Goal: Information Seeking & Learning: Learn about a topic

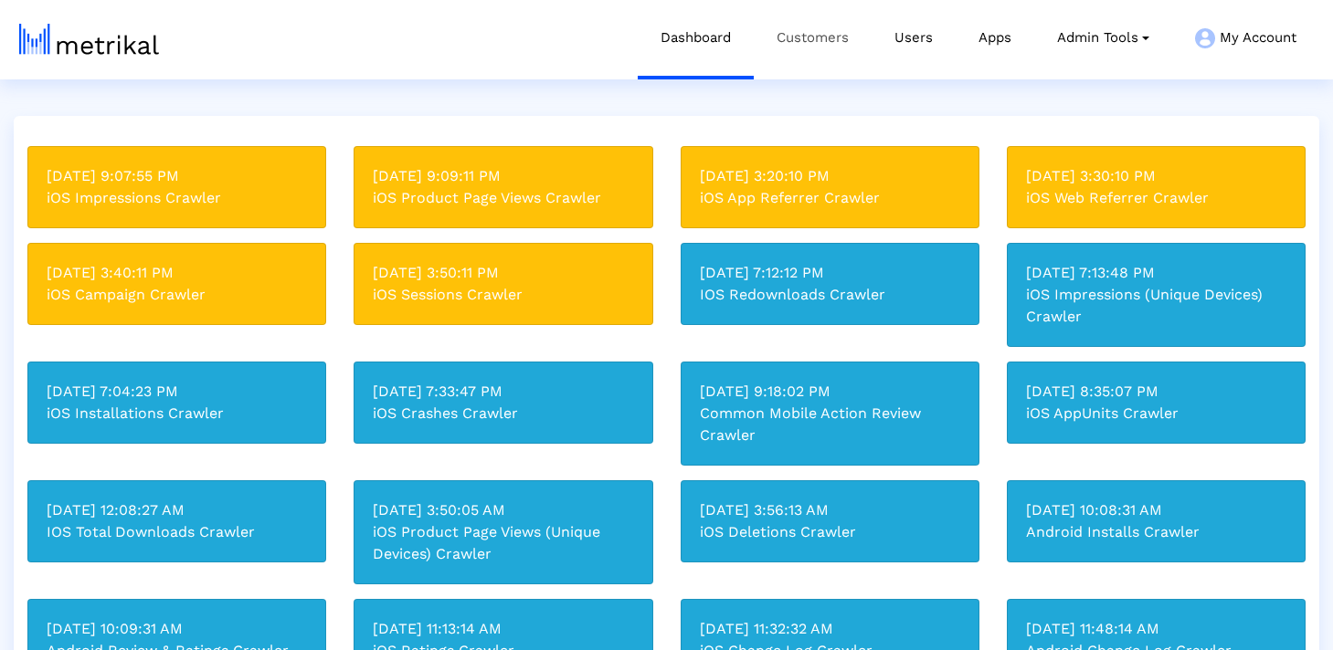
click at [816, 43] on link "Customers" at bounding box center [813, 38] width 118 height 76
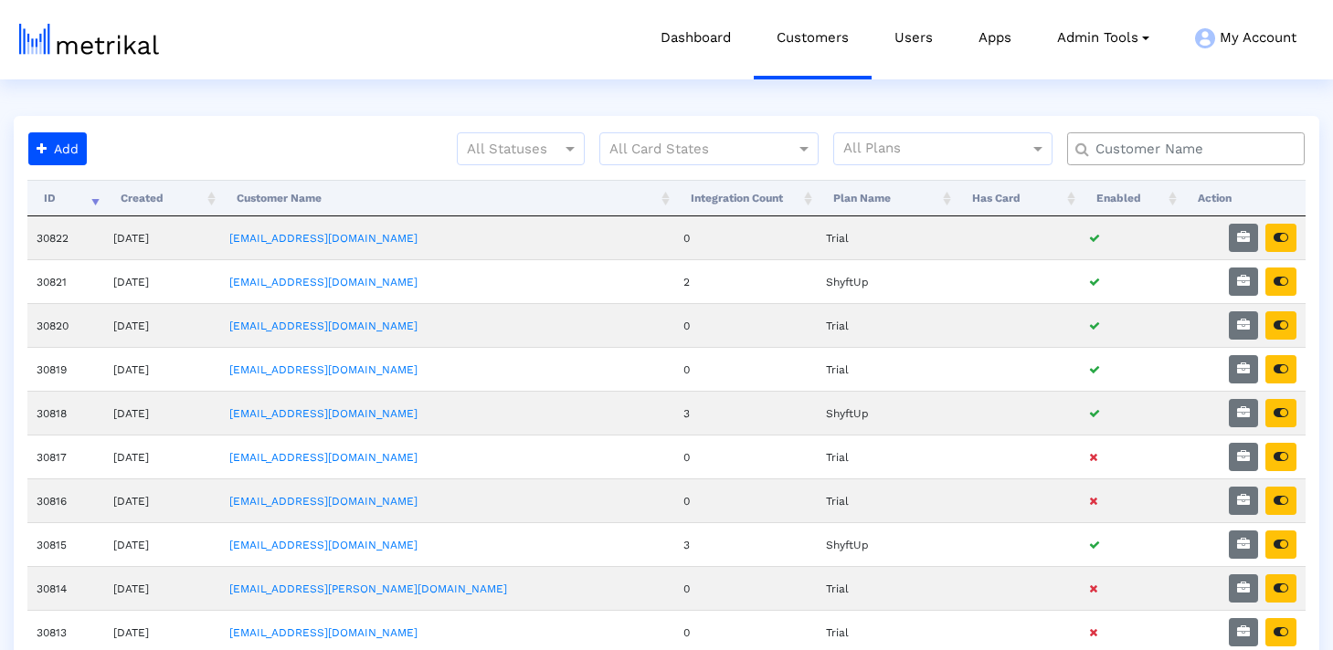
click at [1124, 146] on input "text" at bounding box center [1189, 149] width 215 height 19
type input "a"
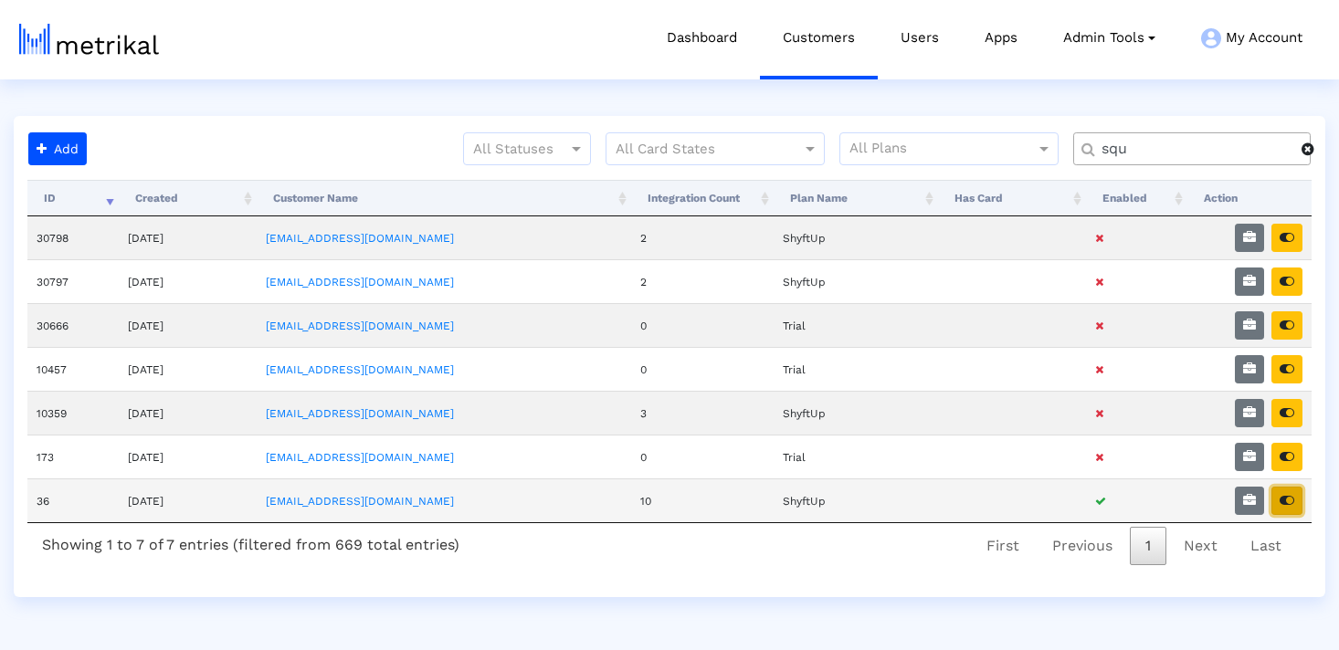
click at [1293, 508] on button "button" at bounding box center [1287, 501] width 31 height 28
click at [1157, 157] on input "squ" at bounding box center [1195, 149] width 213 height 19
click at [1157, 157] on input "squar" at bounding box center [1195, 149] width 213 height 19
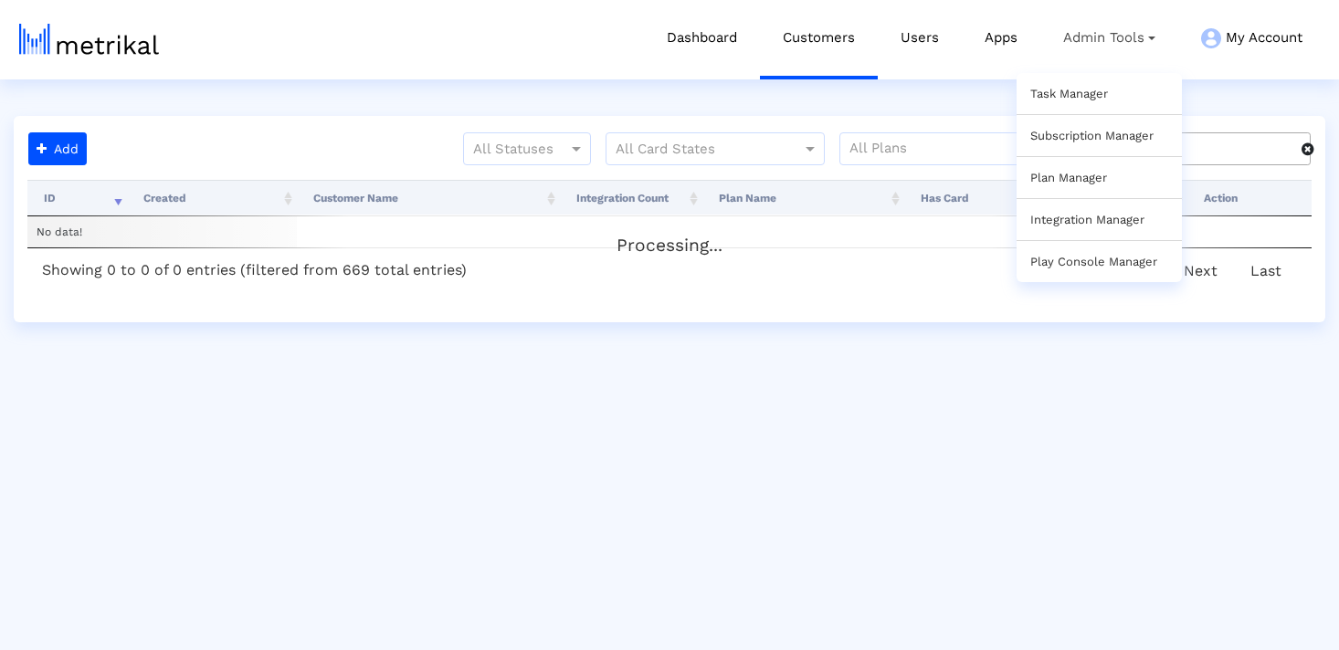
type input "b"
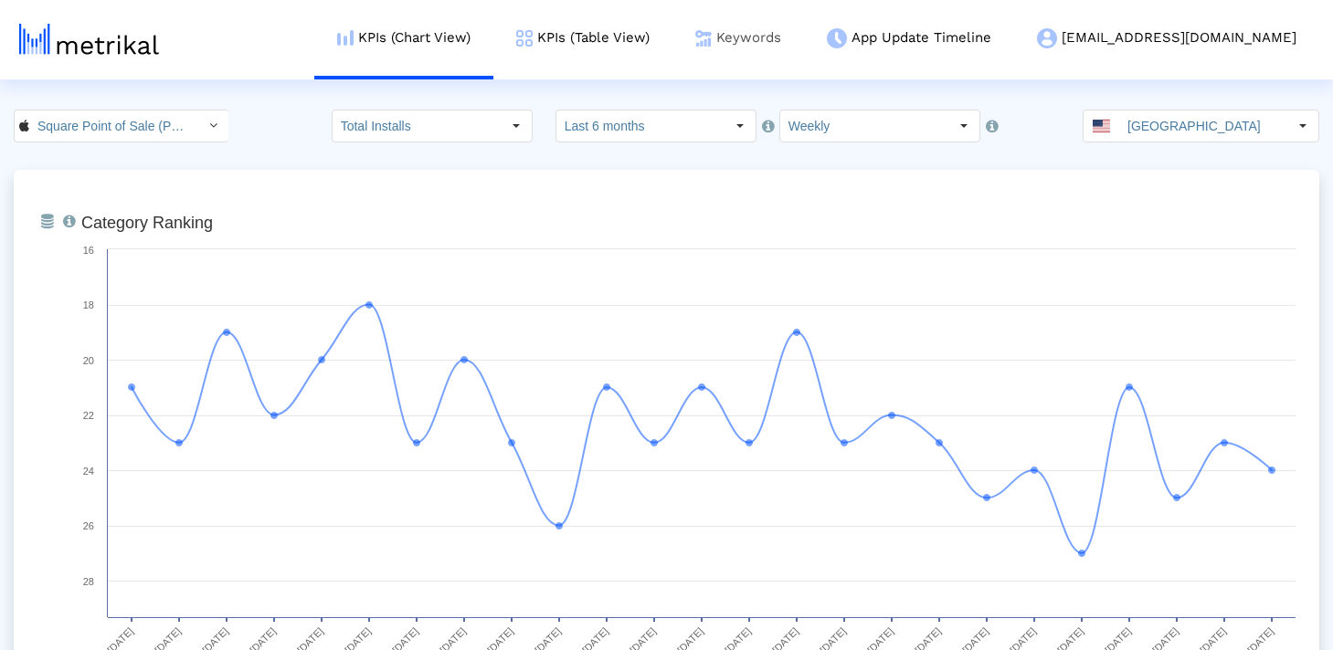
click at [779, 53] on link "Keywords" at bounding box center [738, 38] width 132 height 76
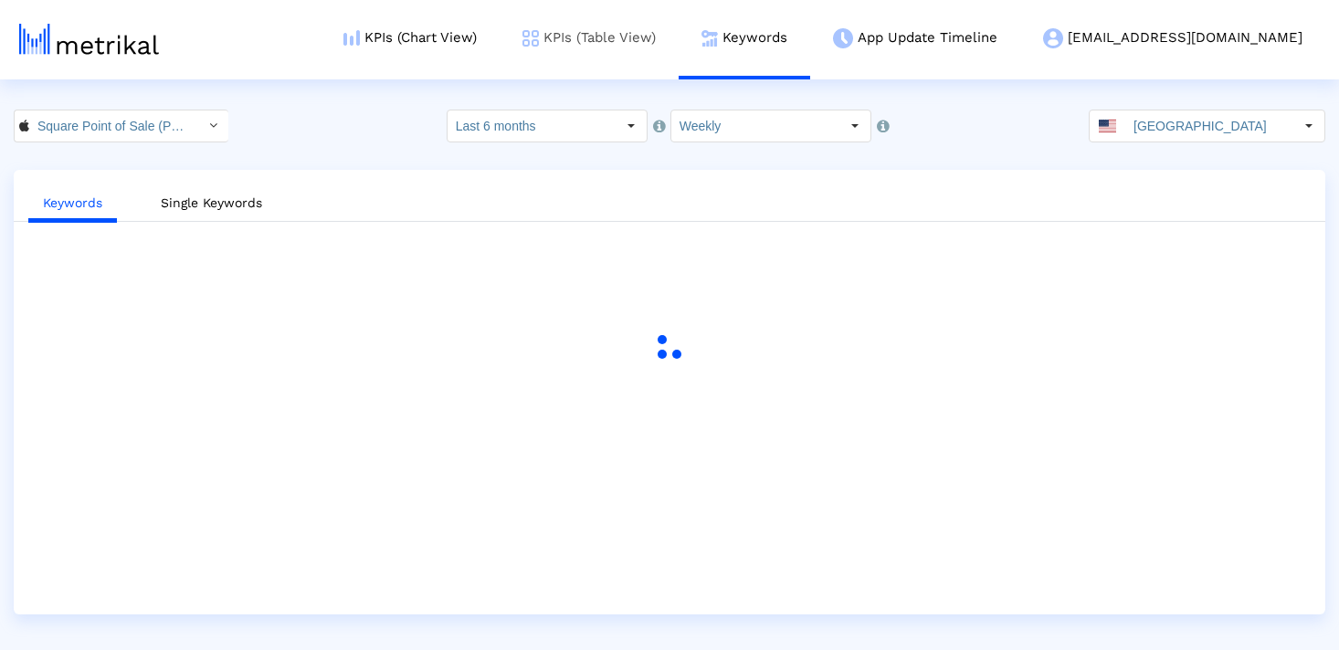
click at [660, 28] on link "KPIs (Table View)" at bounding box center [589, 38] width 179 height 76
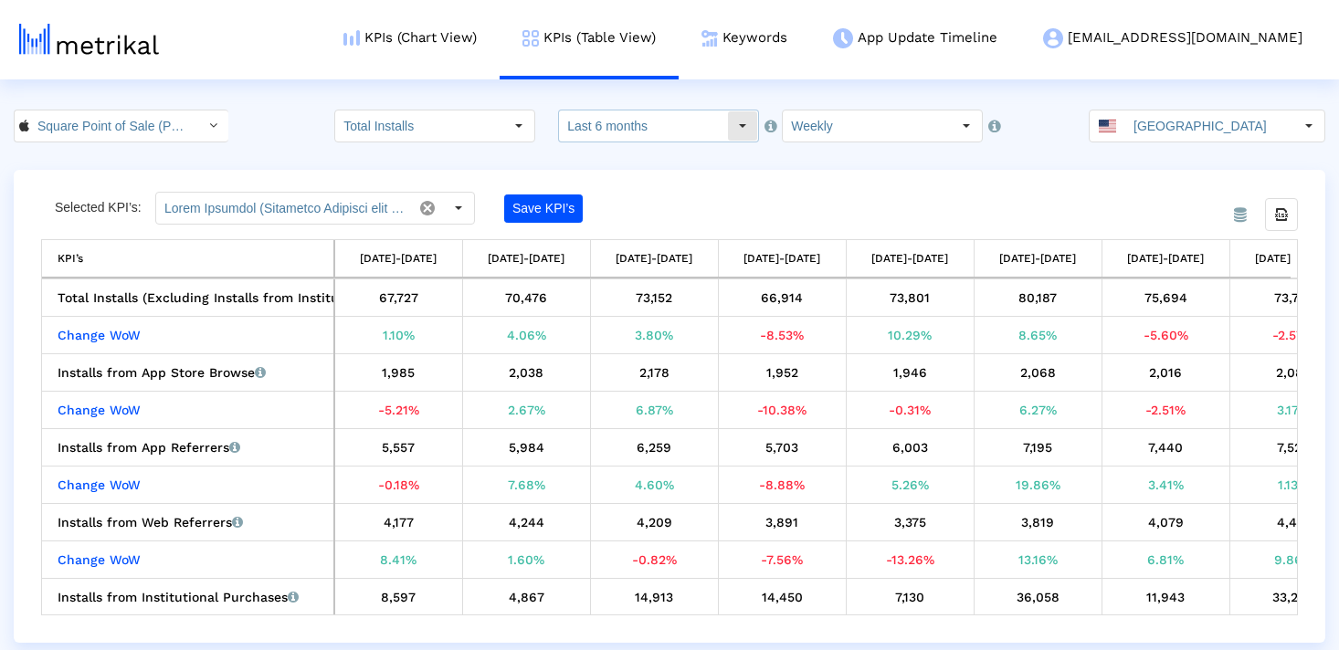
click at [602, 121] on input "Last 6 months" at bounding box center [643, 126] width 168 height 31
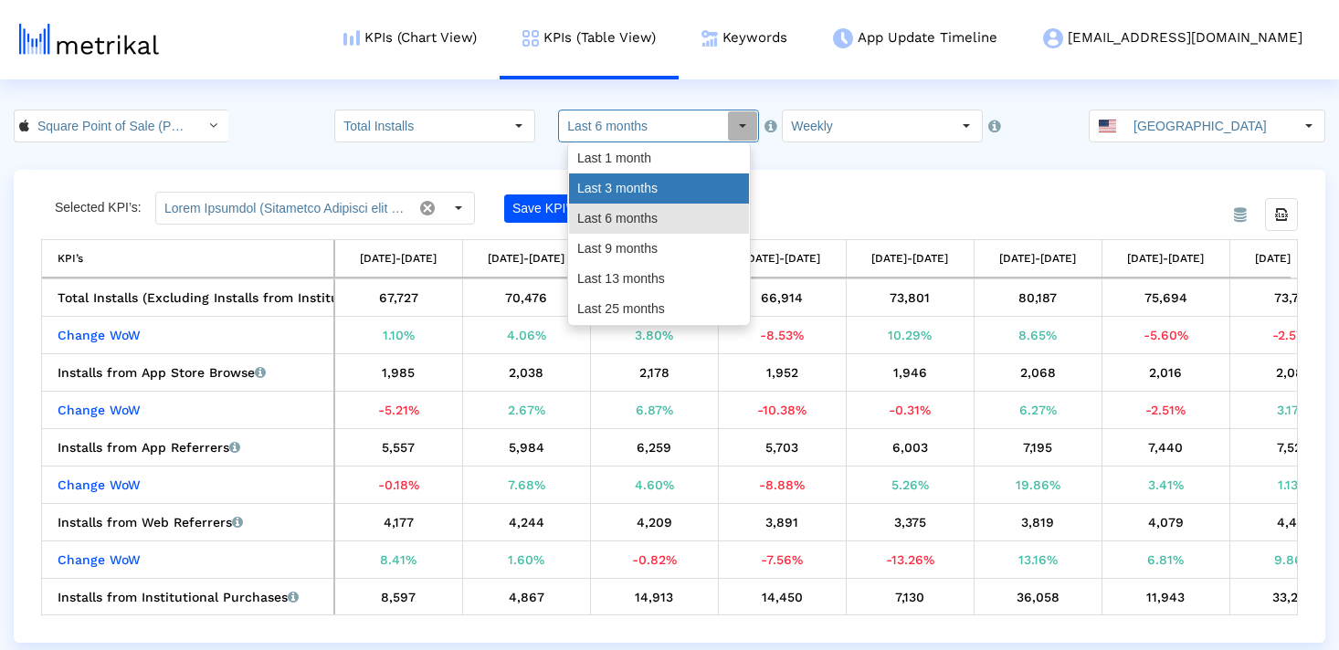
click at [723, 191] on div "Last 3 months" at bounding box center [659, 189] width 180 height 30
type input "Last 3 months"
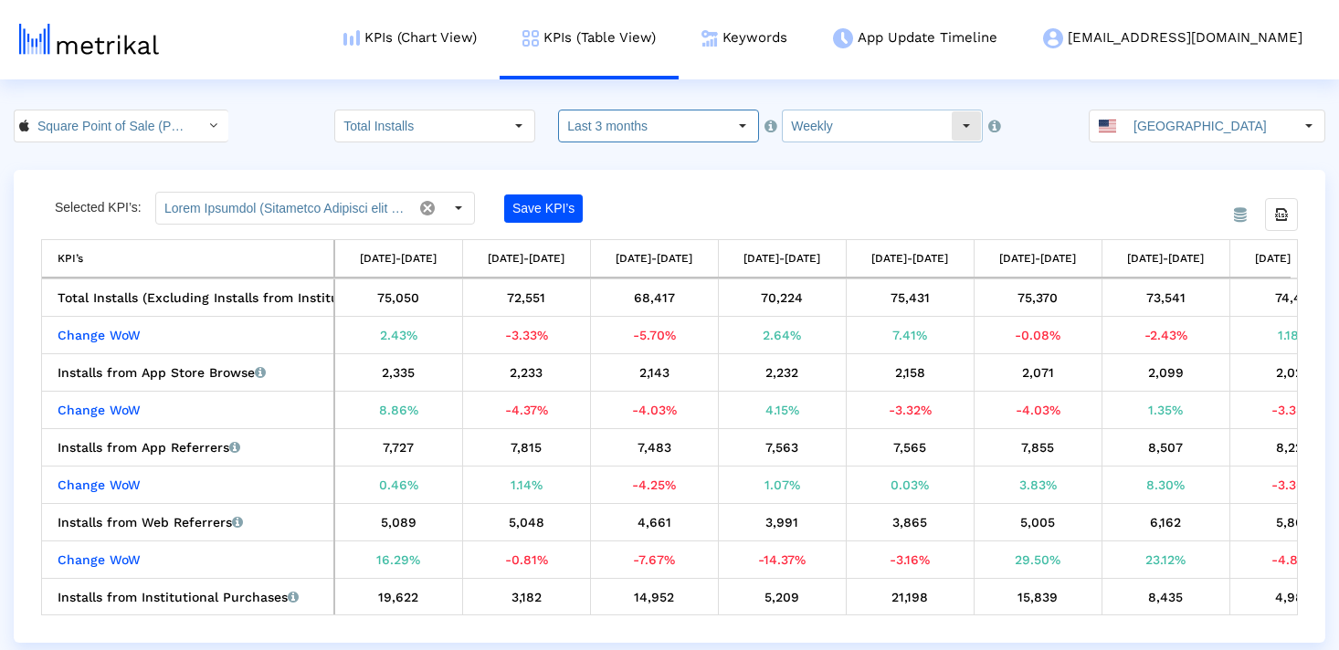
click at [839, 128] on input "Weekly" at bounding box center [867, 126] width 168 height 31
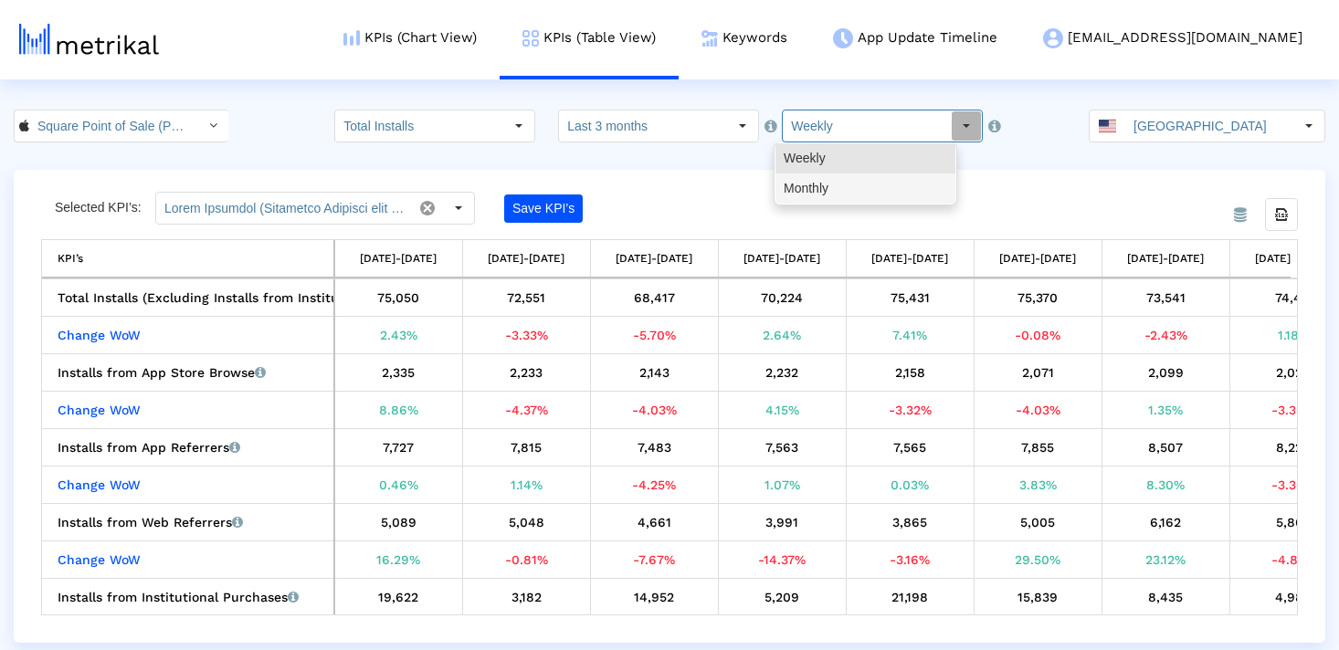
click at [839, 188] on div "Monthly" at bounding box center [866, 189] width 180 height 30
type input "Monthly"
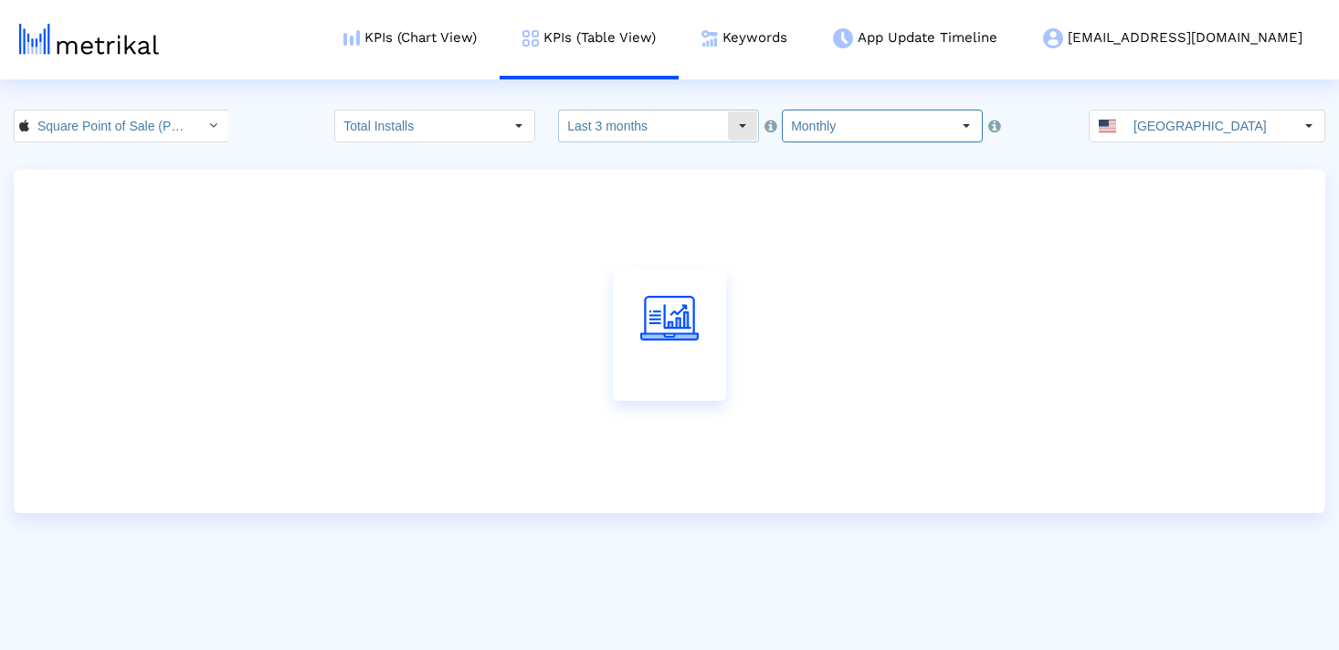
click at [660, 142] on dx-select-box "Last 3 months Pull down to refresh... Release to refresh... Refreshing... Last …" at bounding box center [658, 126] width 201 height 33
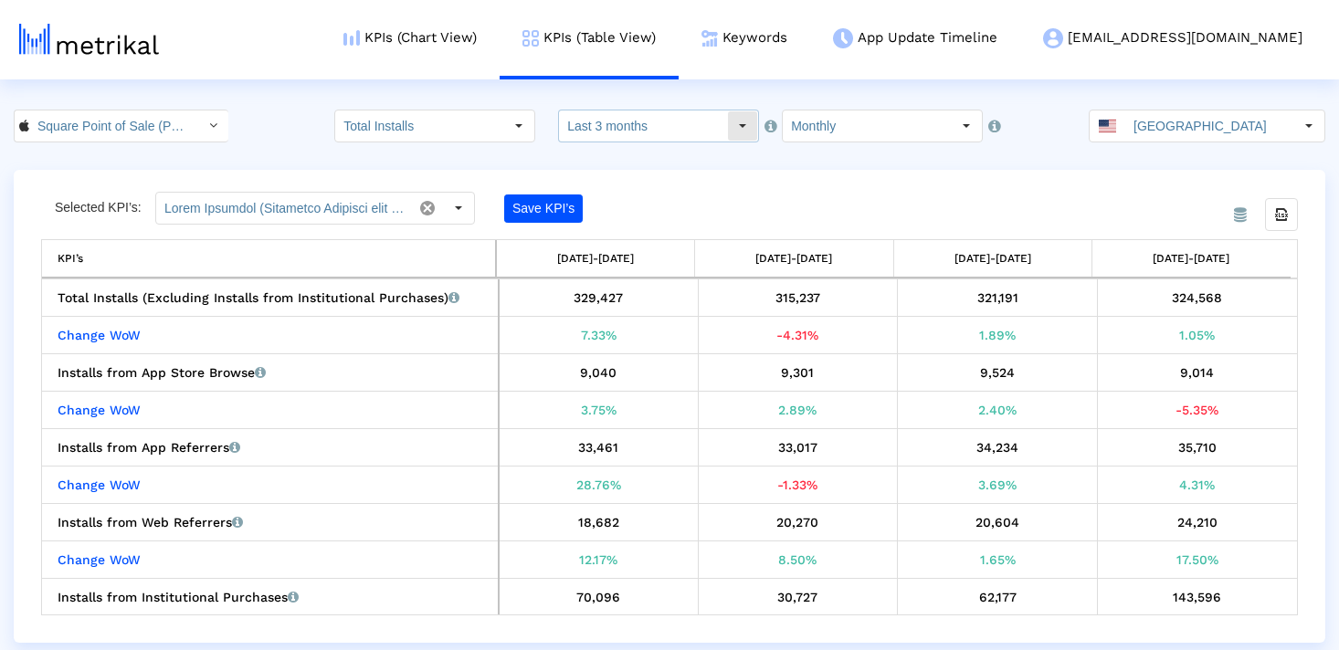
click at [644, 132] on input "Last 3 months" at bounding box center [643, 126] width 168 height 31
click at [887, 164] on crea-index "Square Point of Sale (POS) < 335393788 > Total Installs Select how far back fro…" at bounding box center [669, 376] width 1339 height 533
click at [1275, 218] on icon "Export all data" at bounding box center [1281, 214] width 16 height 16
click at [791, 296] on div "315,237" at bounding box center [798, 298] width 186 height 24
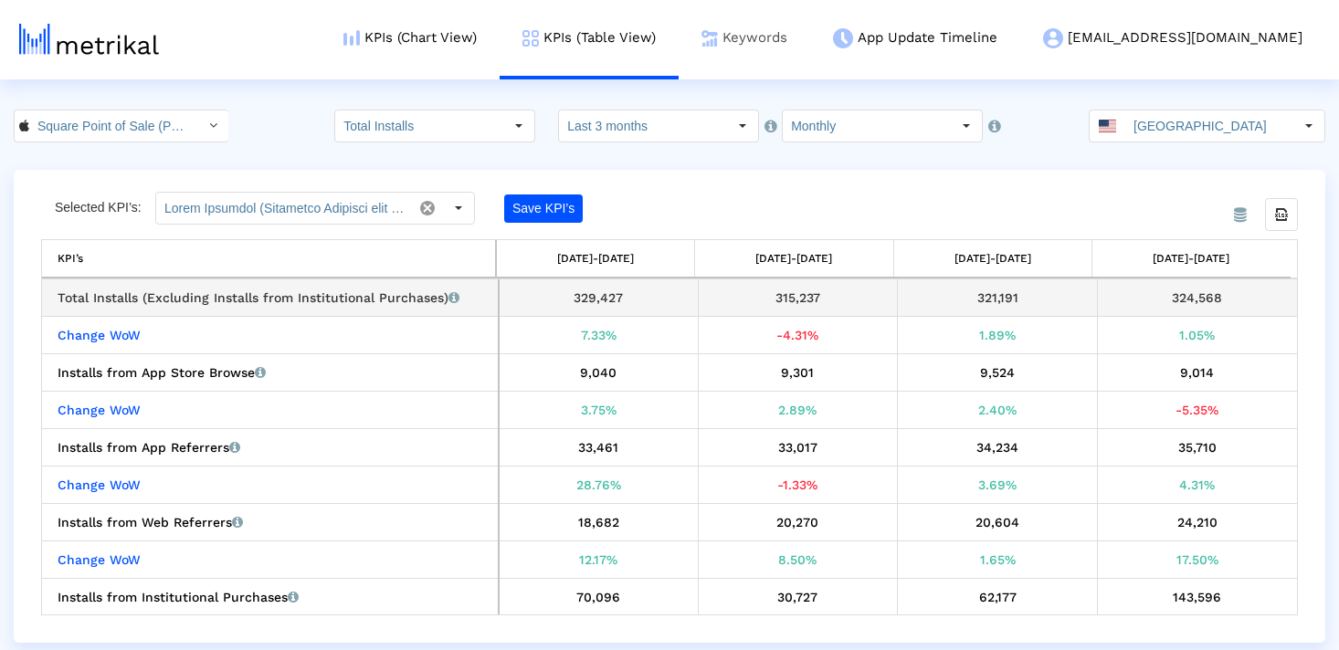
copy div "315,237"
click at [1190, 125] on input "[GEOGRAPHIC_DATA]" at bounding box center [1209, 126] width 168 height 31
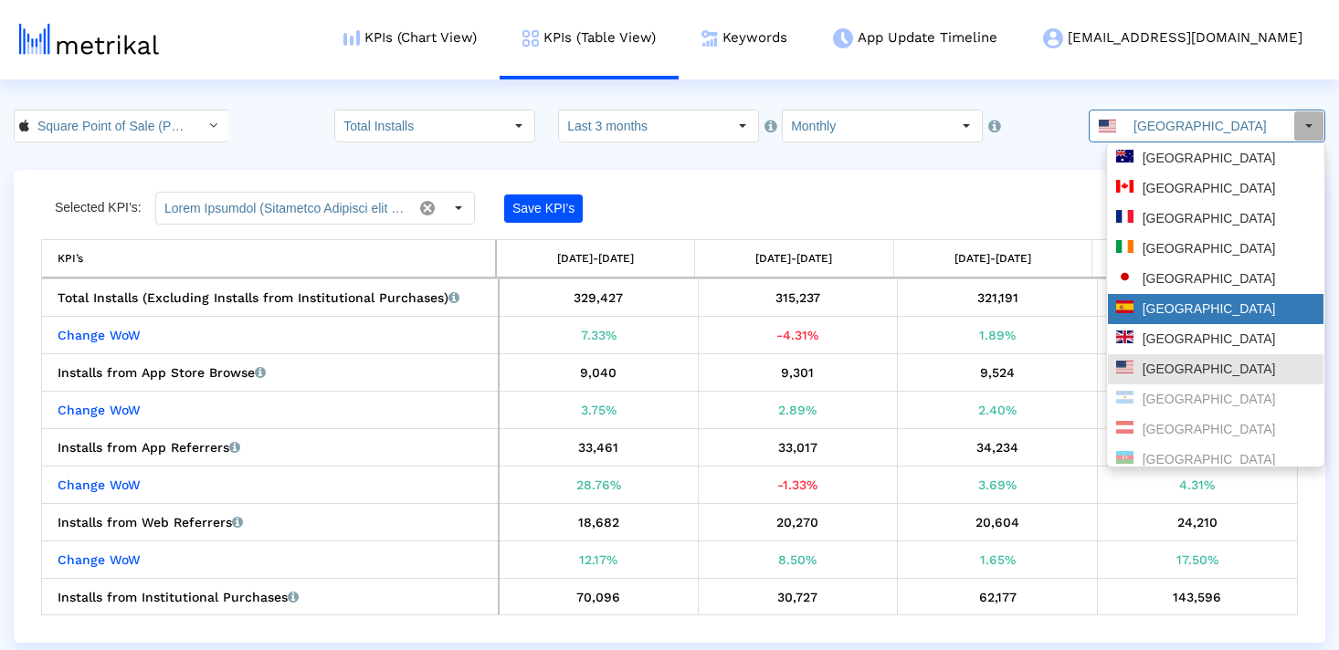
click at [1170, 310] on div "[GEOGRAPHIC_DATA]" at bounding box center [1215, 309] width 199 height 17
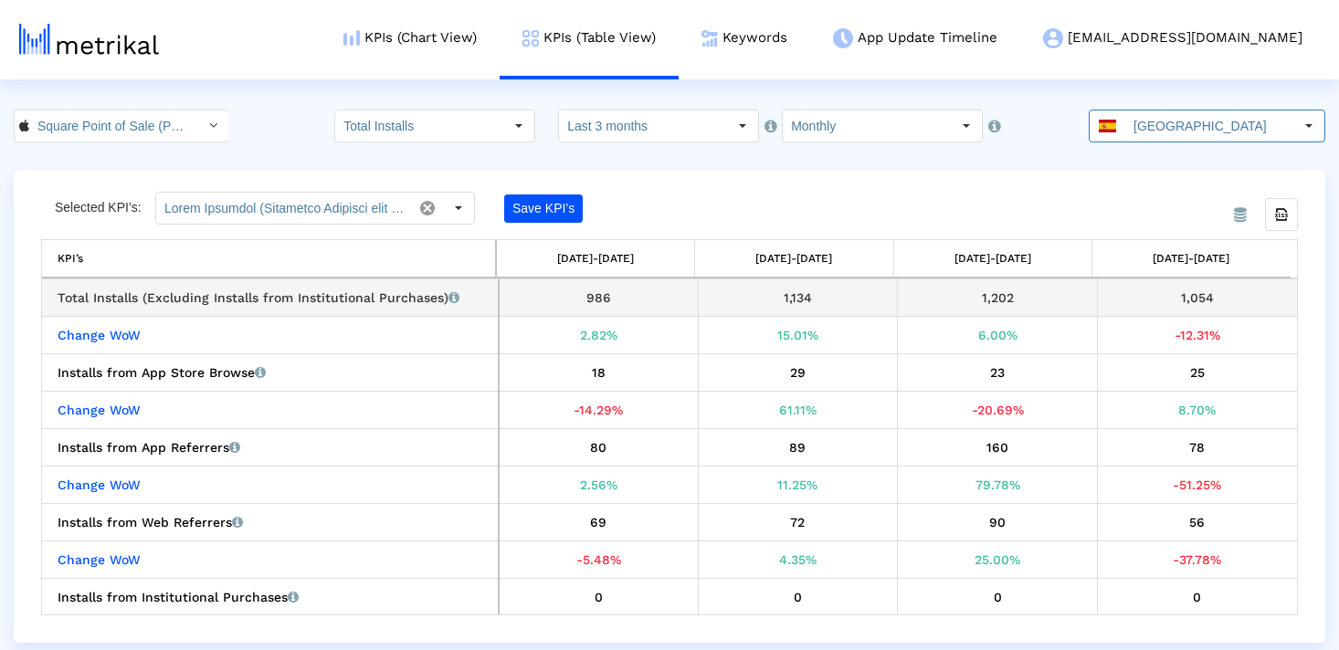
click at [794, 291] on div "1,134" at bounding box center [798, 298] width 186 height 24
copy div "1,134"
click at [1017, 309] on div "1,202" at bounding box center [997, 298] width 186 height 24
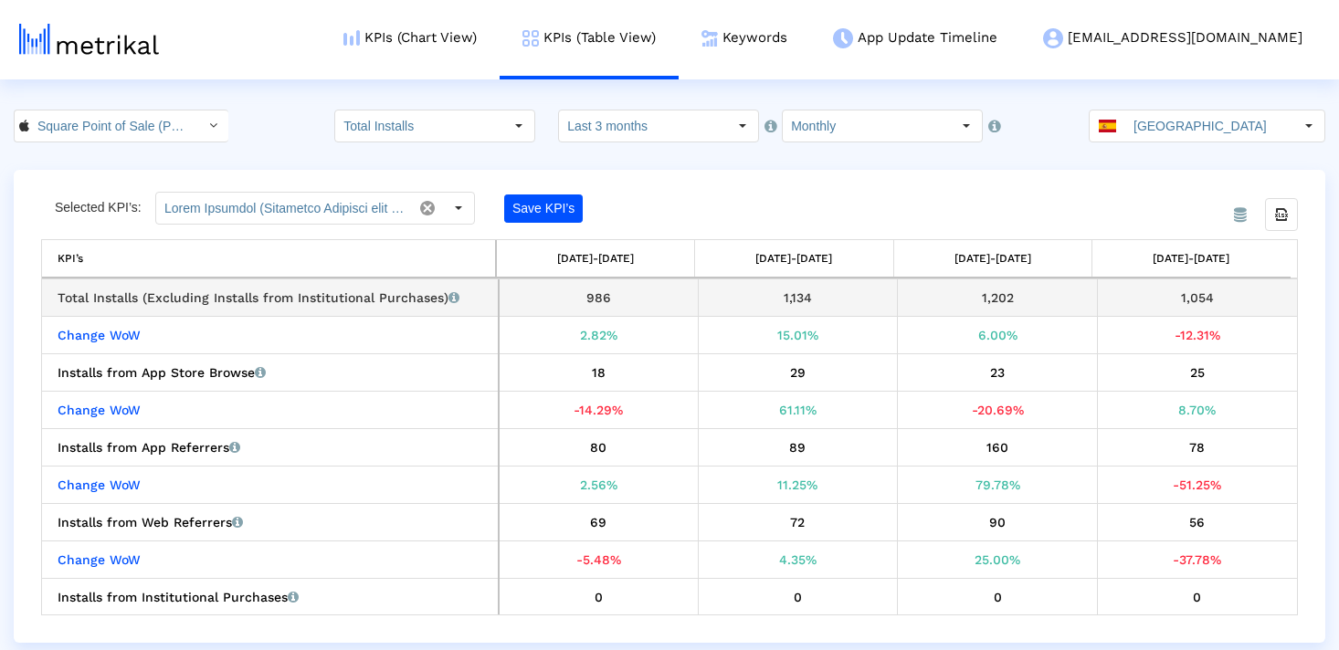
click at [989, 305] on div "1,202" at bounding box center [997, 298] width 186 height 24
copy div "1,202"
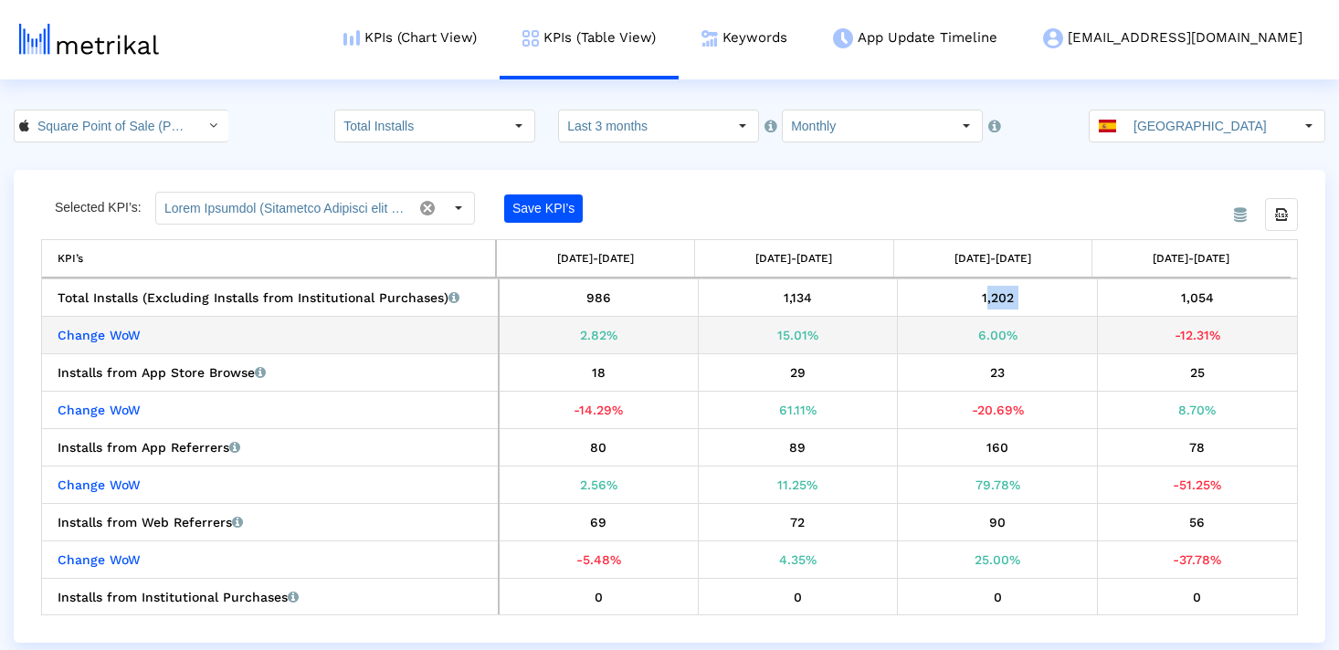
drag, startPoint x: 1015, startPoint y: 336, endPoint x: 943, endPoint y: 335, distance: 72.2
click at [943, 336] on div "6.00%" at bounding box center [997, 335] width 186 height 24
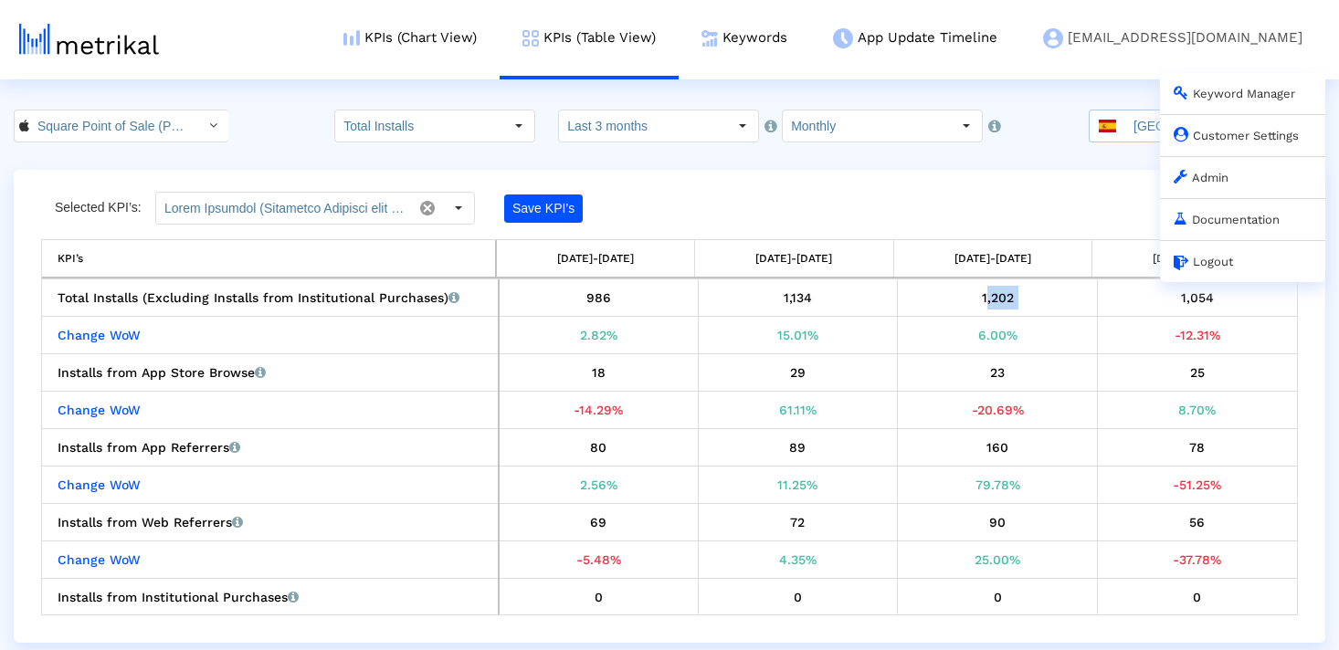
copy div "6.00%"
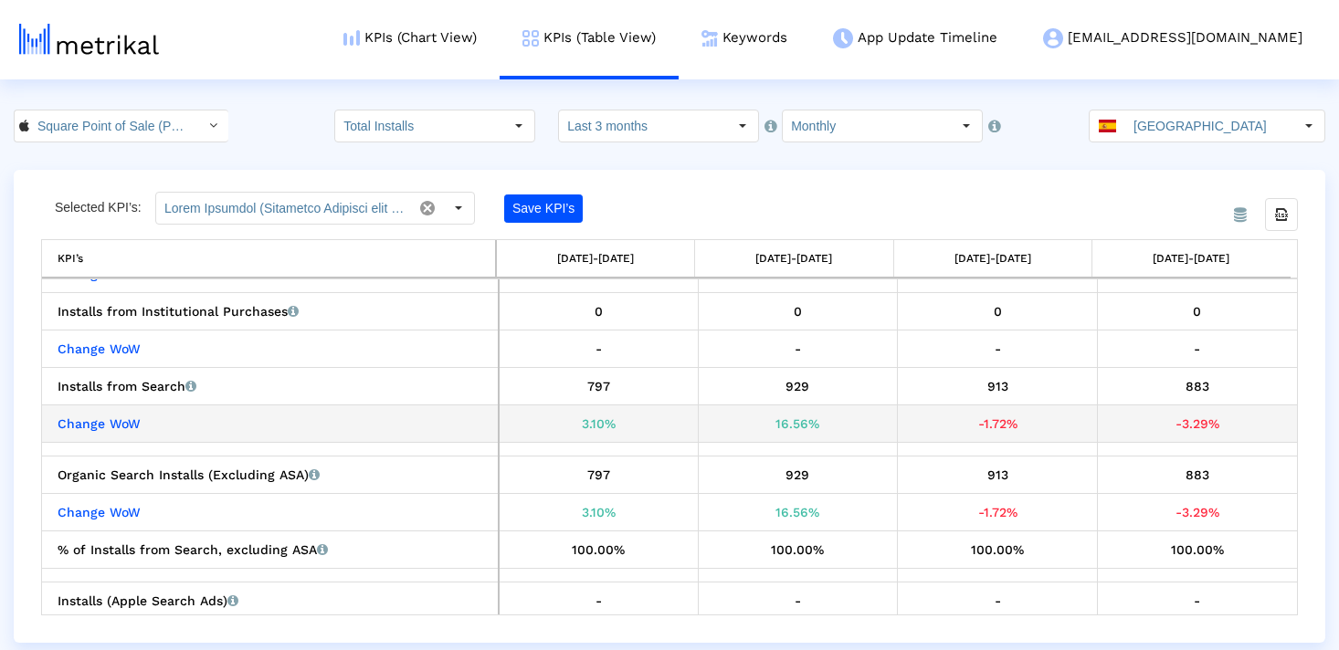
scroll to position [287, 0]
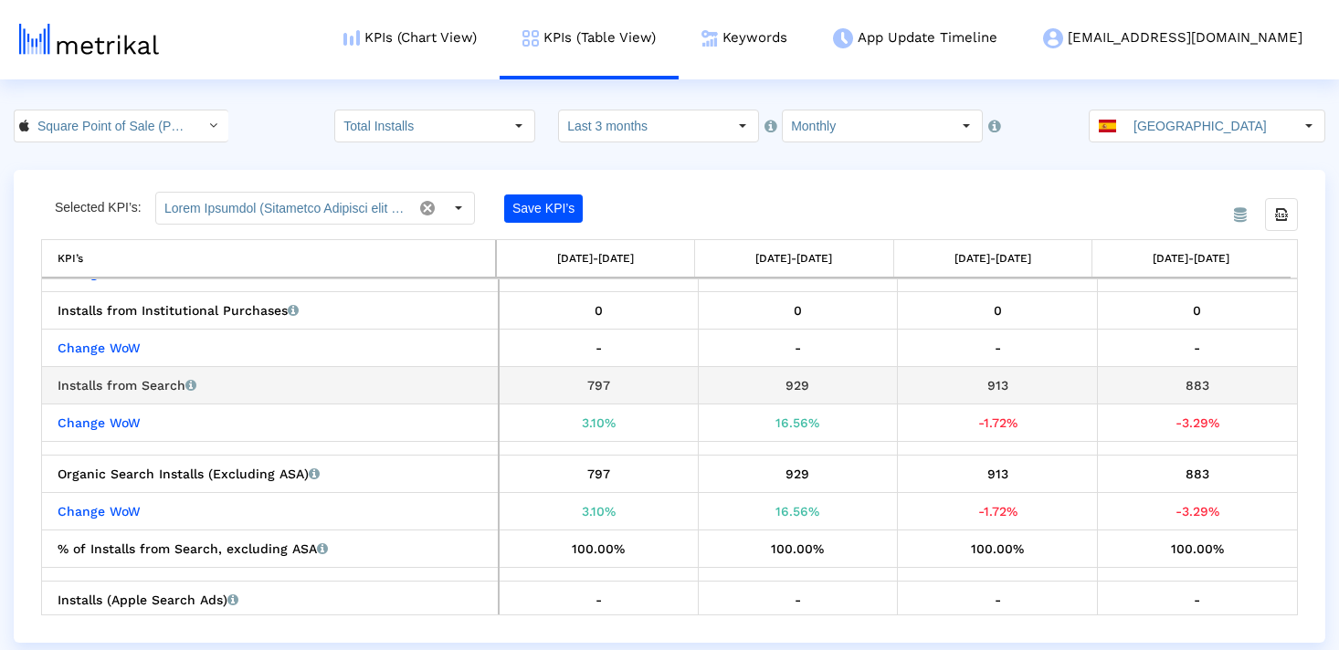
click at [772, 392] on div "929" at bounding box center [798, 386] width 186 height 24
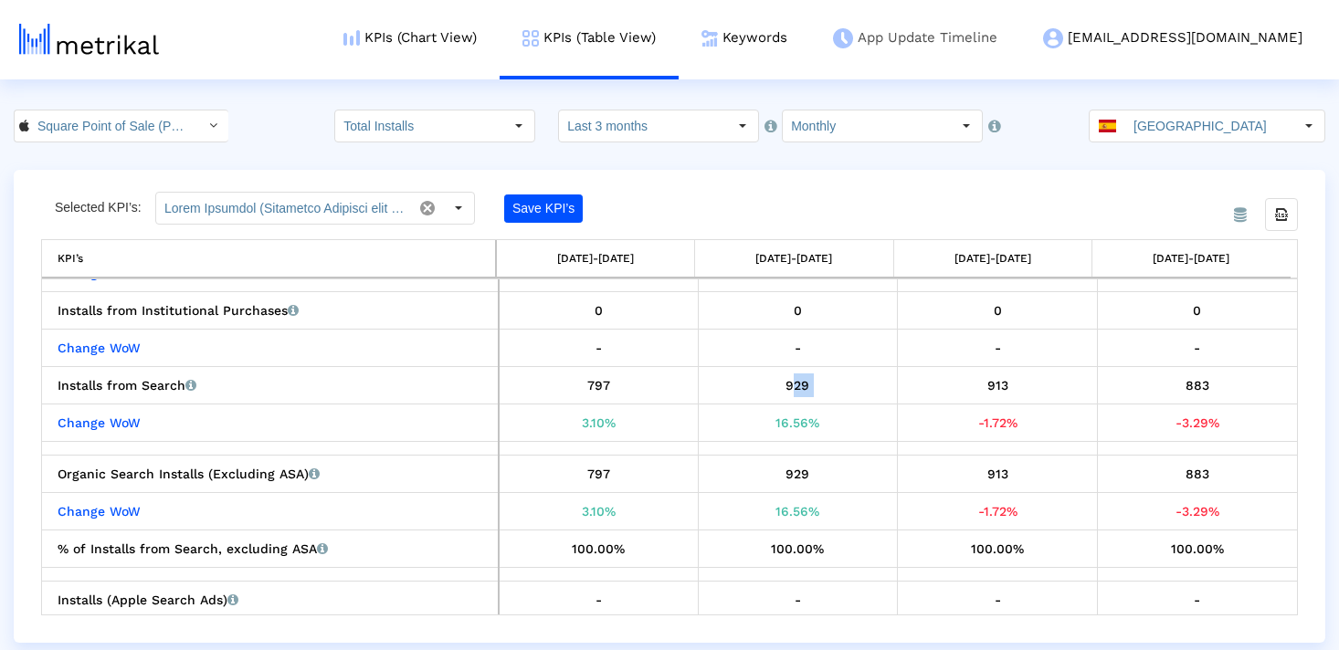
copy div "929"
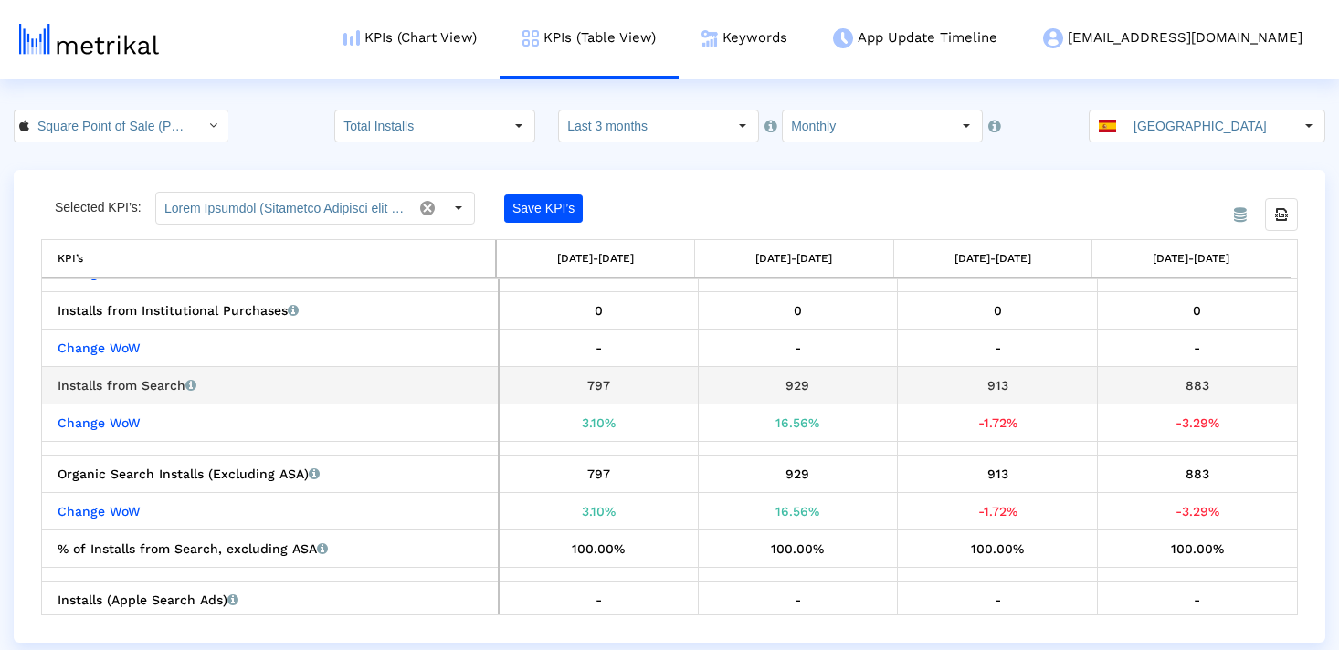
click at [991, 386] on div "913" at bounding box center [997, 386] width 186 height 24
copy div "913"
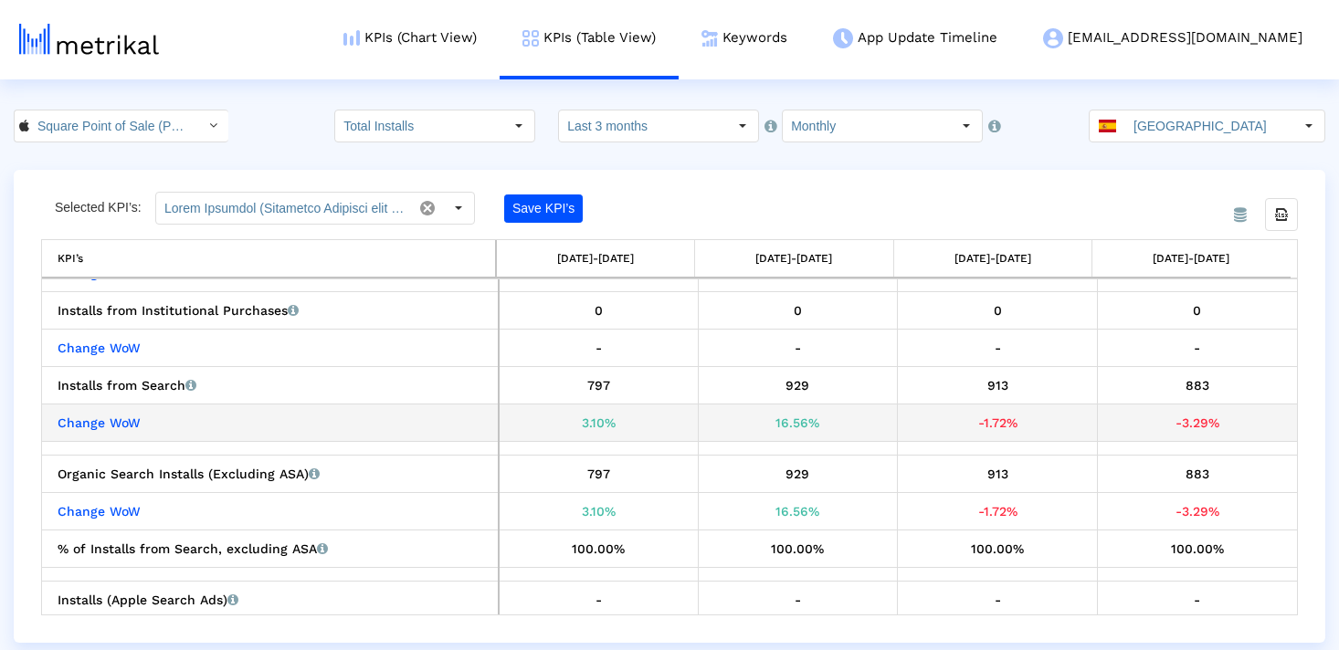
drag, startPoint x: 1013, startPoint y: 418, endPoint x: 946, endPoint y: 419, distance: 66.7
click at [946, 419] on div "-1.72%" at bounding box center [997, 423] width 186 height 24
copy div "-1.72%"
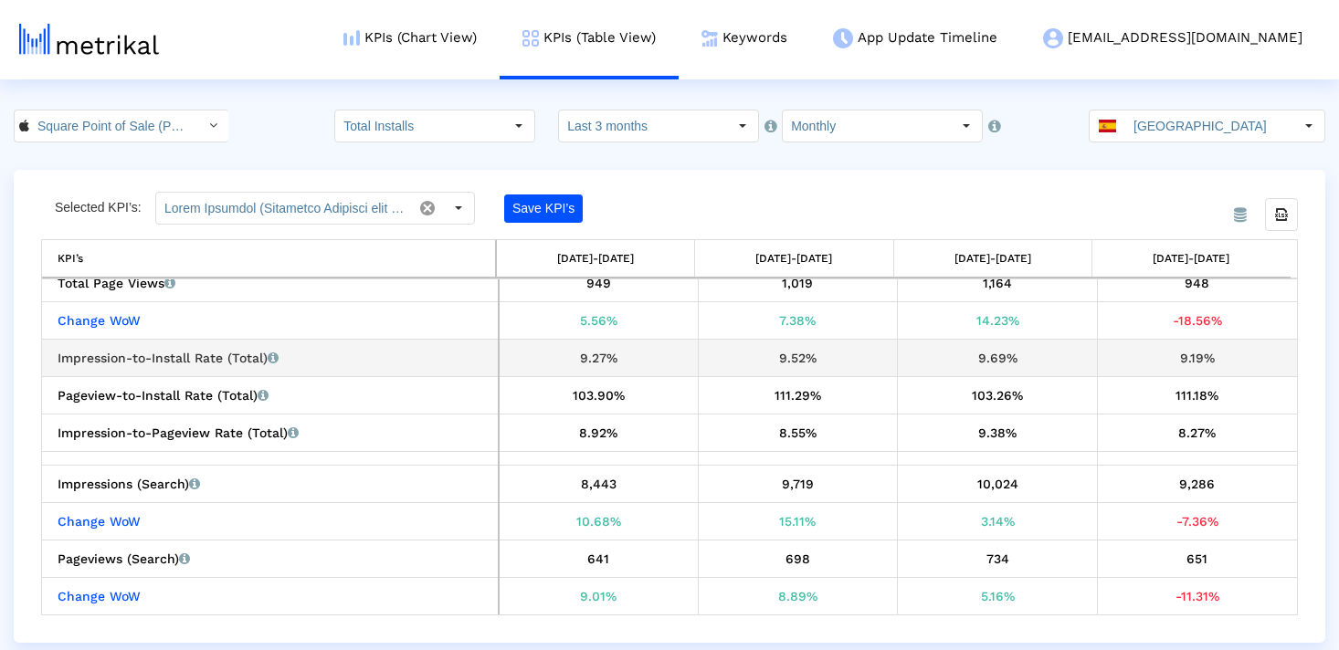
scroll to position [1596, 0]
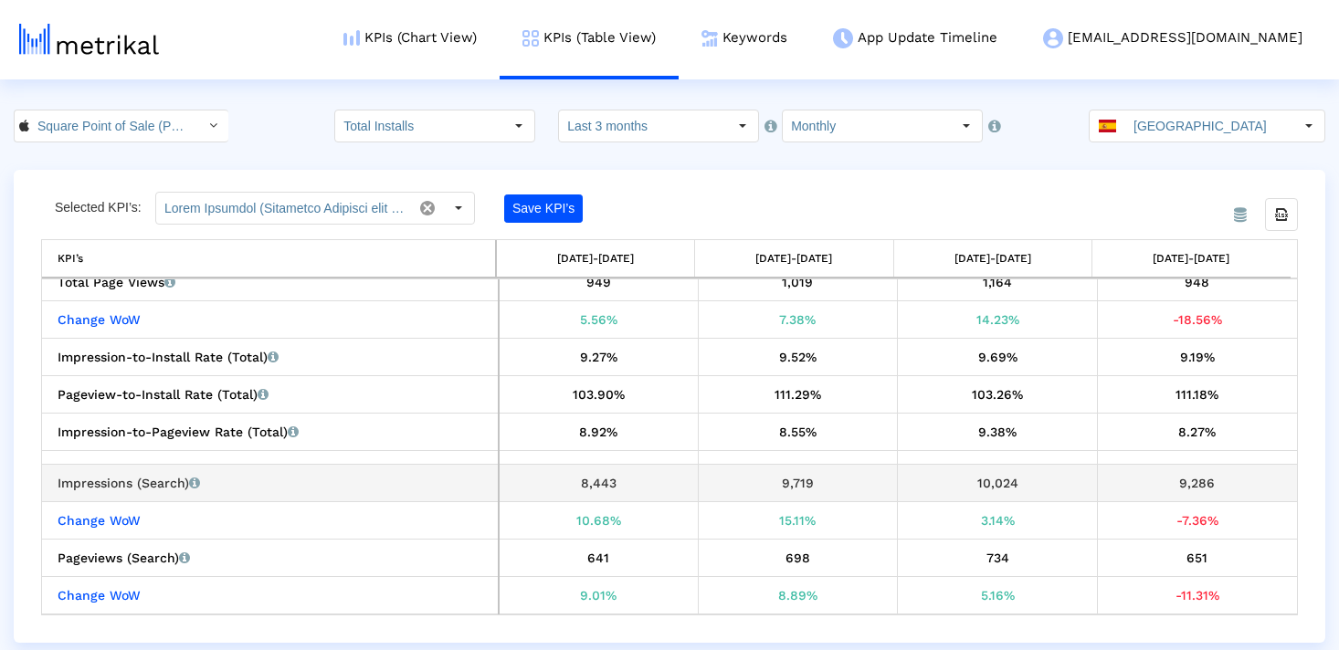
click at [794, 475] on div "9,719" at bounding box center [798, 483] width 186 height 24
copy div "9,719"
click at [988, 474] on div "10,024" at bounding box center [997, 483] width 186 height 24
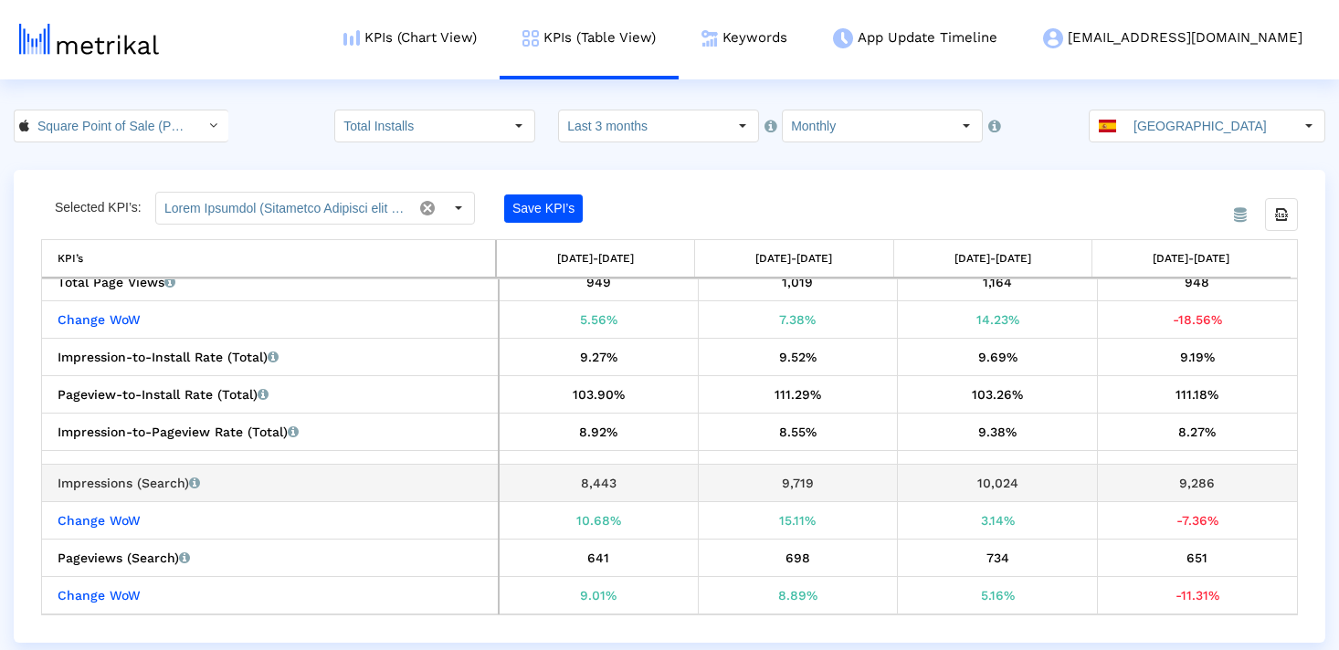
click at [988, 474] on div "10,024" at bounding box center [997, 483] width 186 height 24
copy div "10,024"
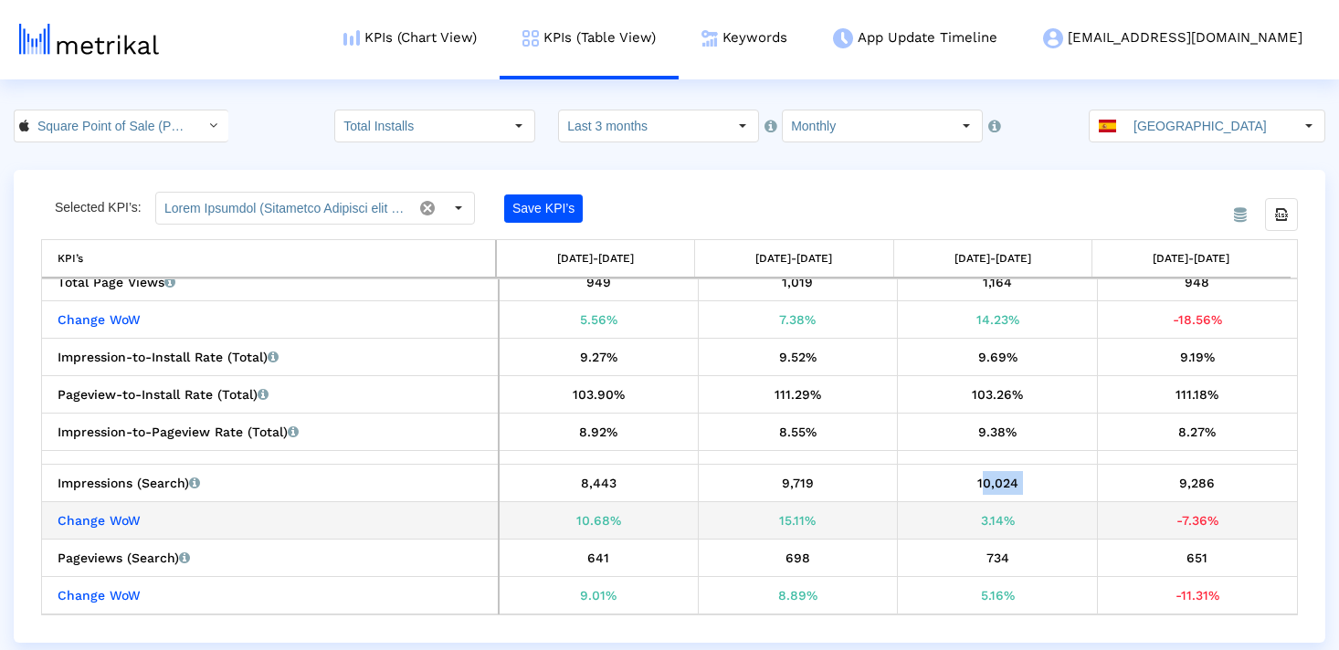
drag, startPoint x: 957, startPoint y: 520, endPoint x: 1080, endPoint y: 520, distance: 122.4
click at [1080, 520] on div "3.14%" at bounding box center [997, 521] width 186 height 24
copy div "3.14%"
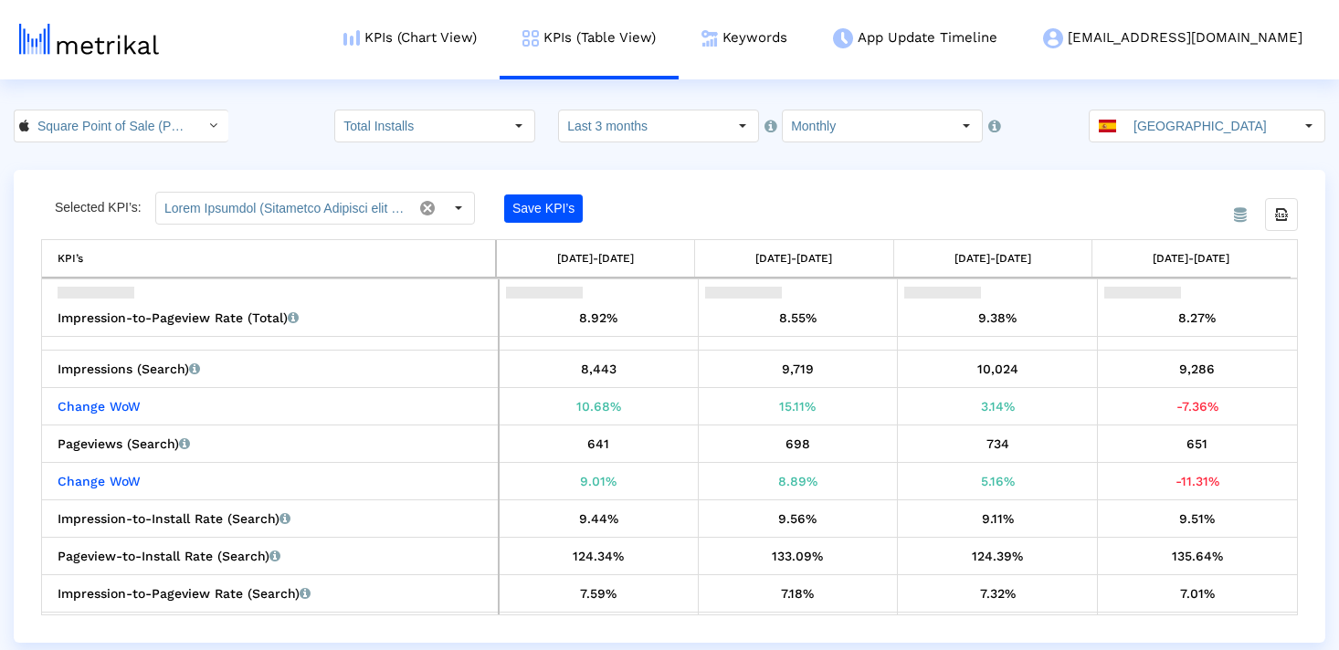
scroll to position [1751, 0]
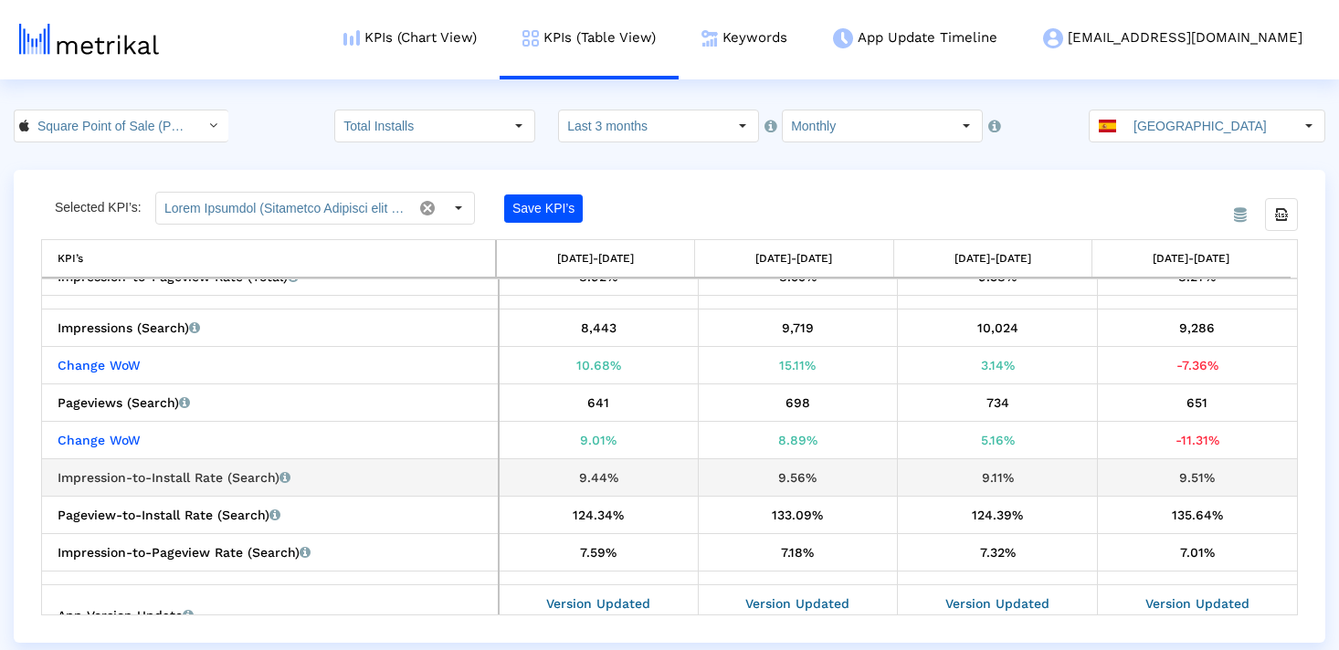
click at [814, 477] on div "9.56%" at bounding box center [798, 478] width 186 height 24
drag, startPoint x: 1019, startPoint y: 467, endPoint x: 952, endPoint y: 467, distance: 66.7
click at [952, 467] on div "9.11%" at bounding box center [997, 478] width 186 height 24
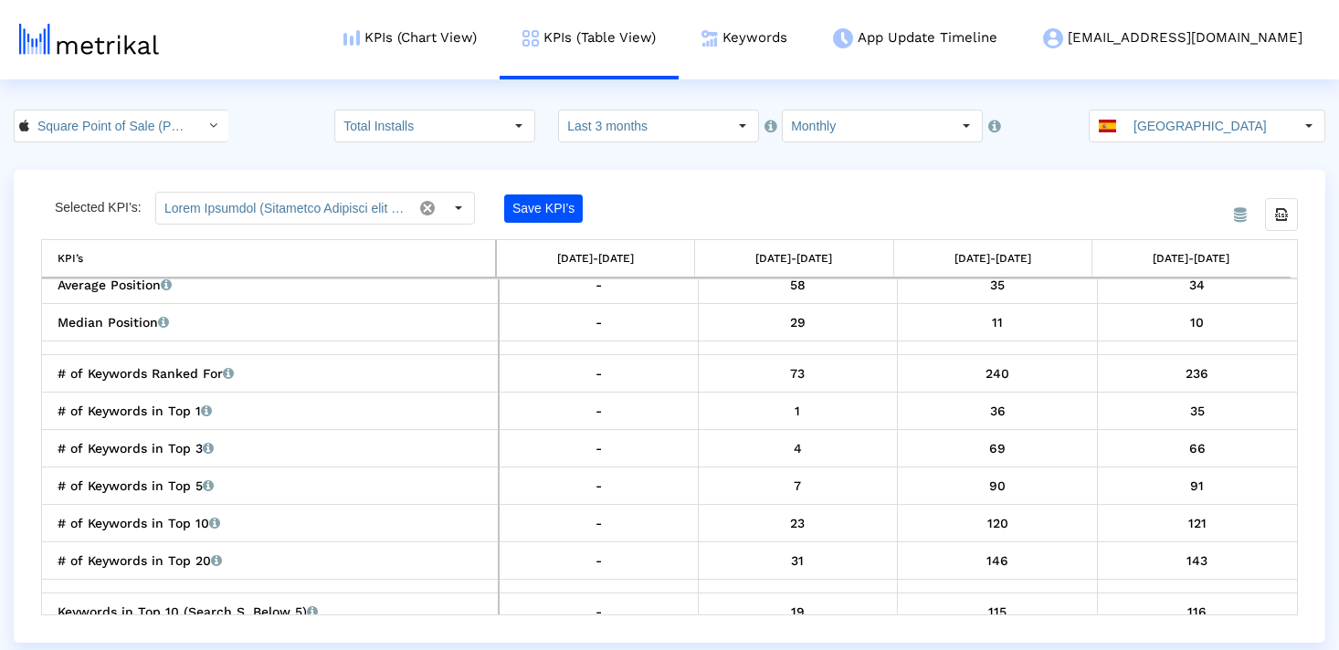
scroll to position [2255, 0]
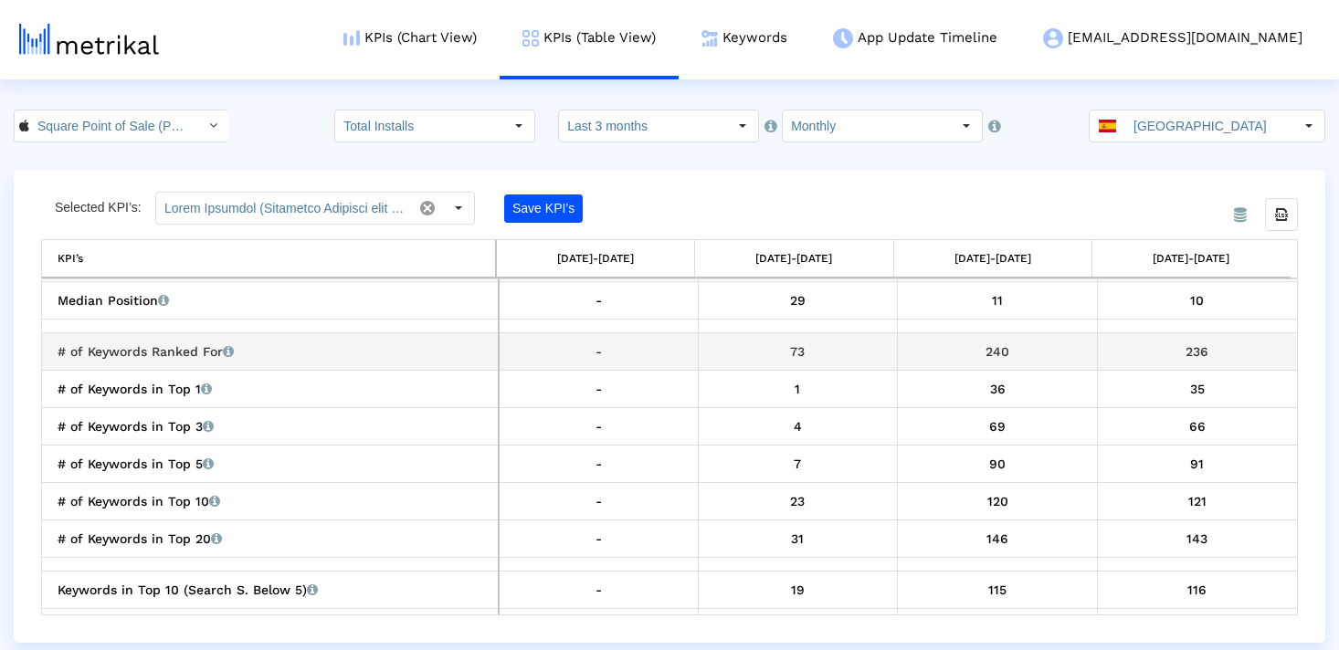
click at [188, 358] on div "# of Keywords Ranked For Total number of keywords that the app currently ranks …" at bounding box center [275, 352] width 434 height 24
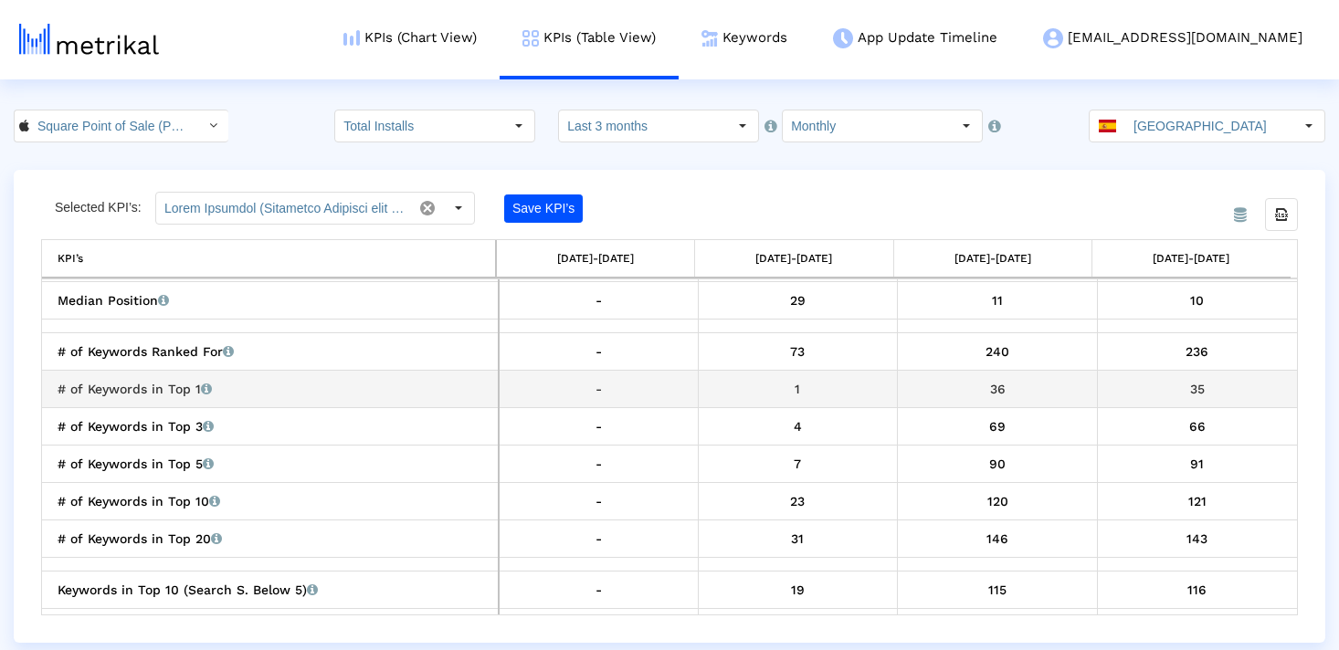
click at [145, 392] on div "# of Keywords in Top 1 Total number of keywords that the app currently ranks fo…" at bounding box center [275, 389] width 434 height 24
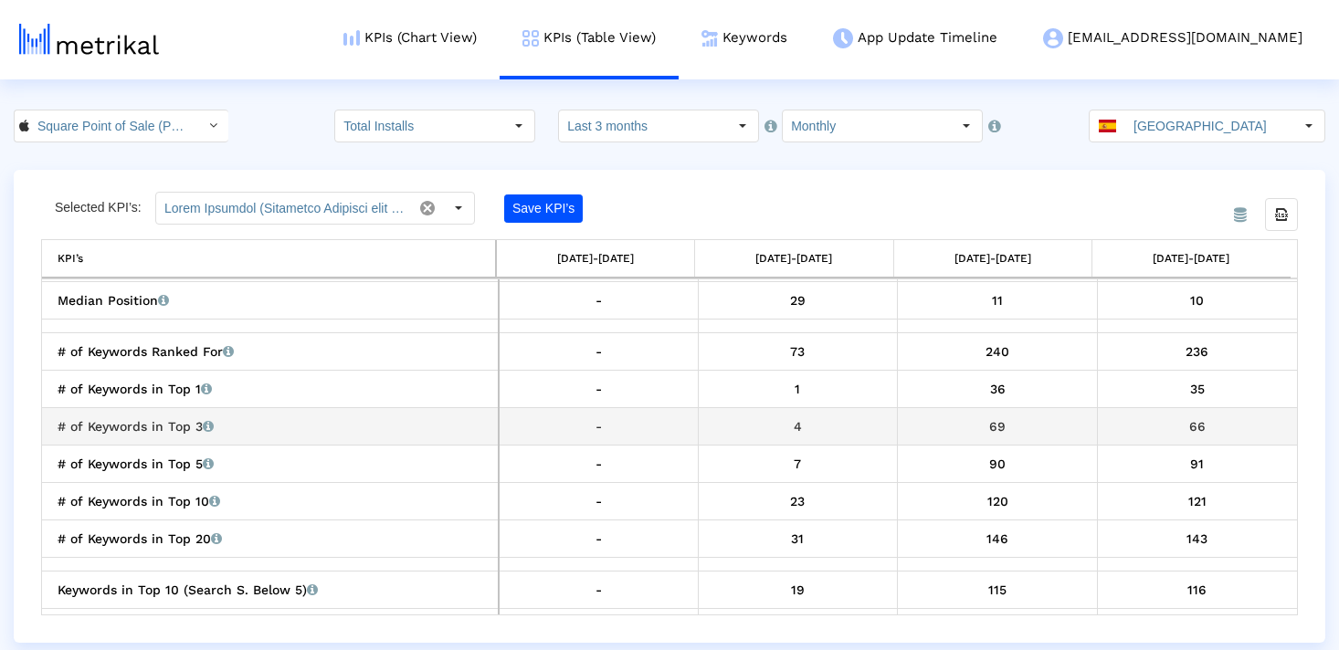
click at [170, 426] on div "# of Keywords in Top 3 Total number of keywords that the app currently ranks fo…" at bounding box center [275, 427] width 434 height 24
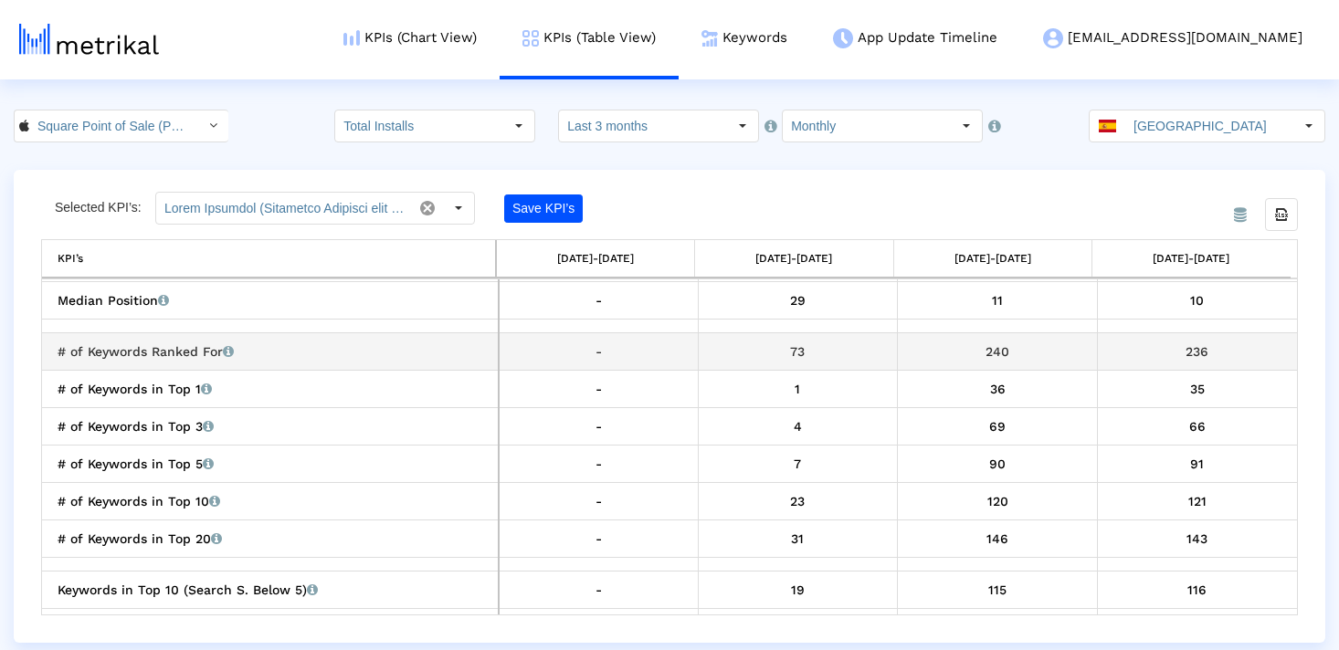
click at [781, 351] on div "73" at bounding box center [798, 352] width 186 height 24
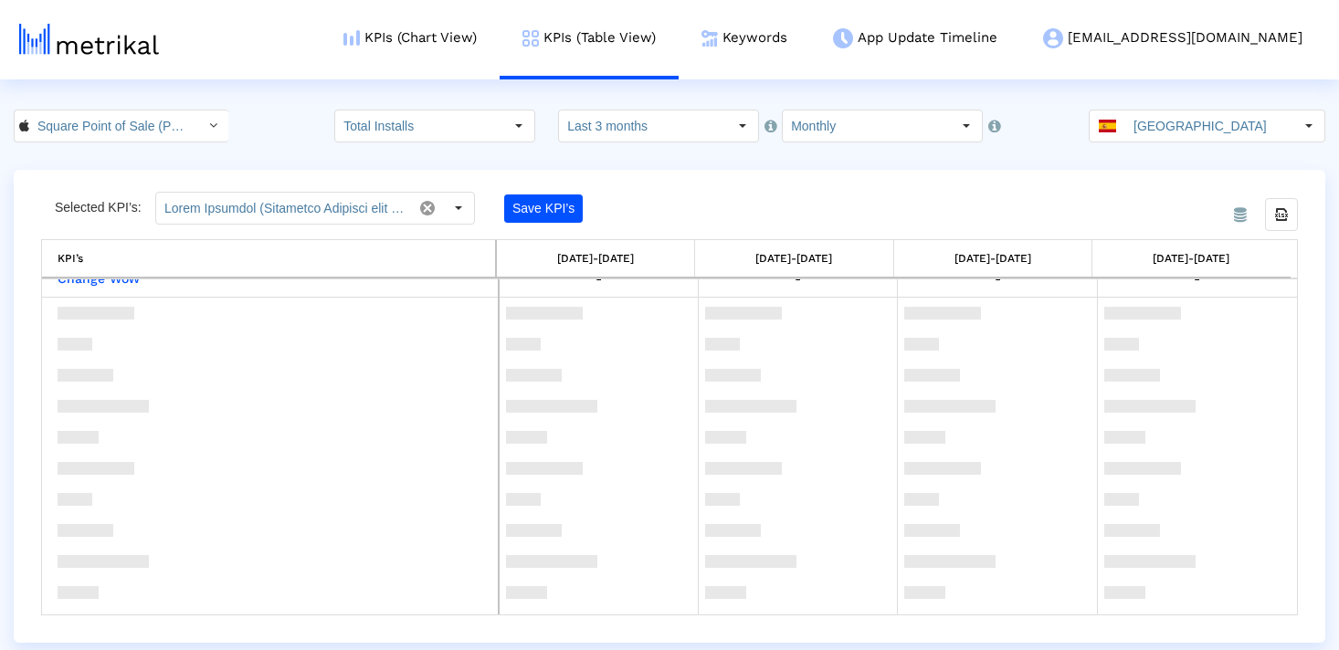
scroll to position [0, 0]
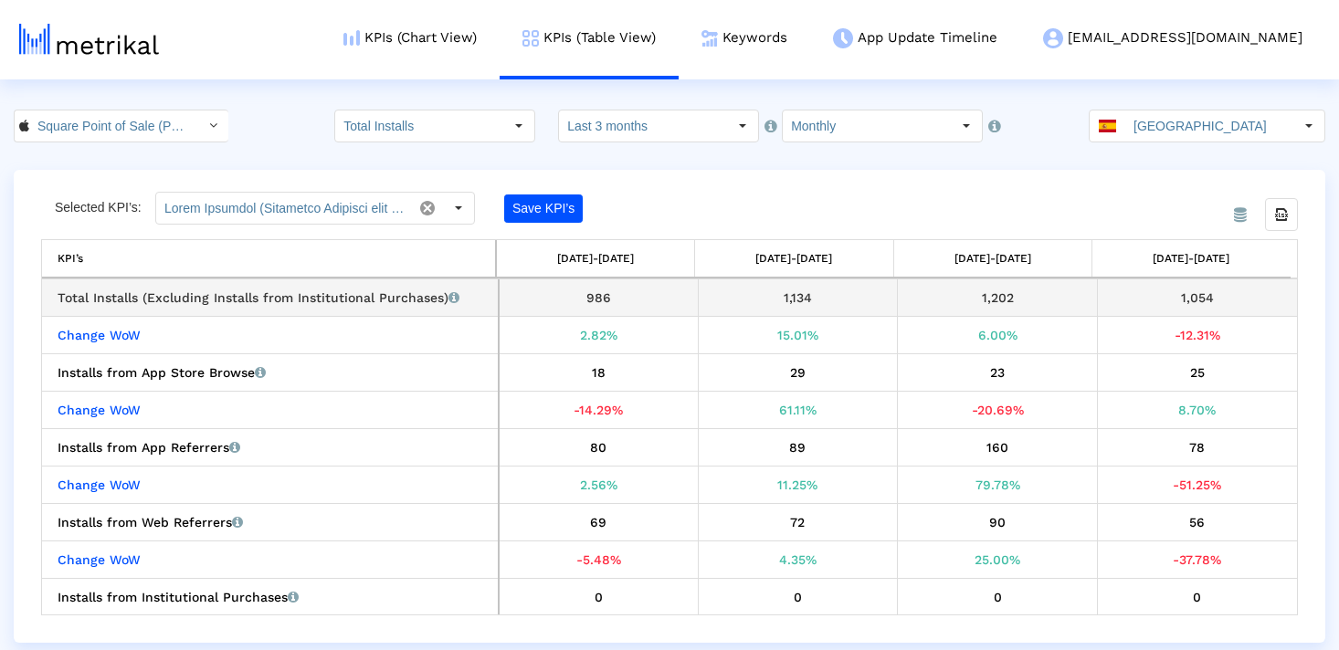
drag, startPoint x: 618, startPoint y: 301, endPoint x: 567, endPoint y: 301, distance: 50.2
click at [567, 301] on div "986" at bounding box center [598, 298] width 185 height 24
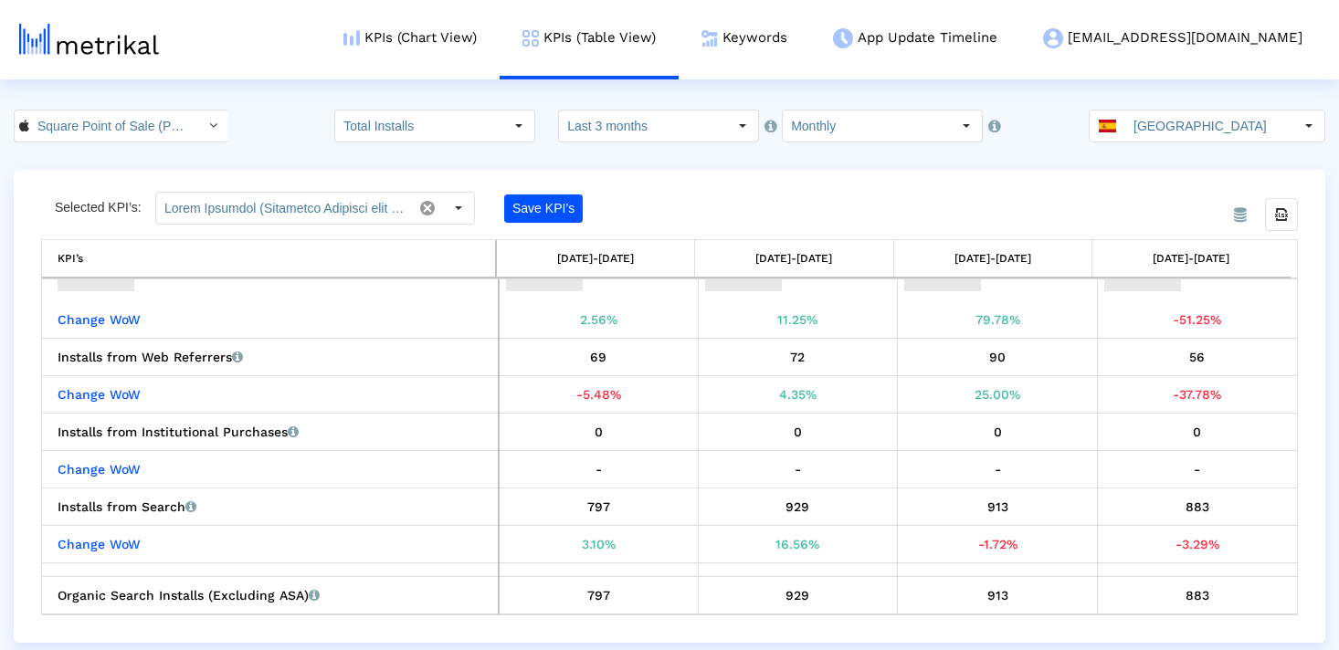
scroll to position [187, 0]
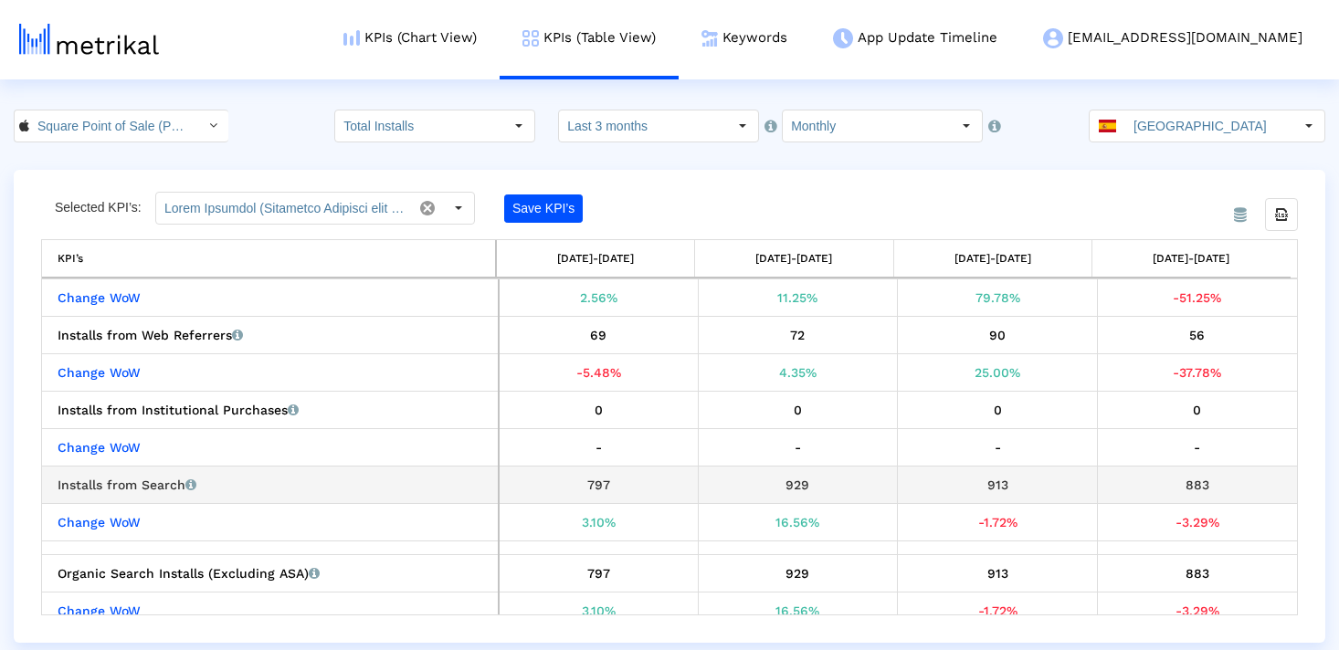
drag, startPoint x: 628, startPoint y: 484, endPoint x: 543, endPoint y: 484, distance: 85.0
click at [543, 484] on div "797" at bounding box center [598, 485] width 185 height 24
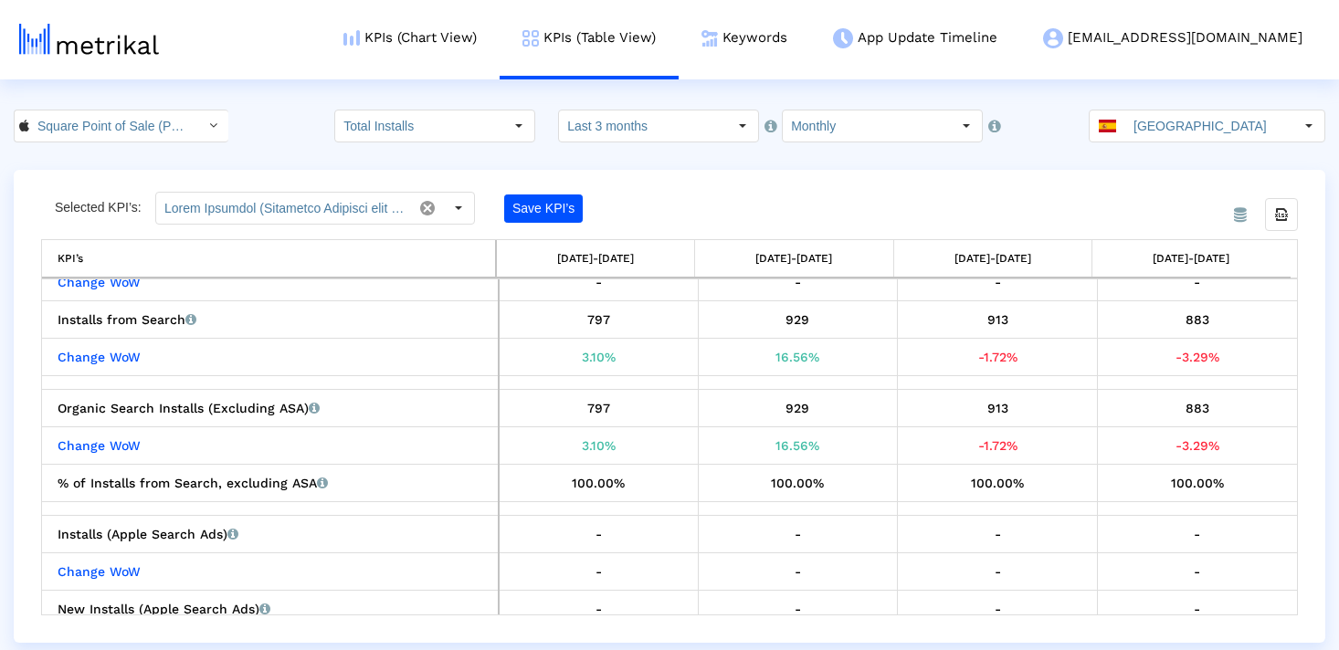
scroll to position [0, 0]
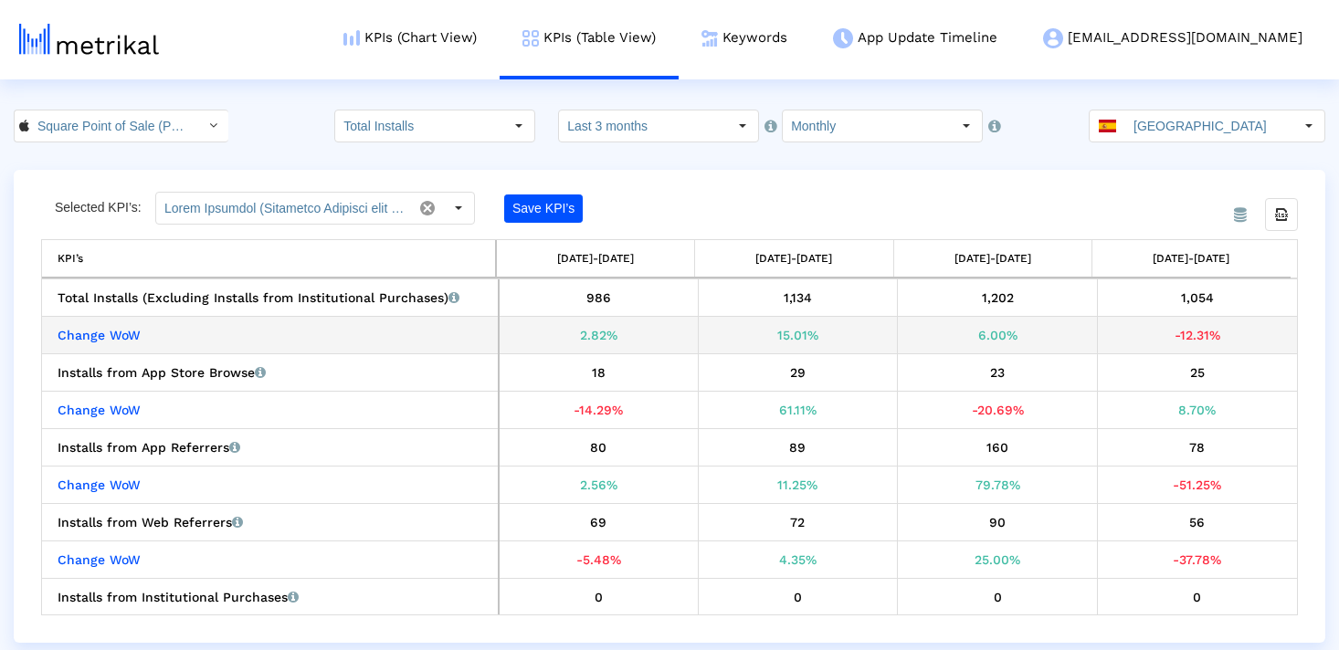
drag, startPoint x: 822, startPoint y: 334, endPoint x: 765, endPoint y: 333, distance: 56.6
click at [765, 333] on div "15.01%" at bounding box center [798, 335] width 186 height 24
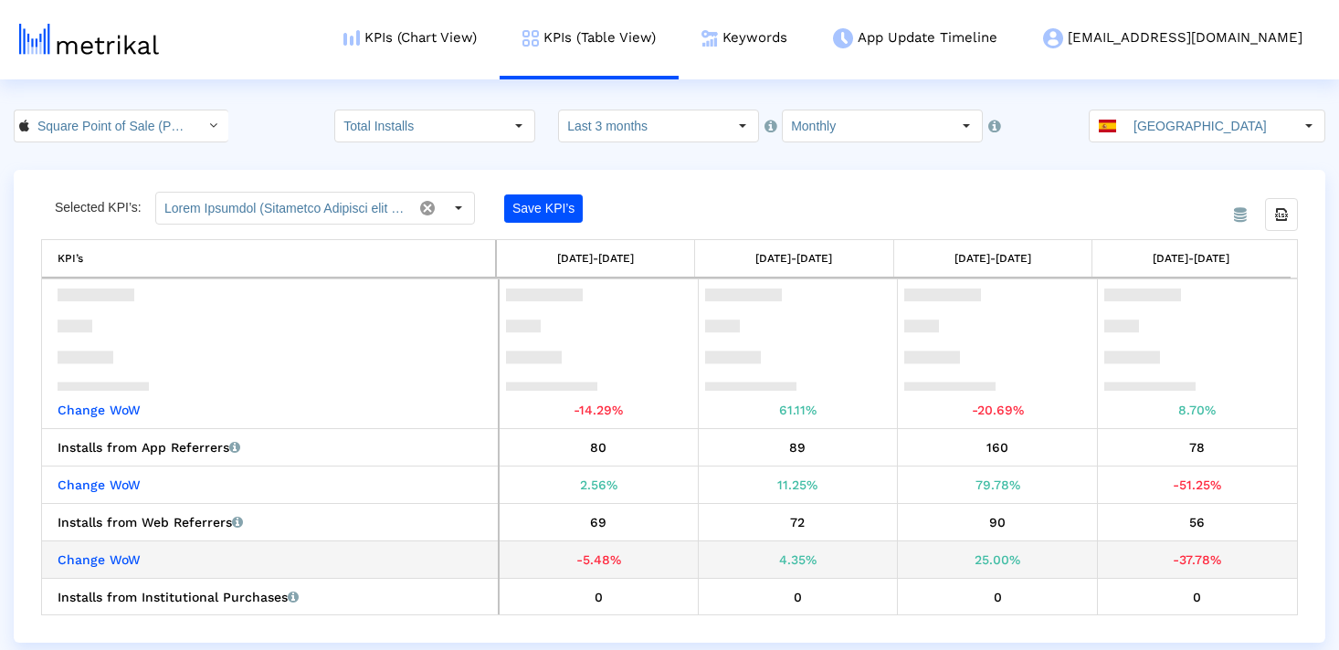
scroll to position [212, 0]
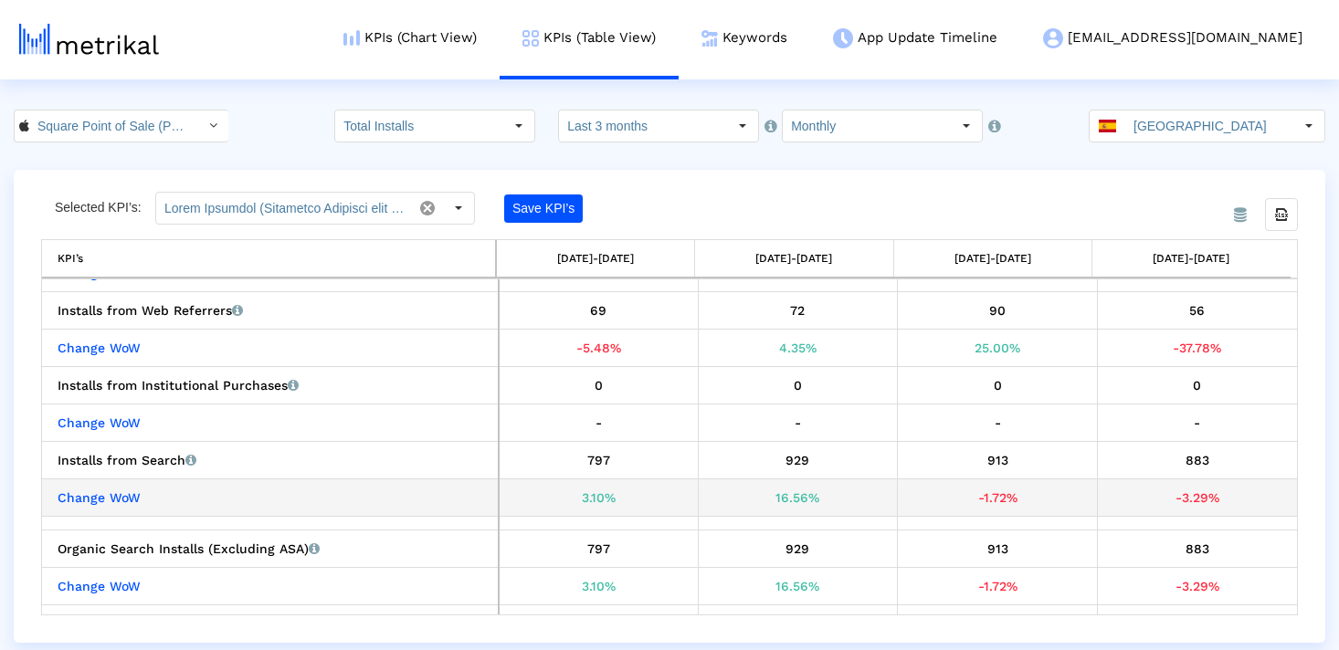
drag, startPoint x: 832, startPoint y: 500, endPoint x: 723, endPoint y: 500, distance: 108.7
click at [723, 500] on div "16.56%" at bounding box center [798, 498] width 186 height 24
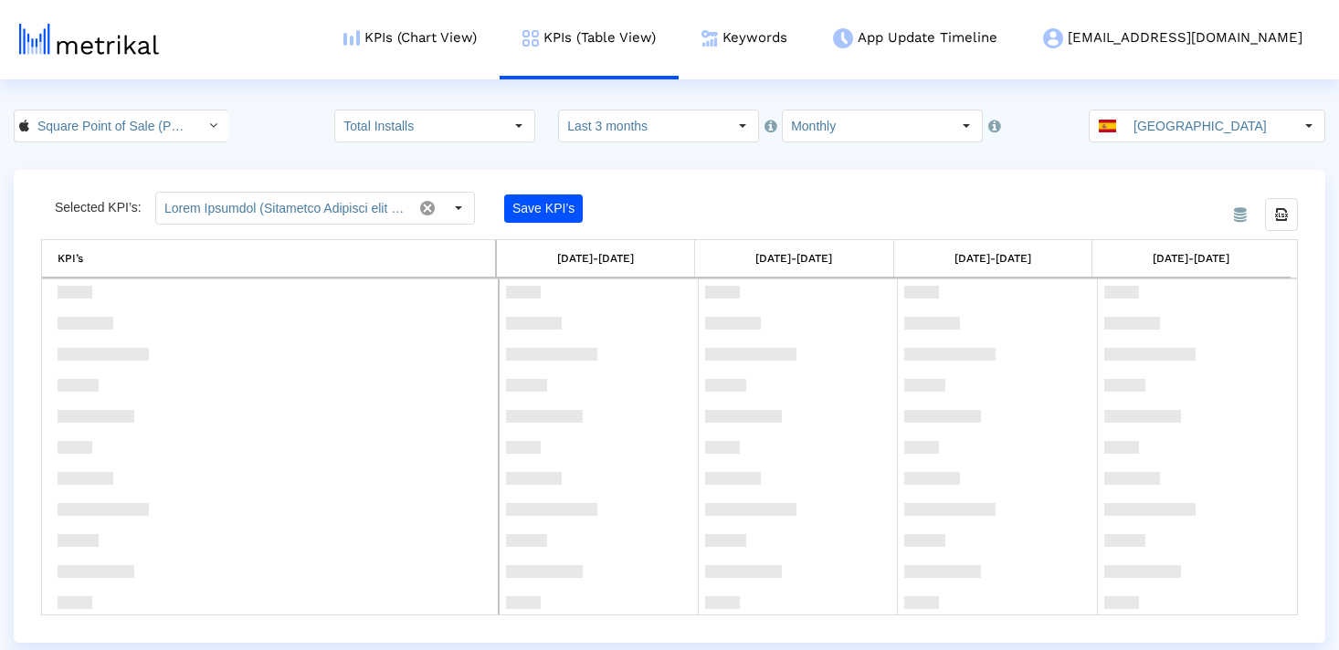
scroll to position [1629, 0]
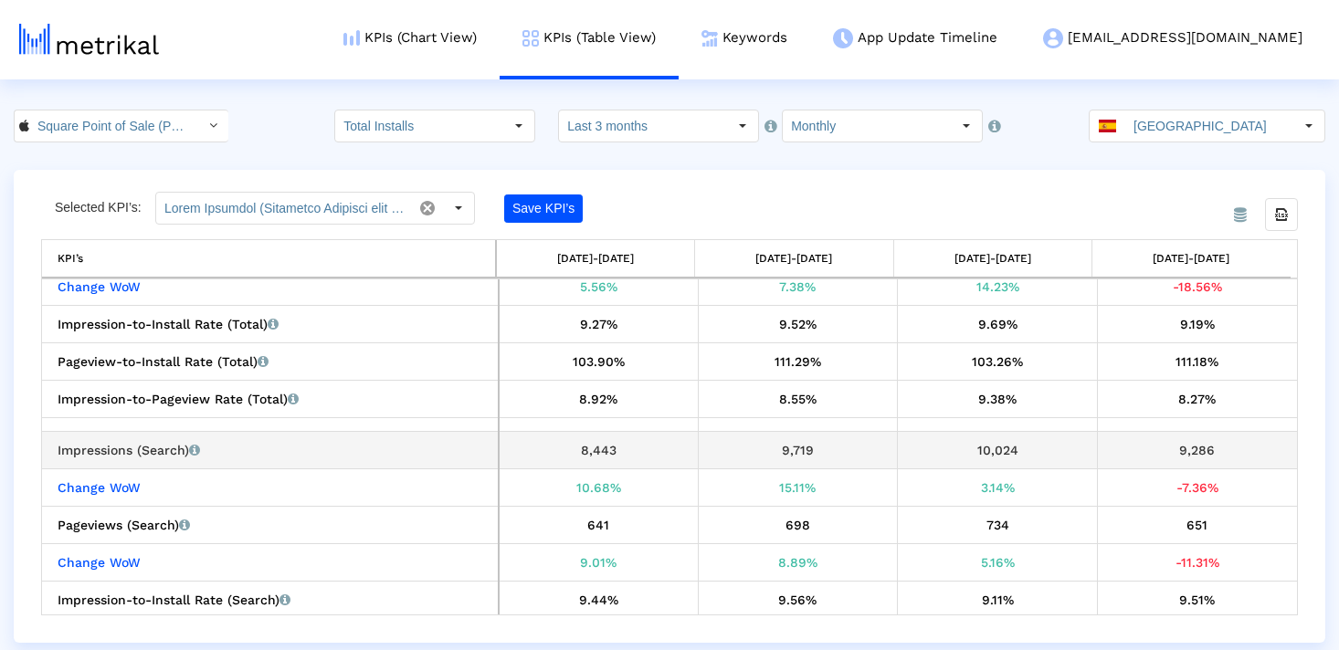
drag, startPoint x: 839, startPoint y: 443, endPoint x: 769, endPoint y: 443, distance: 69.4
click at [769, 443] on div "9,719" at bounding box center [798, 450] width 186 height 24
drag, startPoint x: 624, startPoint y: 449, endPoint x: 541, endPoint y: 449, distance: 83.1
click at [541, 449] on div "8,443" at bounding box center [598, 450] width 185 height 24
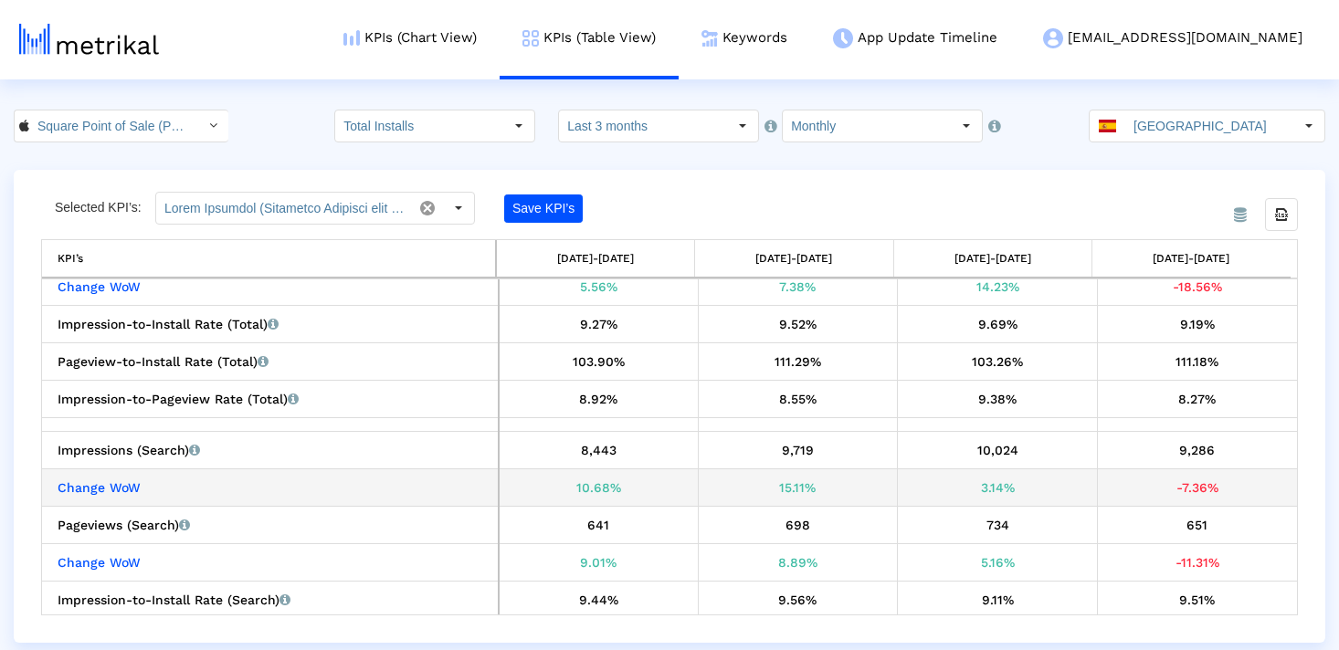
drag, startPoint x: 824, startPoint y: 483, endPoint x: 761, endPoint y: 483, distance: 63.0
click at [761, 483] on div "15.11%" at bounding box center [798, 488] width 186 height 24
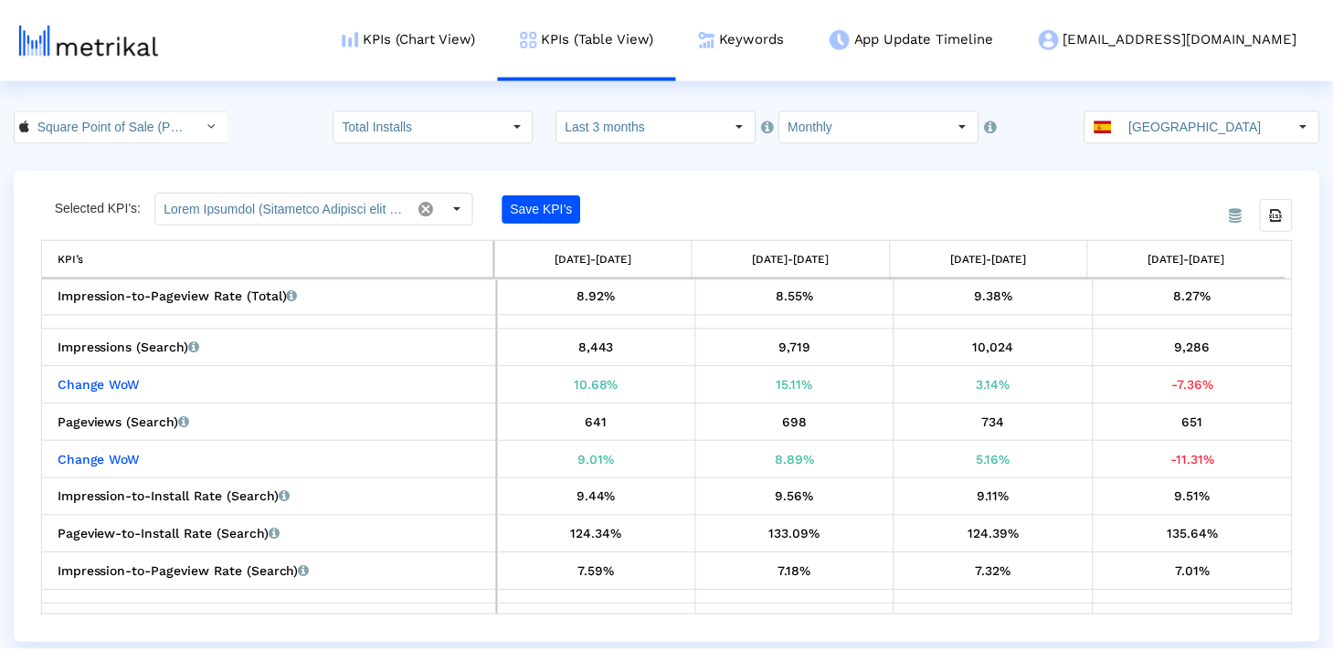
scroll to position [1738, 0]
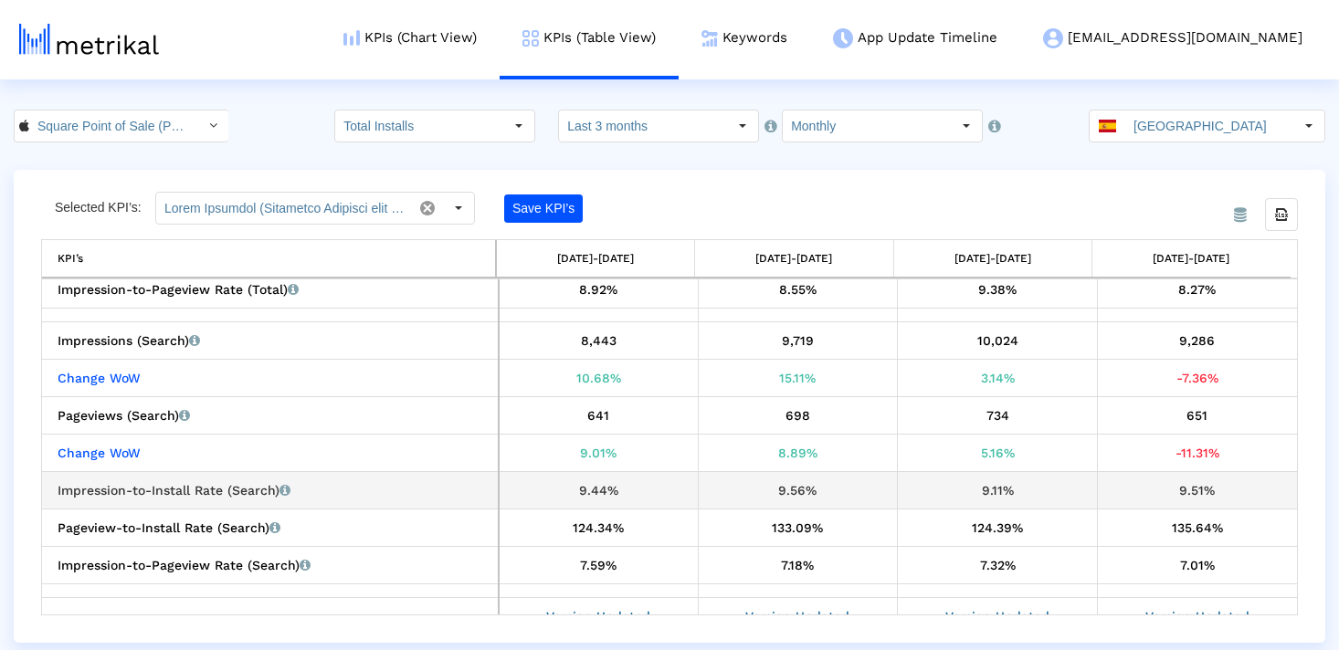
drag, startPoint x: 622, startPoint y: 491, endPoint x: 542, endPoint y: 491, distance: 80.4
click at [542, 491] on div "9.44%" at bounding box center [598, 491] width 185 height 24
click at [810, 40] on link "Keywords" at bounding box center [745, 38] width 132 height 76
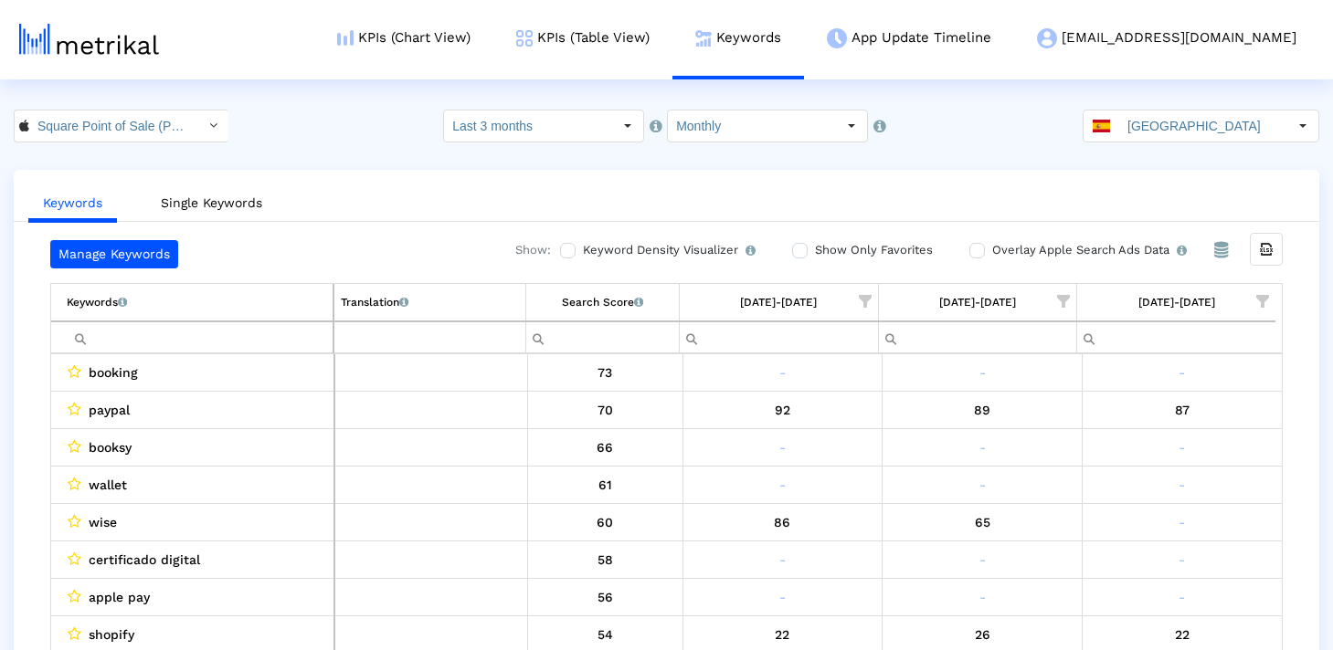
click at [1057, 295] on span "Show filter options for column '07/01/25-07/31/25'" at bounding box center [1063, 301] width 13 height 13
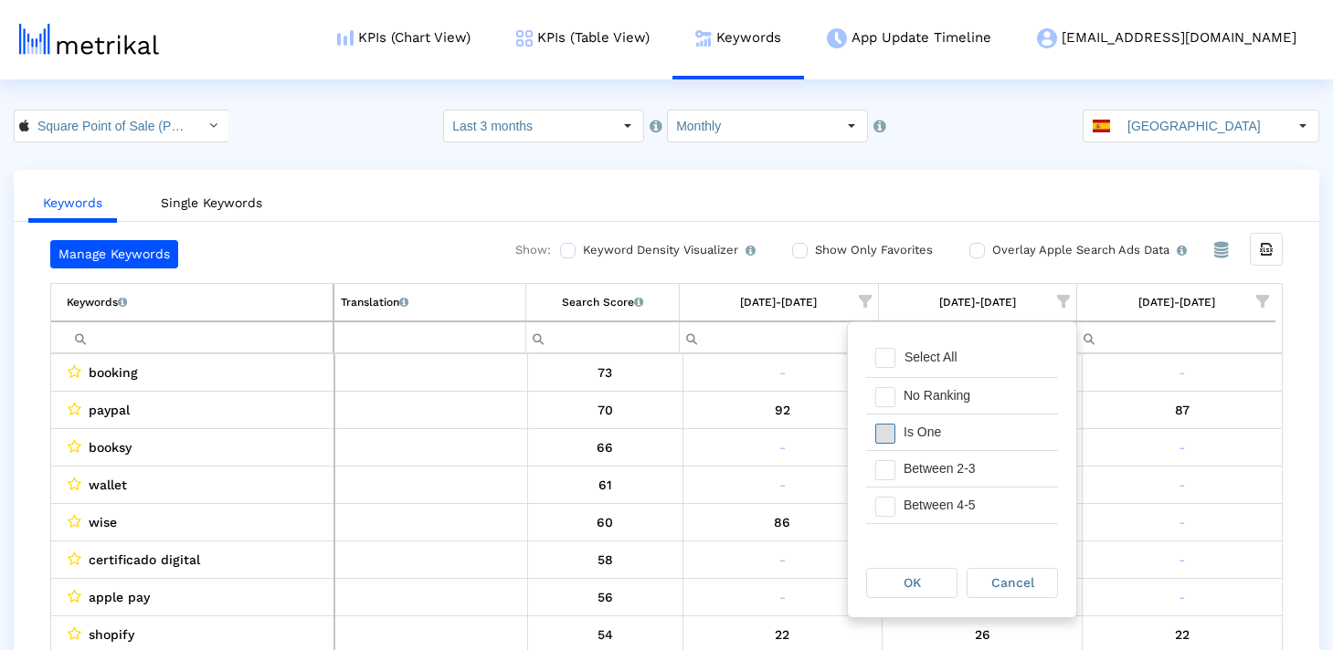
click at [878, 433] on span "Filter options" at bounding box center [885, 434] width 20 height 20
click at [882, 470] on span "Filter options" at bounding box center [885, 470] width 20 height 20
click at [882, 497] on span "Filter options" at bounding box center [885, 507] width 20 height 20
click at [886, 452] on div "Filter options" at bounding box center [880, 466] width 28 height 36
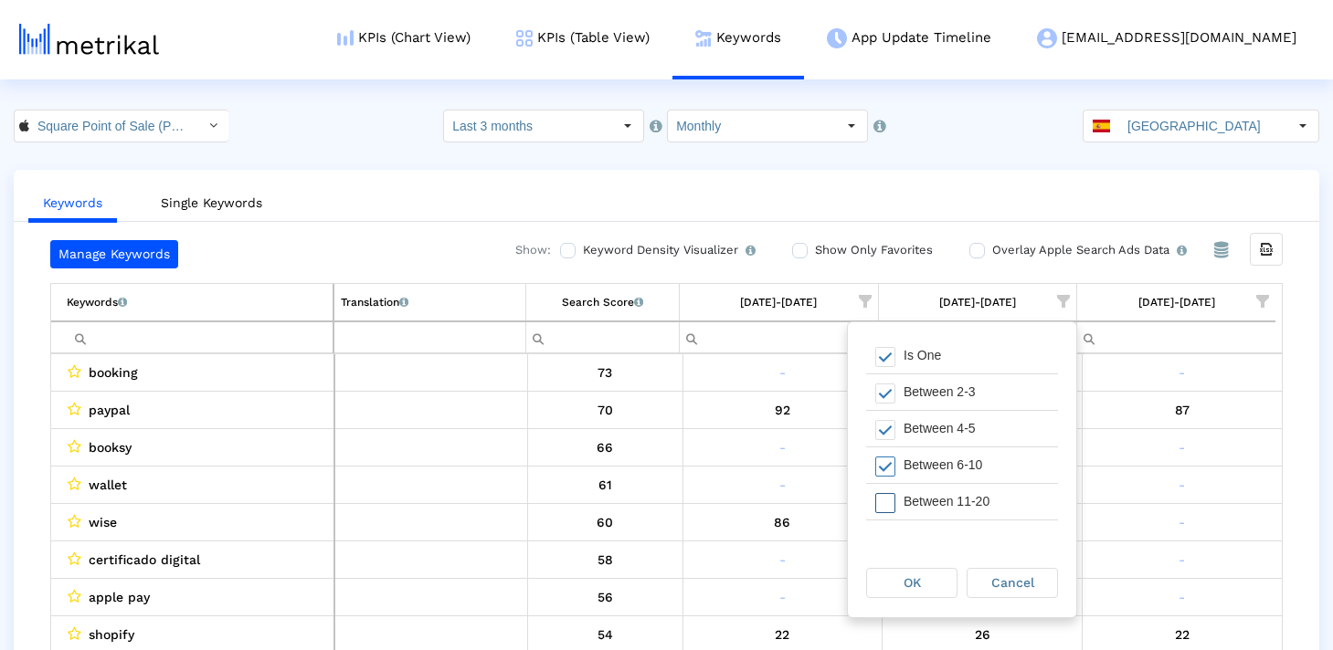
click at [886, 496] on span "Filter options" at bounding box center [885, 503] width 20 height 20
click at [913, 569] on div "OK" at bounding box center [912, 583] width 90 height 28
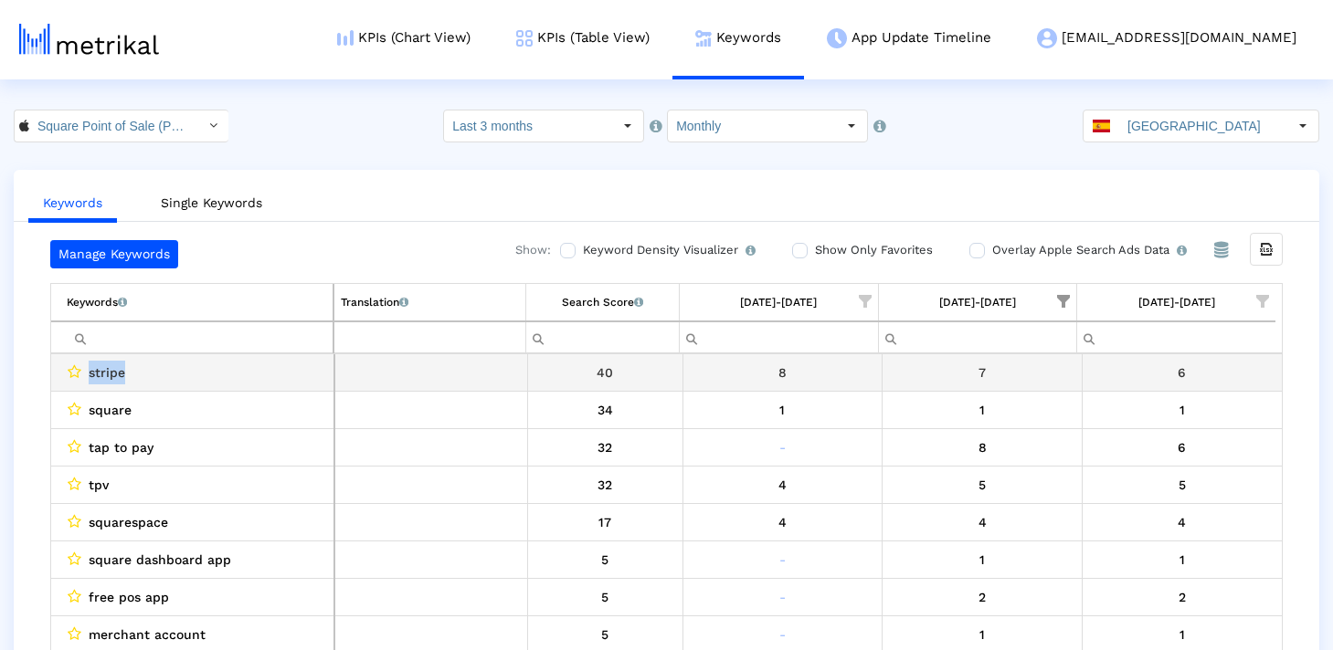
drag, startPoint x: 128, startPoint y: 377, endPoint x: 84, endPoint y: 377, distance: 43.8
click at [84, 377] on div "stripe" at bounding box center [197, 373] width 260 height 24
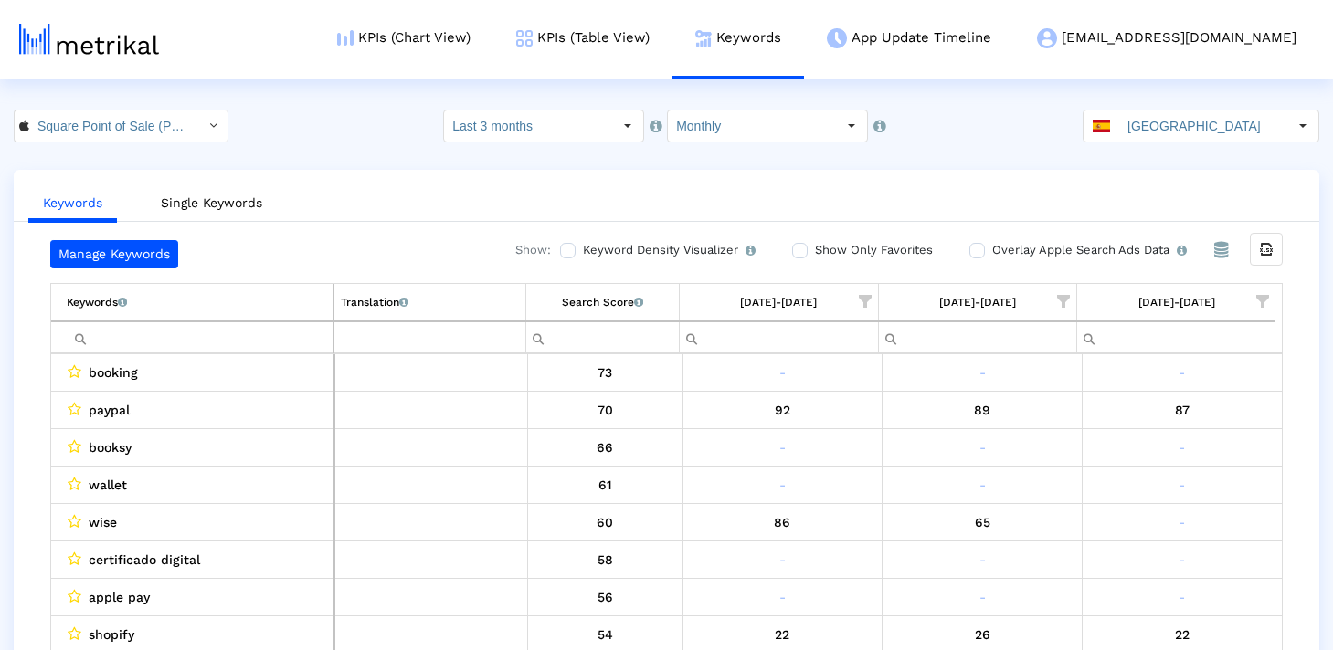
click at [1068, 295] on span "Show filter options for column '07/01/25-07/31/25'" at bounding box center [1063, 301] width 13 height 13
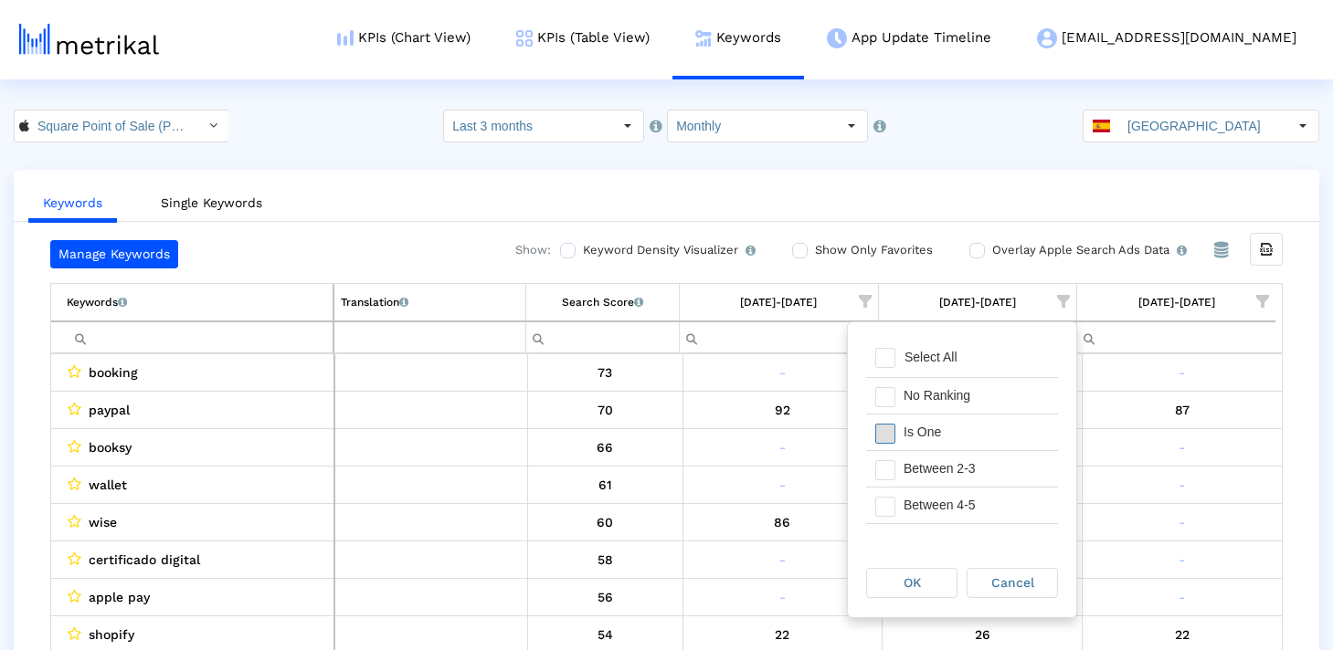
click at [890, 433] on span "Filter options" at bounding box center [885, 434] width 20 height 20
click at [890, 463] on span "Filter options" at bounding box center [885, 470] width 20 height 20
click at [890, 487] on div "Between 4-5" at bounding box center [962, 505] width 192 height 37
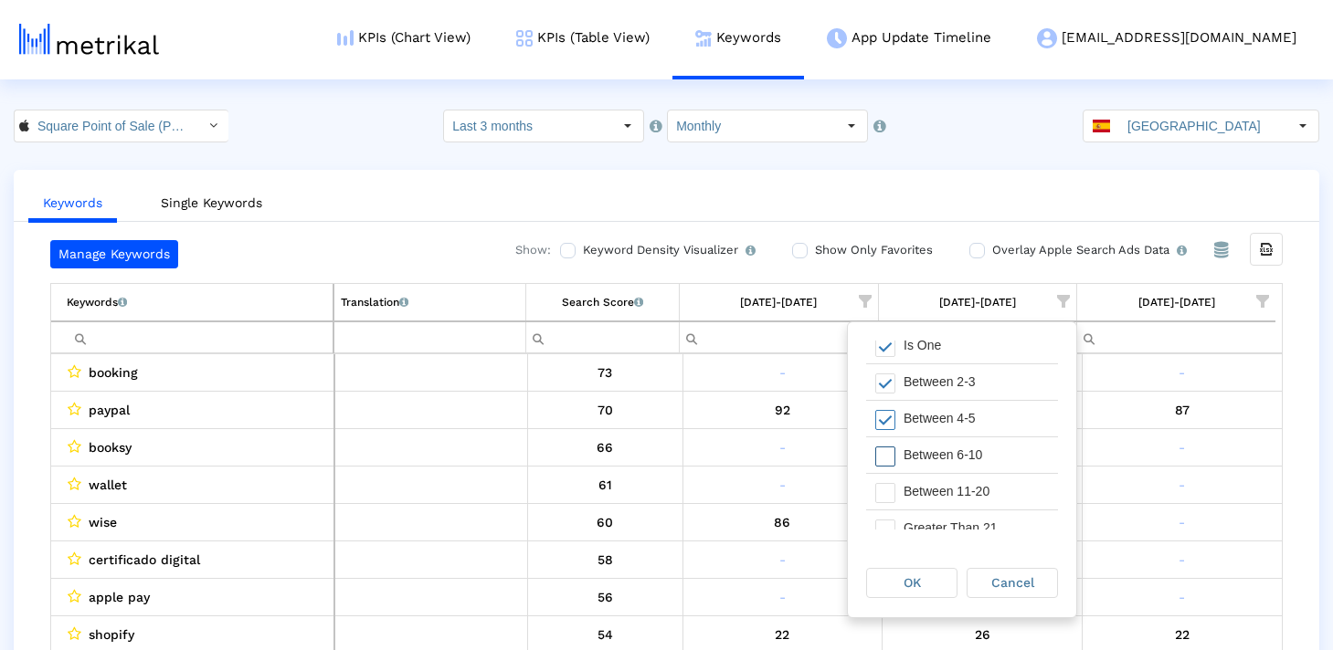
click at [888, 456] on span "Filter options" at bounding box center [885, 457] width 20 height 20
click at [897, 574] on div "OK" at bounding box center [912, 583] width 90 height 28
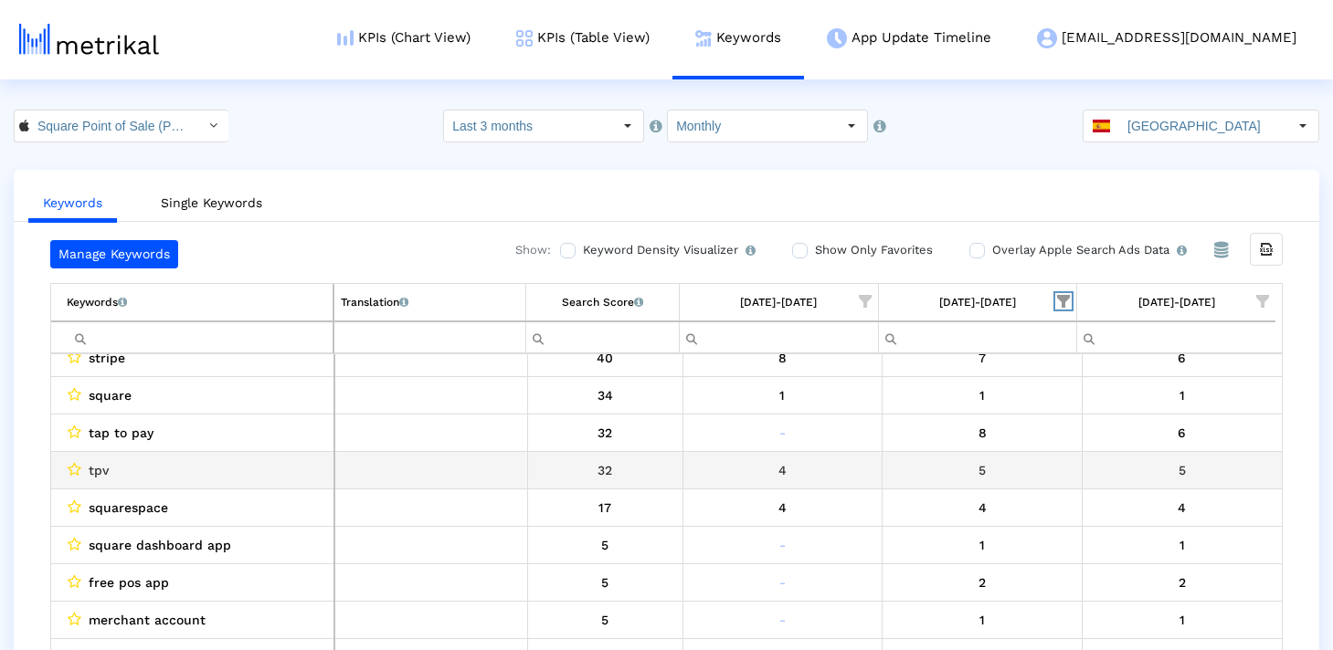
scroll to position [0, 0]
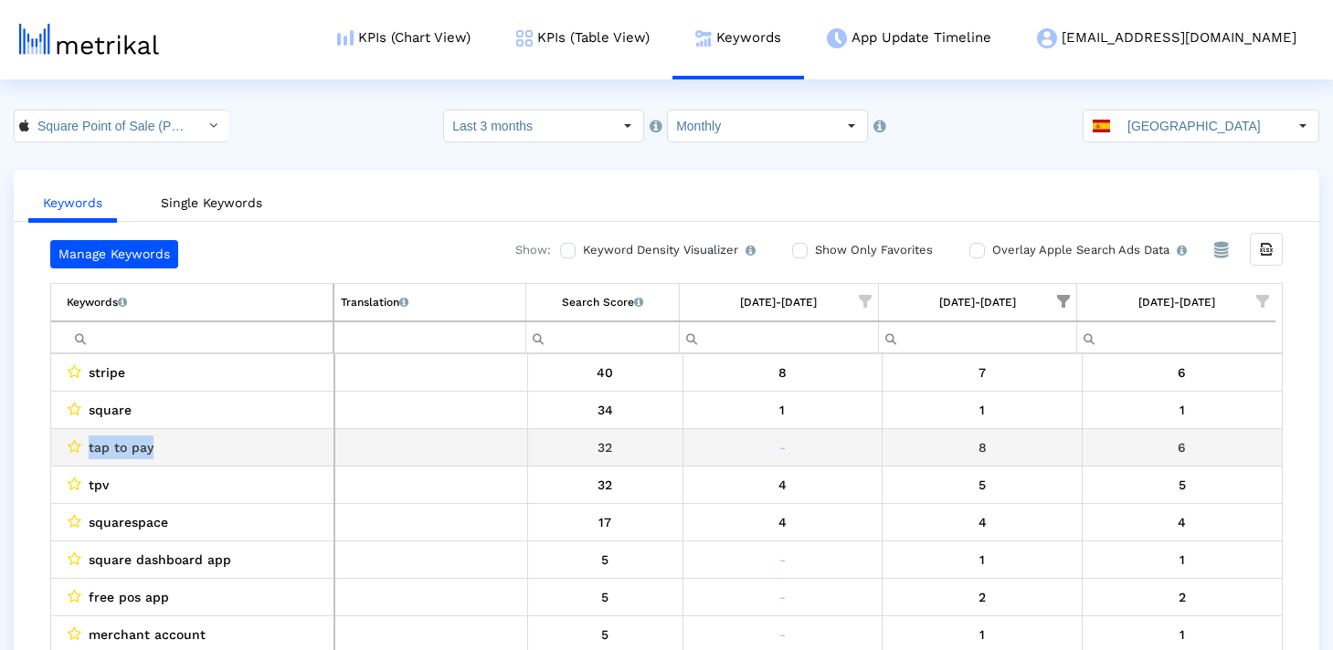
drag, startPoint x: 210, startPoint y: 446, endPoint x: 86, endPoint y: 447, distance: 124.2
click at [86, 447] on div "tap to pay" at bounding box center [197, 448] width 260 height 24
copy span "tap to pay"
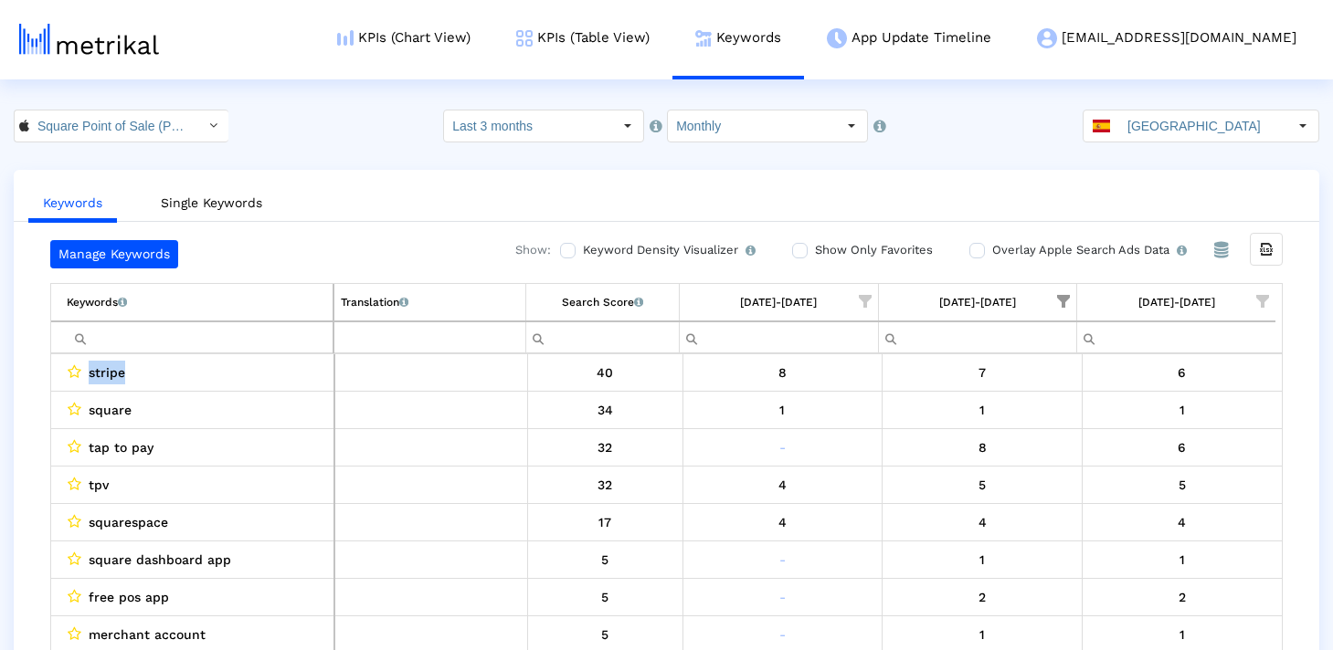
drag, startPoint x: 170, startPoint y: 378, endPoint x: 37, endPoint y: 377, distance: 133.4
click at [37, 377] on div "Manage Keywords Show: Keyword Density Visualizer Turn this on to view where and…" at bounding box center [666, 449] width 1305 height 419
copy table "stripe"
click at [589, 132] on input "Last 3 months" at bounding box center [528, 126] width 168 height 31
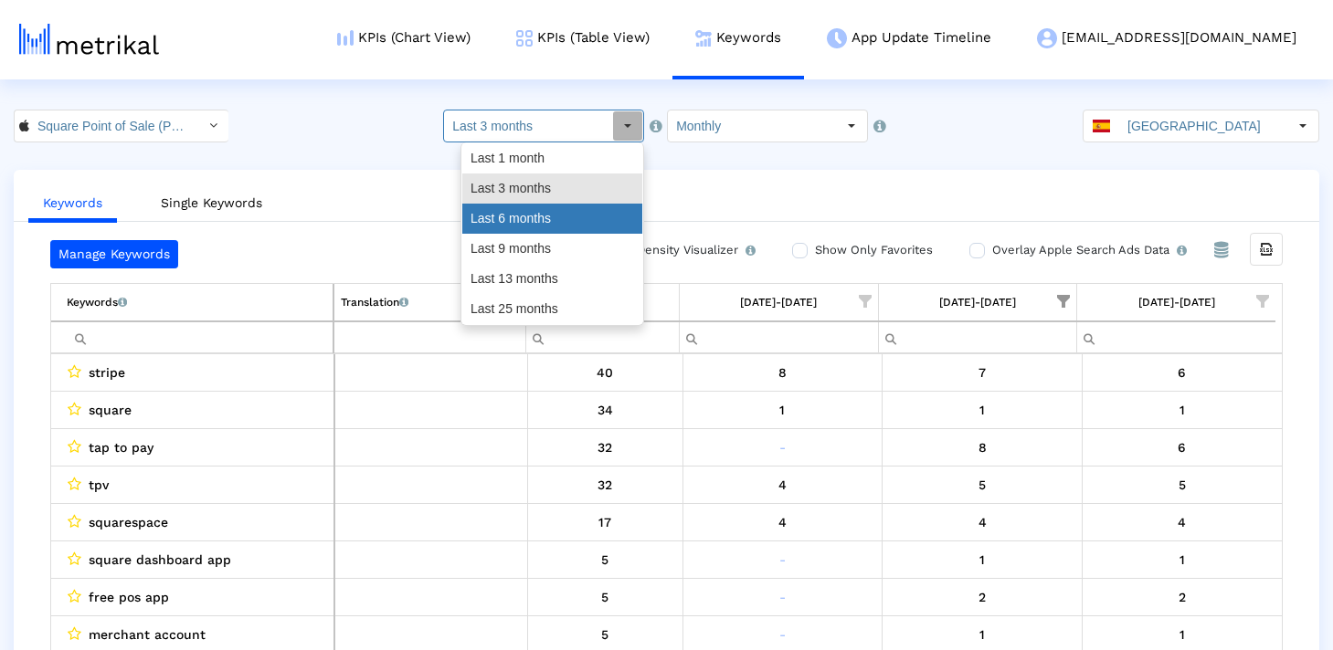
click at [580, 208] on div "Last 6 months" at bounding box center [552, 219] width 180 height 30
type input "Last 6 months"
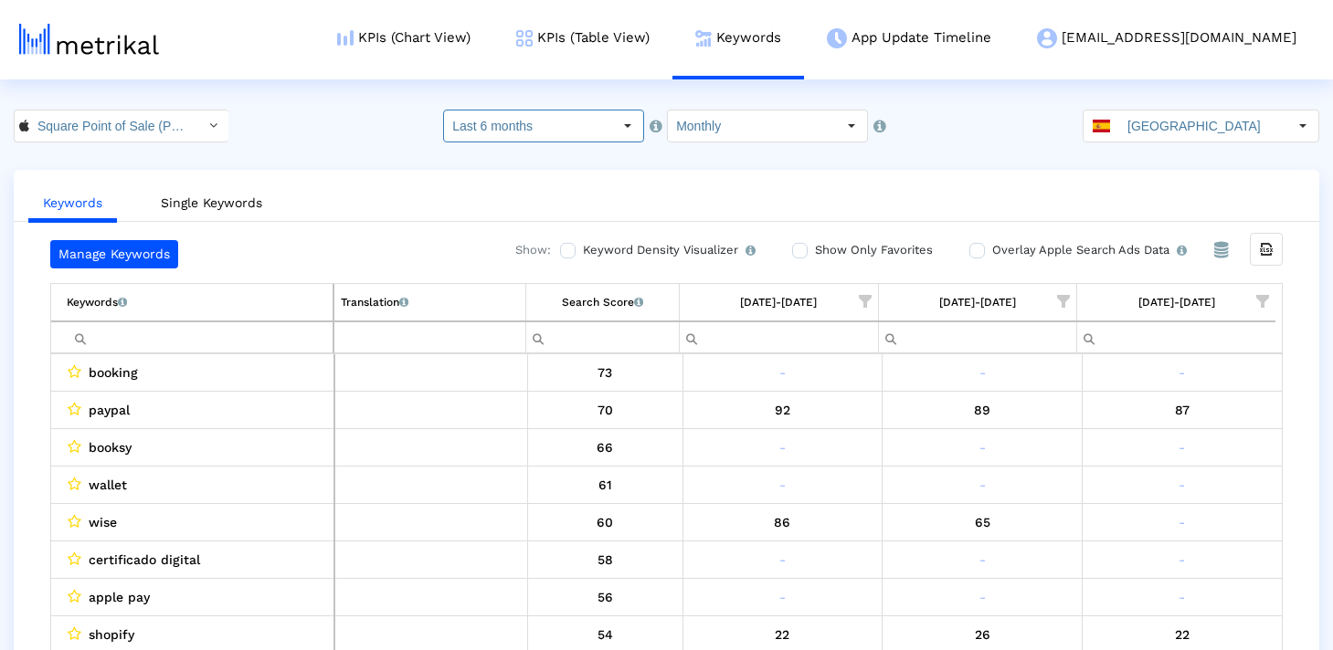
drag, startPoint x: 1039, startPoint y: 295, endPoint x: 1039, endPoint y: 315, distance: 20.1
click at [1039, 295] on td "[DATE]-[DATE]" at bounding box center [977, 302] width 198 height 37
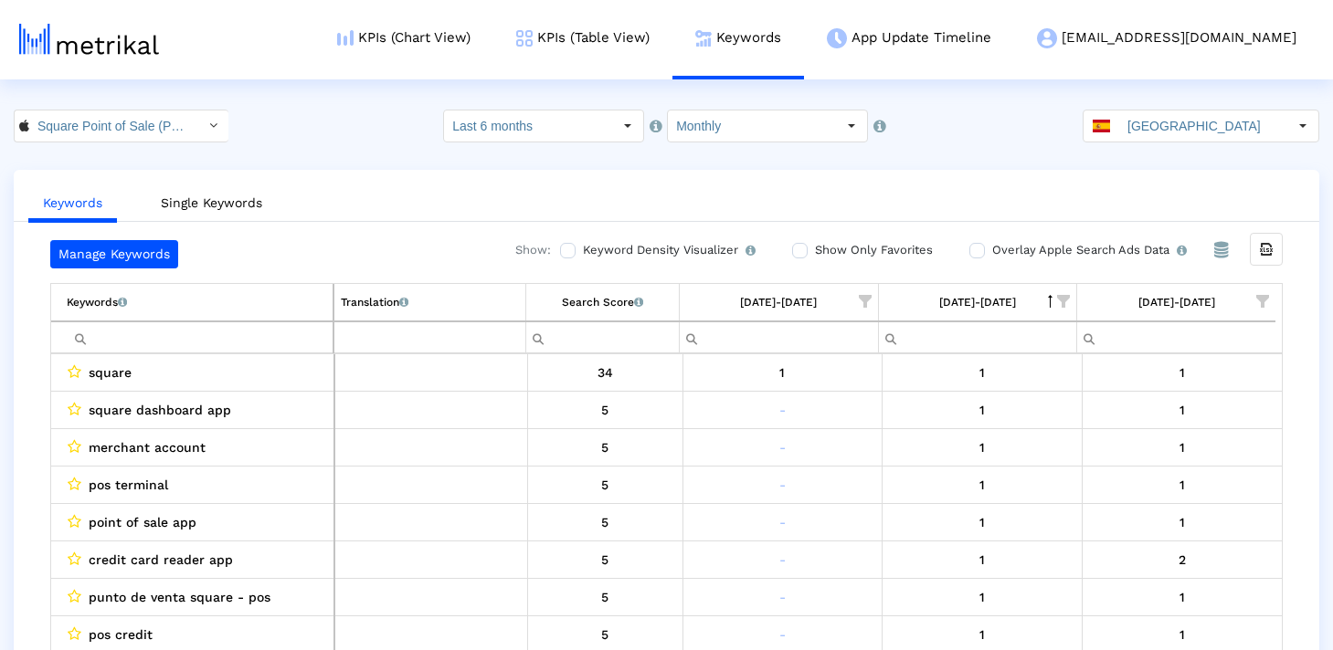
click at [1036, 311] on td "[DATE]-[DATE]" at bounding box center [977, 302] width 198 height 37
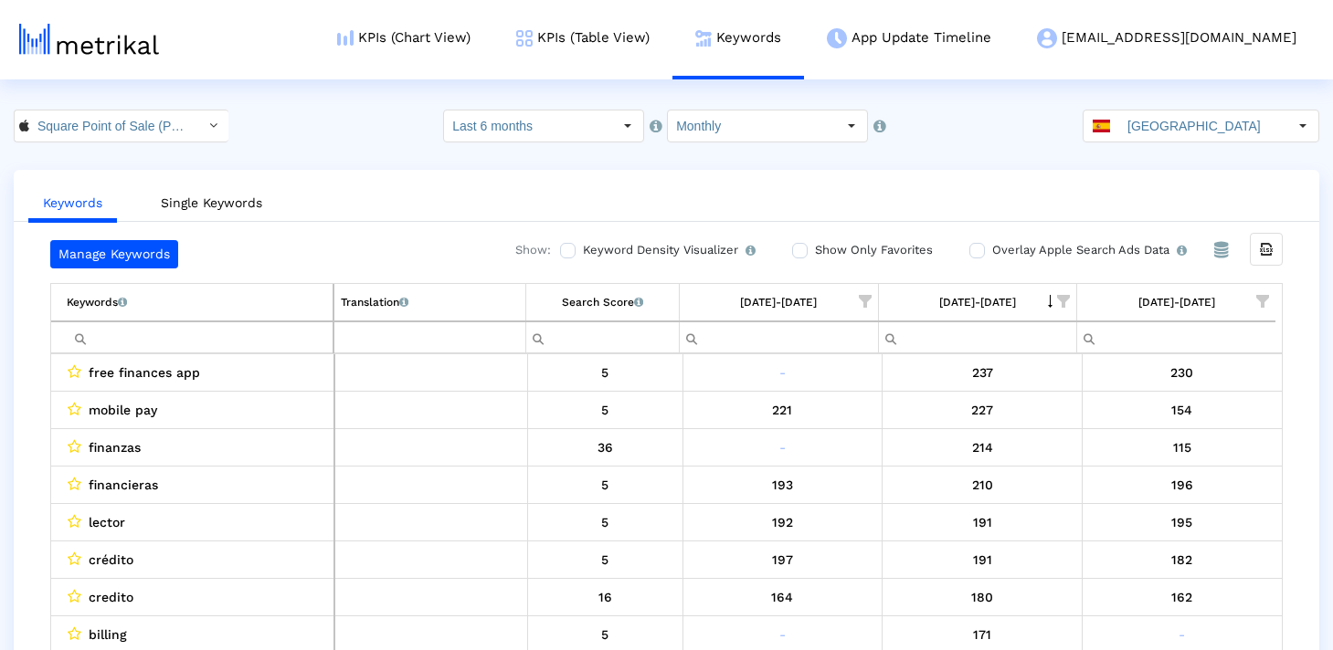
click at [598, 301] on div "Search Score An estimate of relative search volume of each keyword. It is on a …" at bounding box center [602, 302] width 81 height 24
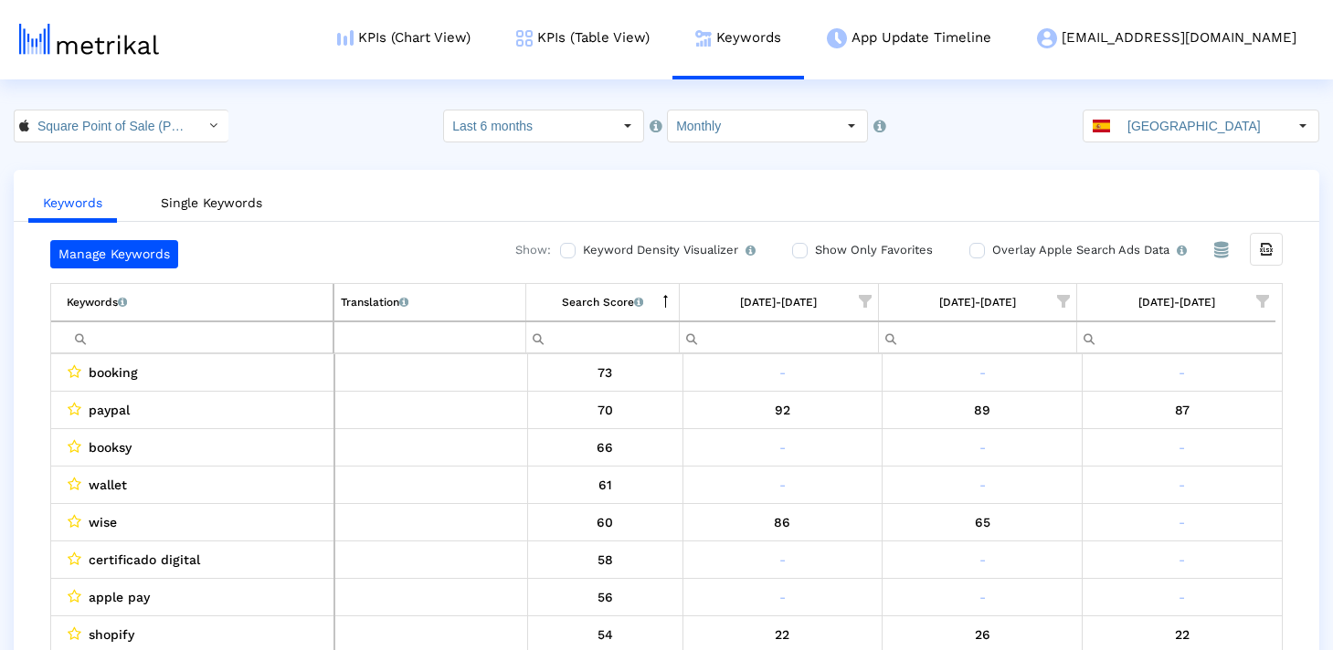
click at [1066, 300] on span "Show filter options for column '07/01/25-07/31/25'" at bounding box center [1063, 301] width 13 height 13
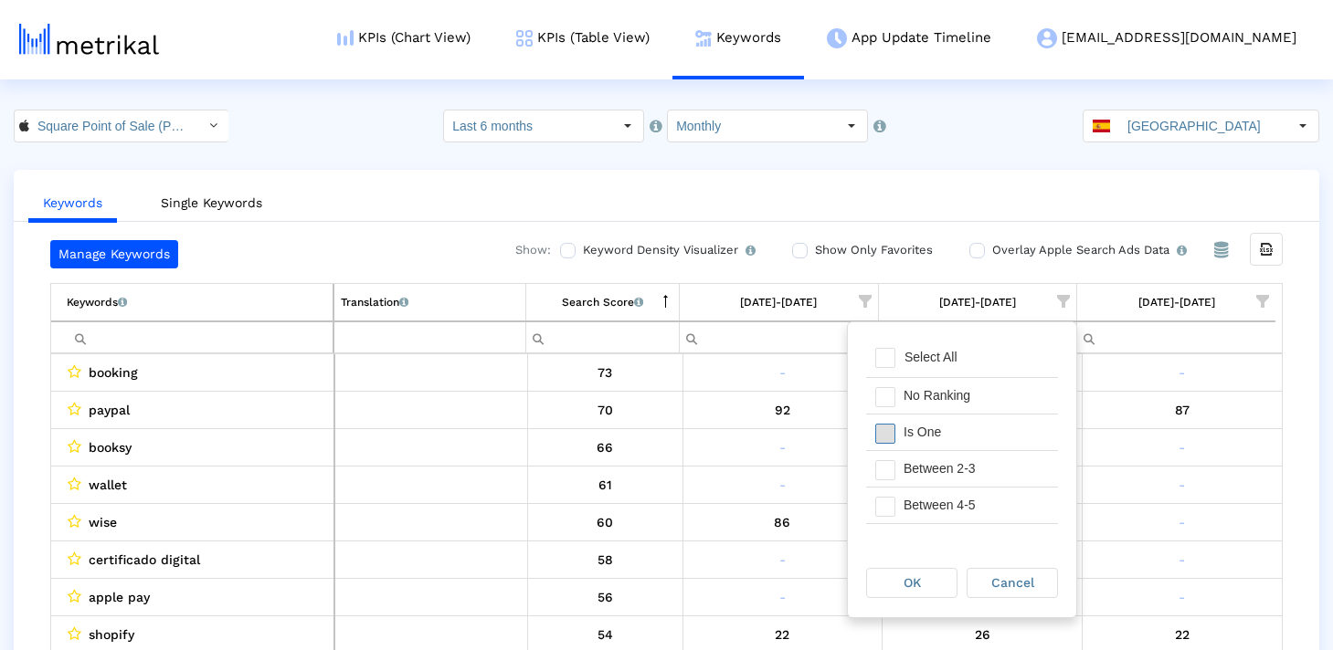
click at [890, 428] on span "Filter options" at bounding box center [885, 434] width 20 height 20
click at [890, 458] on div "Filter options" at bounding box center [880, 469] width 28 height 36
click at [890, 492] on div "Filter options" at bounding box center [880, 506] width 28 height 36
click at [889, 469] on span "Filter options" at bounding box center [885, 472] width 20 height 20
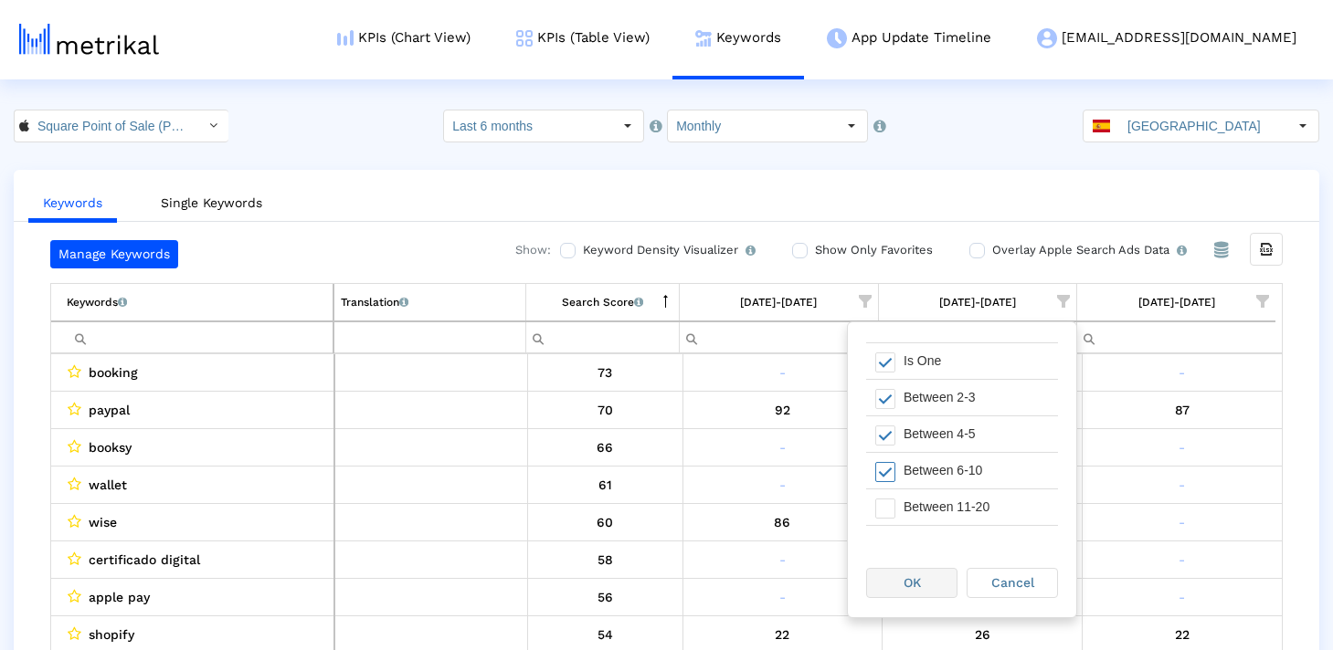
click at [913, 570] on div "OK" at bounding box center [912, 583] width 90 height 28
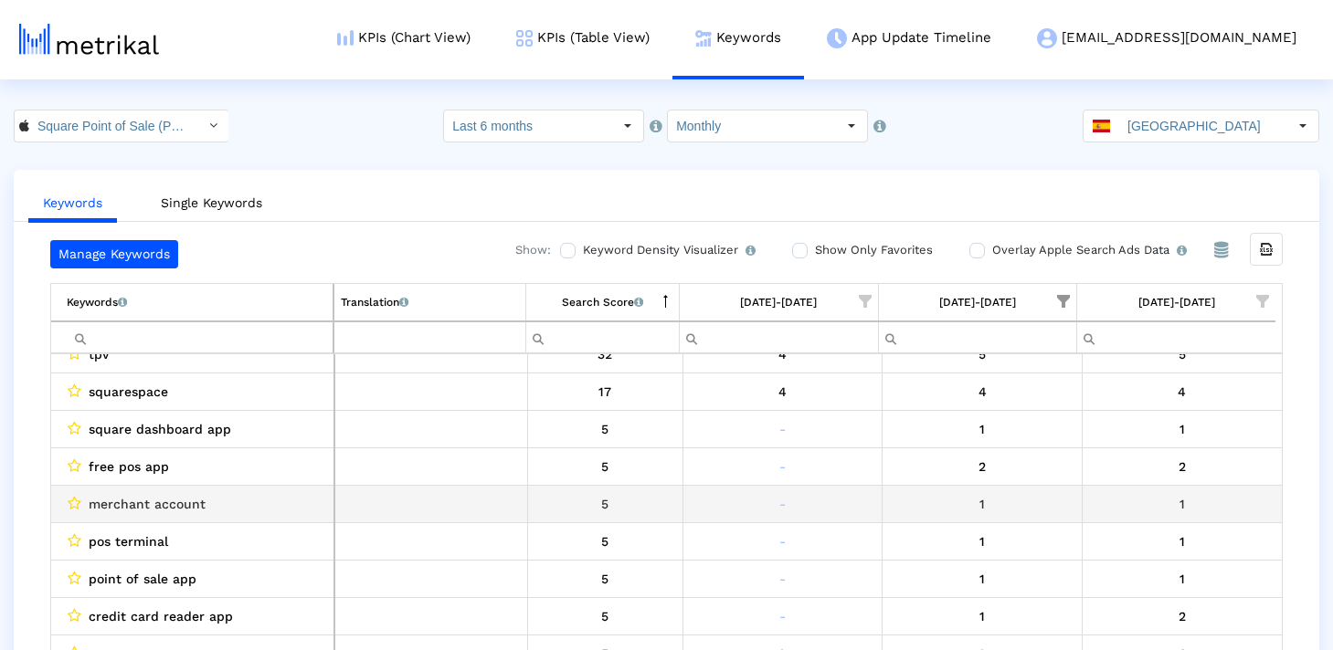
scroll to position [129, 0]
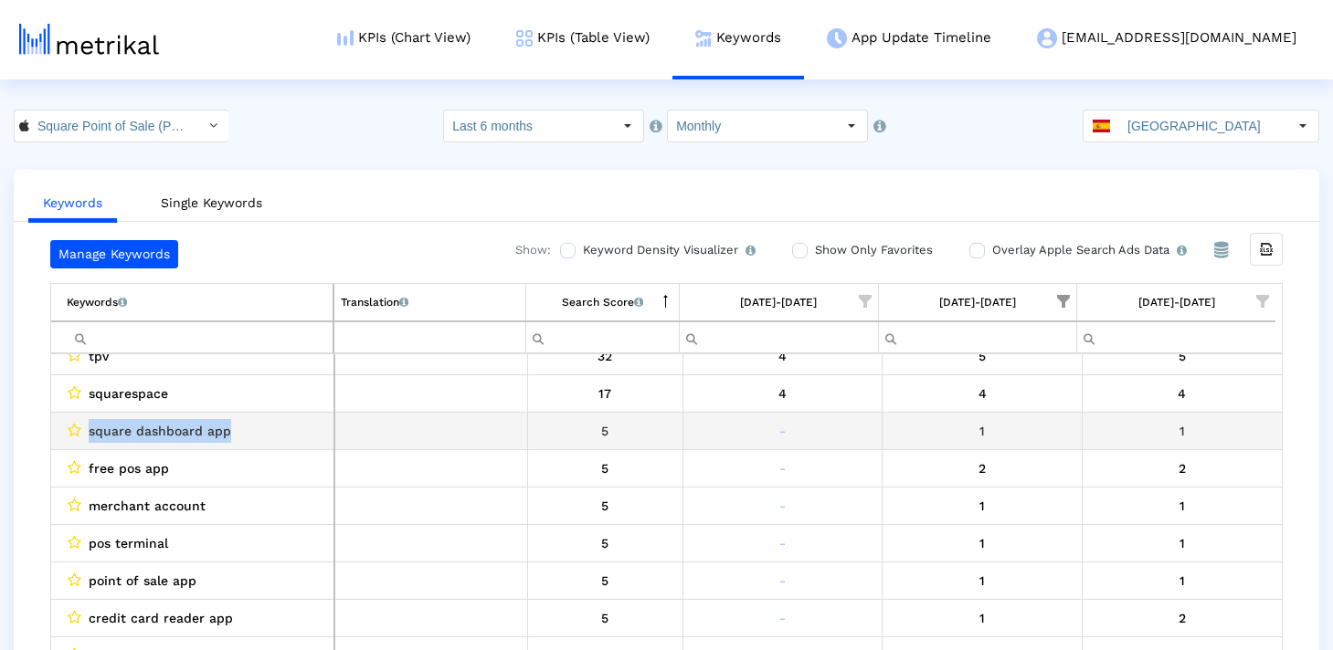
drag, startPoint x: 259, startPoint y: 433, endPoint x: 82, endPoint y: 433, distance: 177.2
click at [82, 433] on div "square dashboard app" at bounding box center [197, 431] width 260 height 24
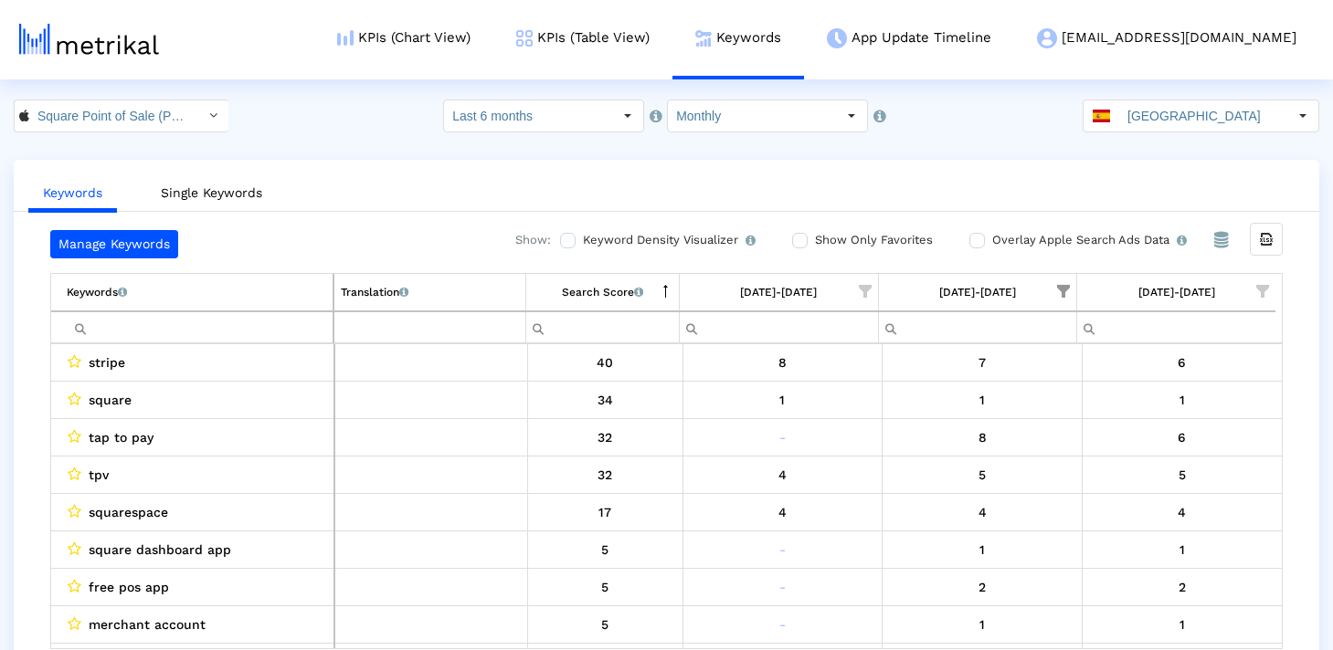
scroll to position [0, 0]
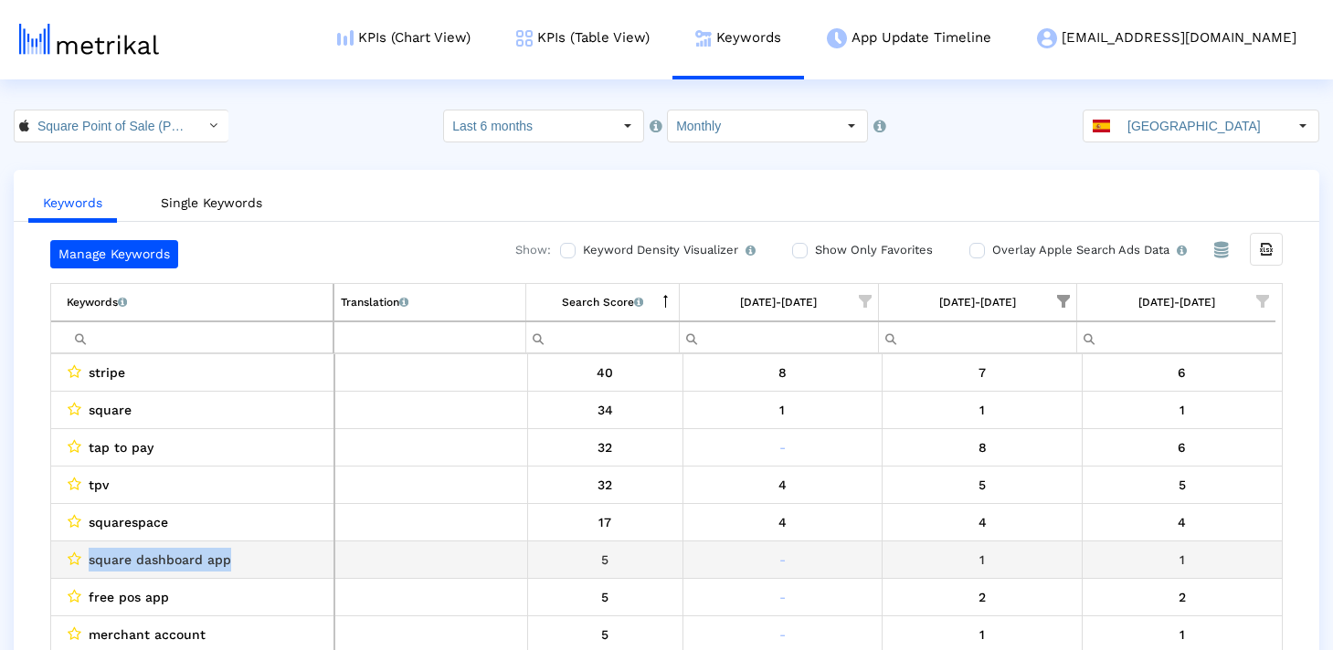
drag, startPoint x: 189, startPoint y: 565, endPoint x: 88, endPoint y: 565, distance: 101.4
click at [88, 565] on div "square dashboard app" at bounding box center [197, 560] width 260 height 24
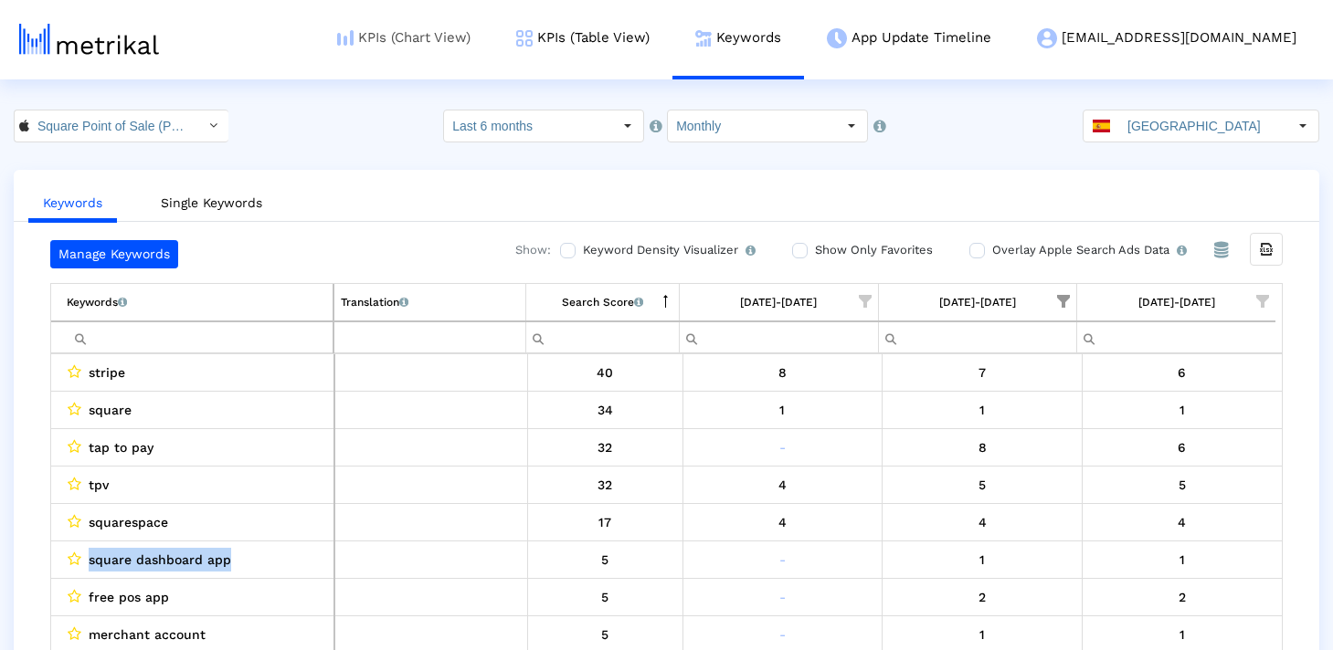
copy span "square dashboard app"
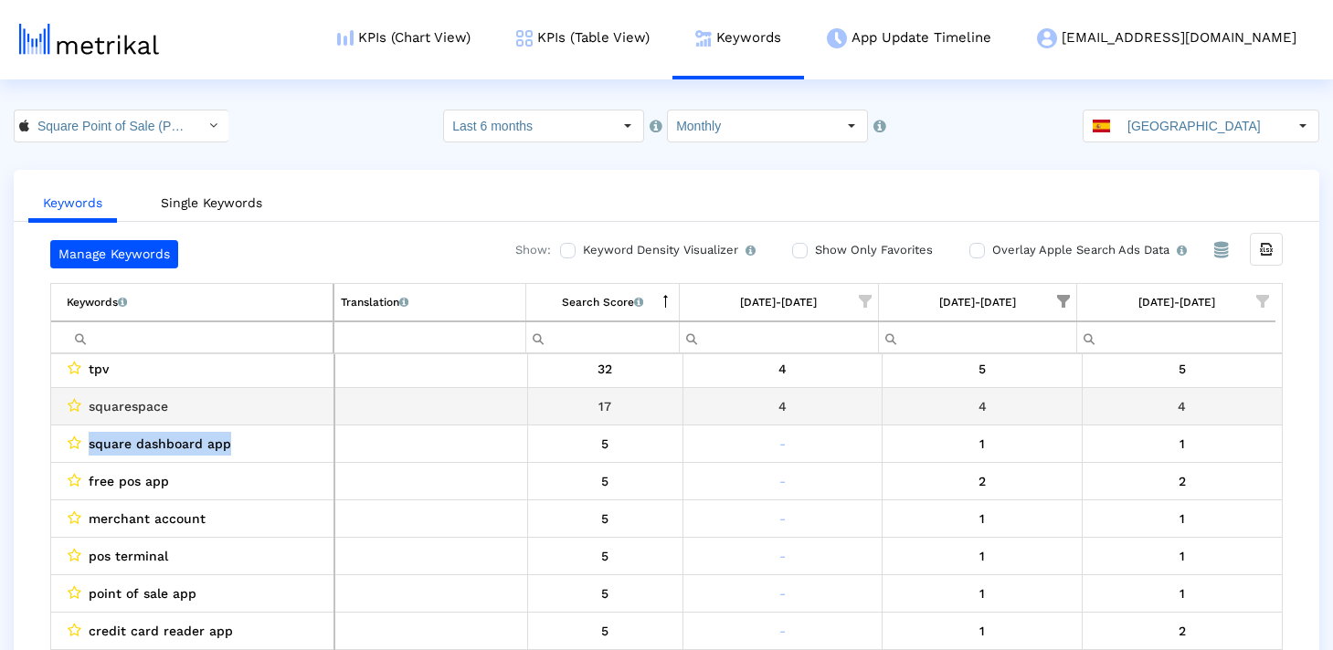
scroll to position [118, 0]
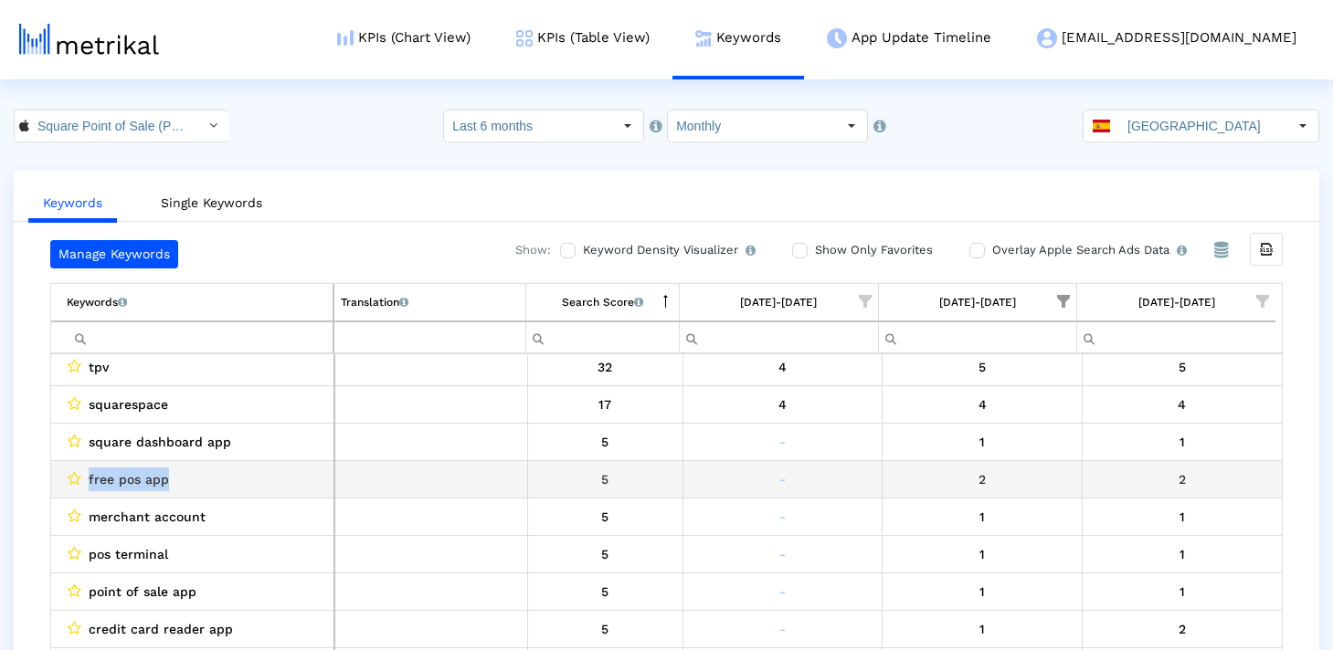
drag, startPoint x: 206, startPoint y: 476, endPoint x: 85, endPoint y: 476, distance: 121.5
click at [85, 476] on div "free pos app" at bounding box center [197, 480] width 260 height 24
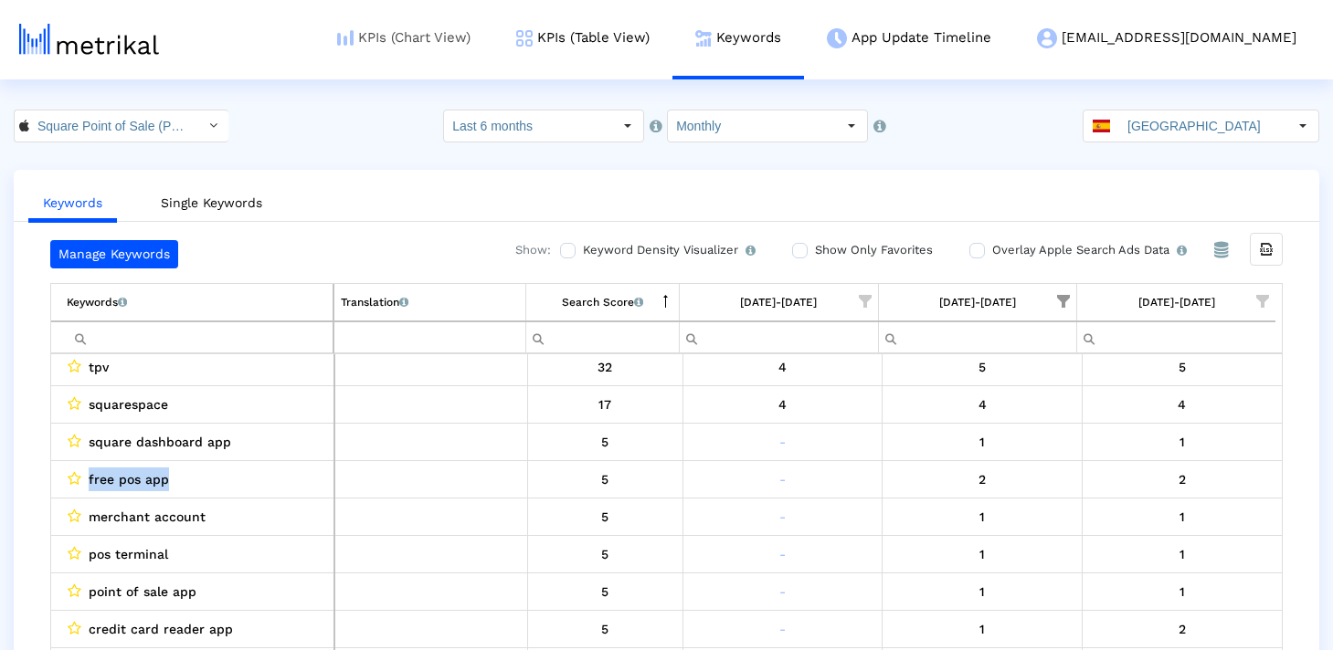
copy span "free pos app"
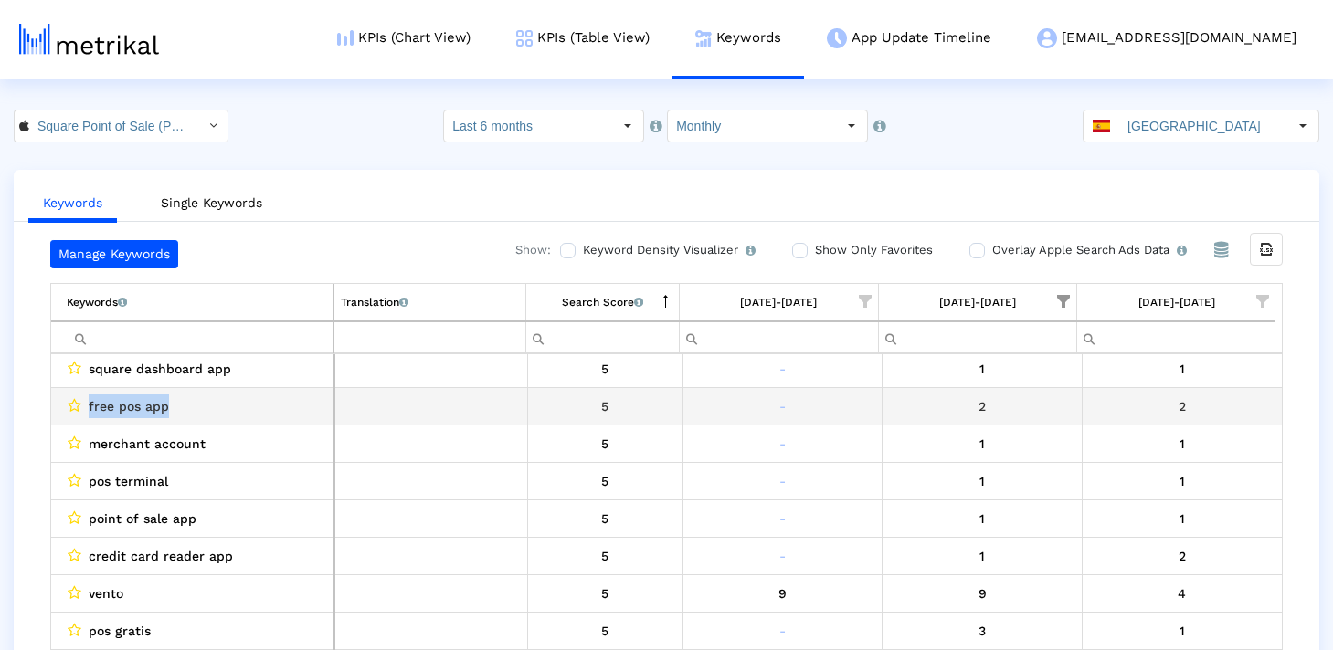
scroll to position [193, 0]
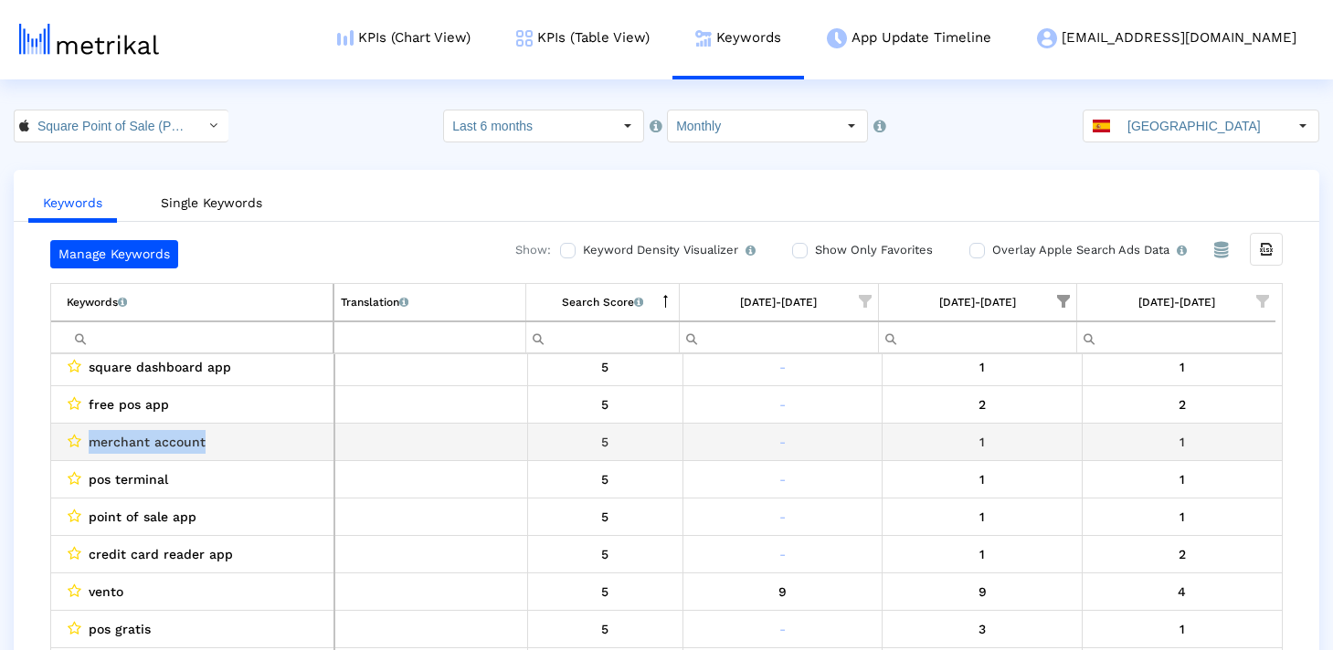
drag, startPoint x: 225, startPoint y: 441, endPoint x: 65, endPoint y: 441, distance: 159.9
click at [65, 441] on td "merchant account" at bounding box center [192, 441] width 283 height 37
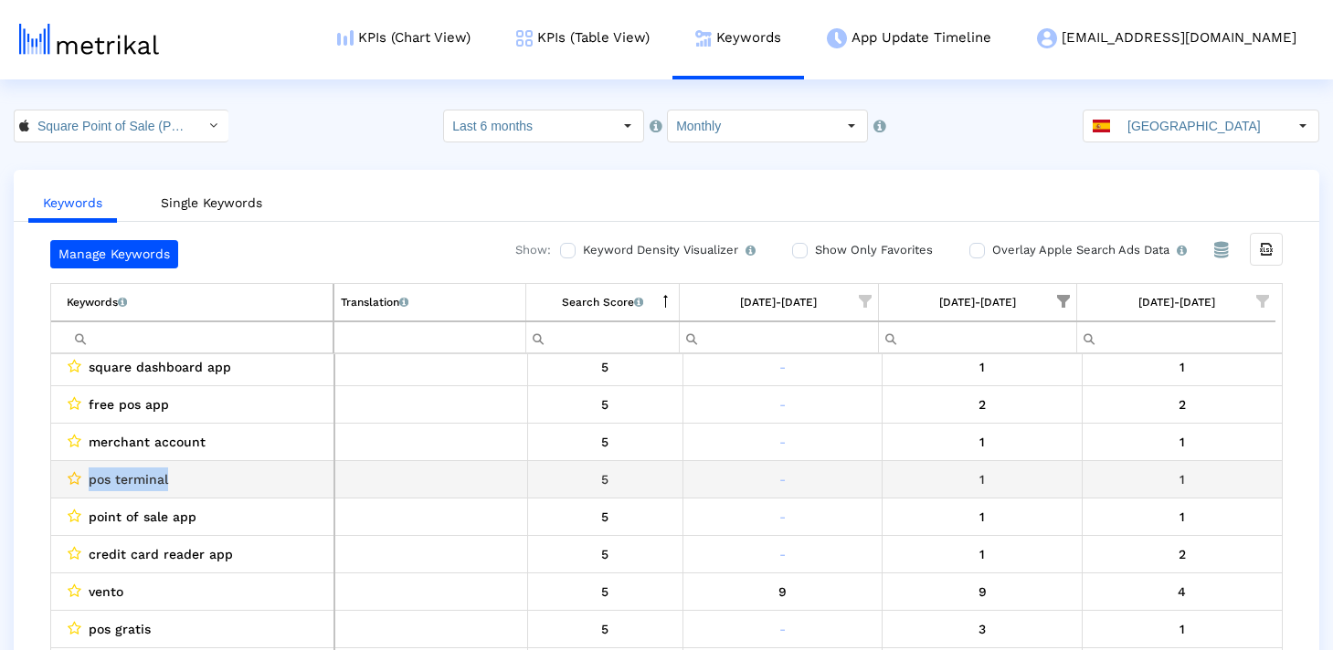
drag, startPoint x: 203, startPoint y: 476, endPoint x: 76, endPoint y: 476, distance: 127.0
click at [76, 476] on div "pos terminal" at bounding box center [197, 480] width 260 height 24
copy div "pos terminal"
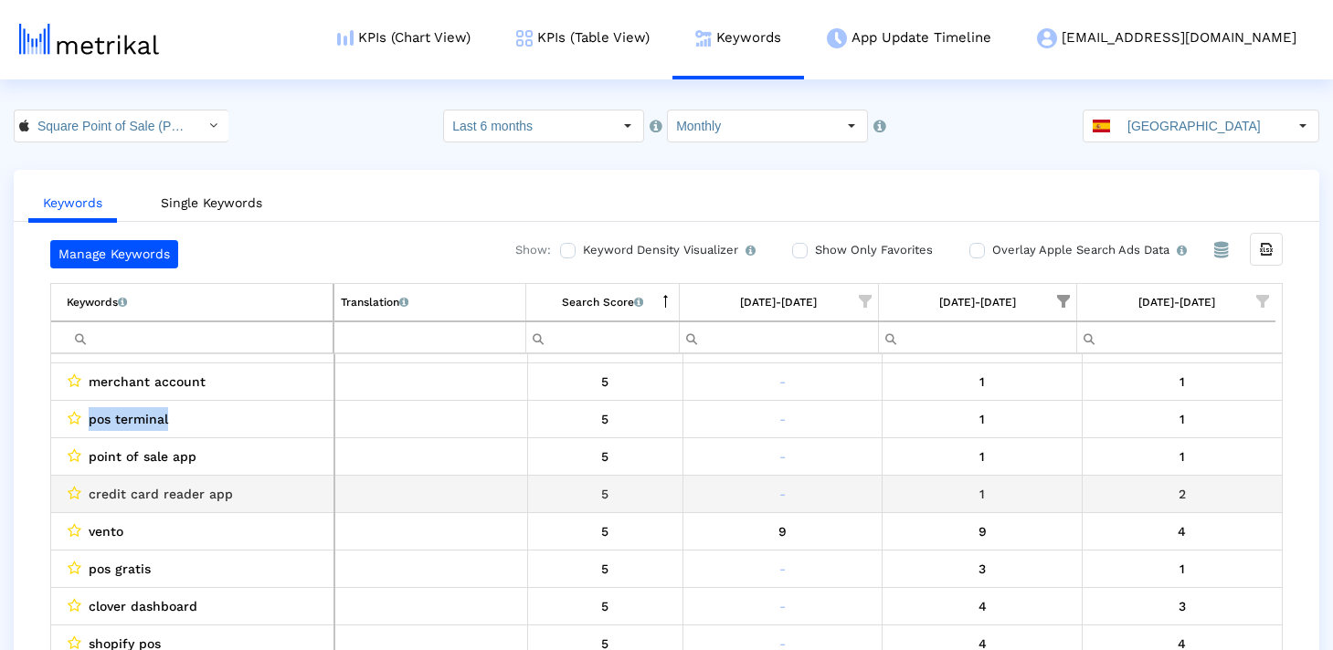
scroll to position [254, 0]
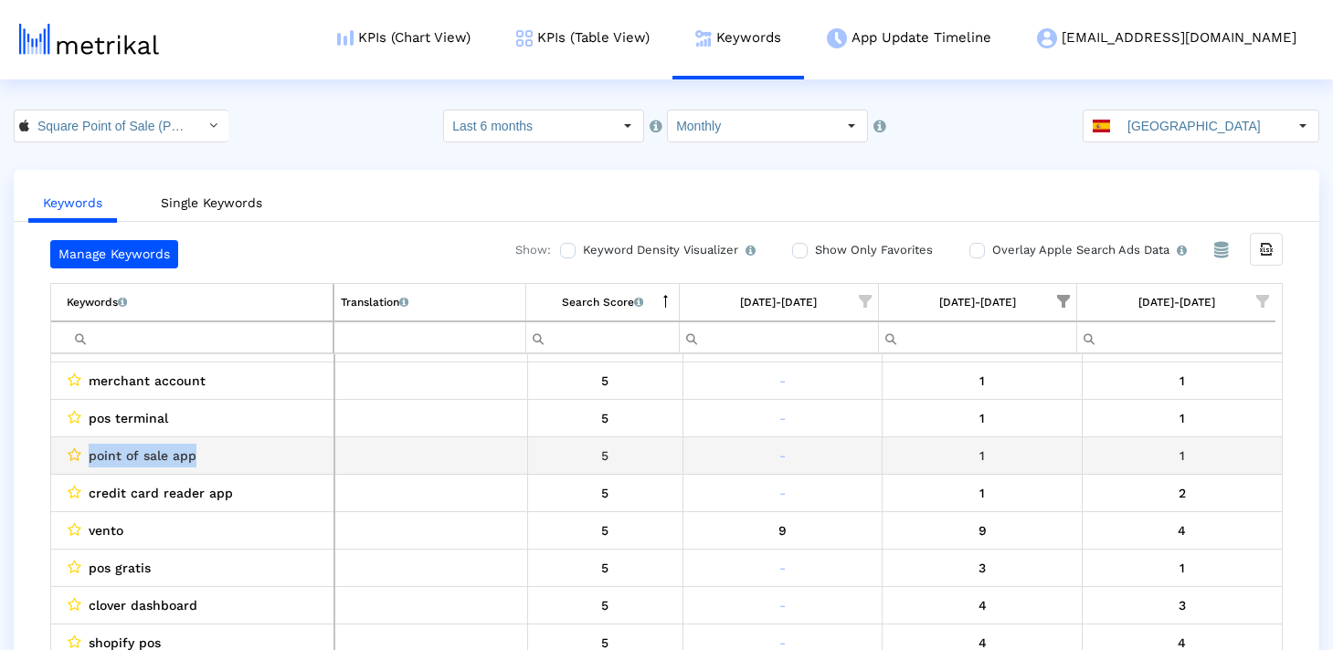
drag, startPoint x: 229, startPoint y: 455, endPoint x: 77, endPoint y: 453, distance: 152.6
click at [77, 453] on div "point of sale app" at bounding box center [197, 456] width 260 height 24
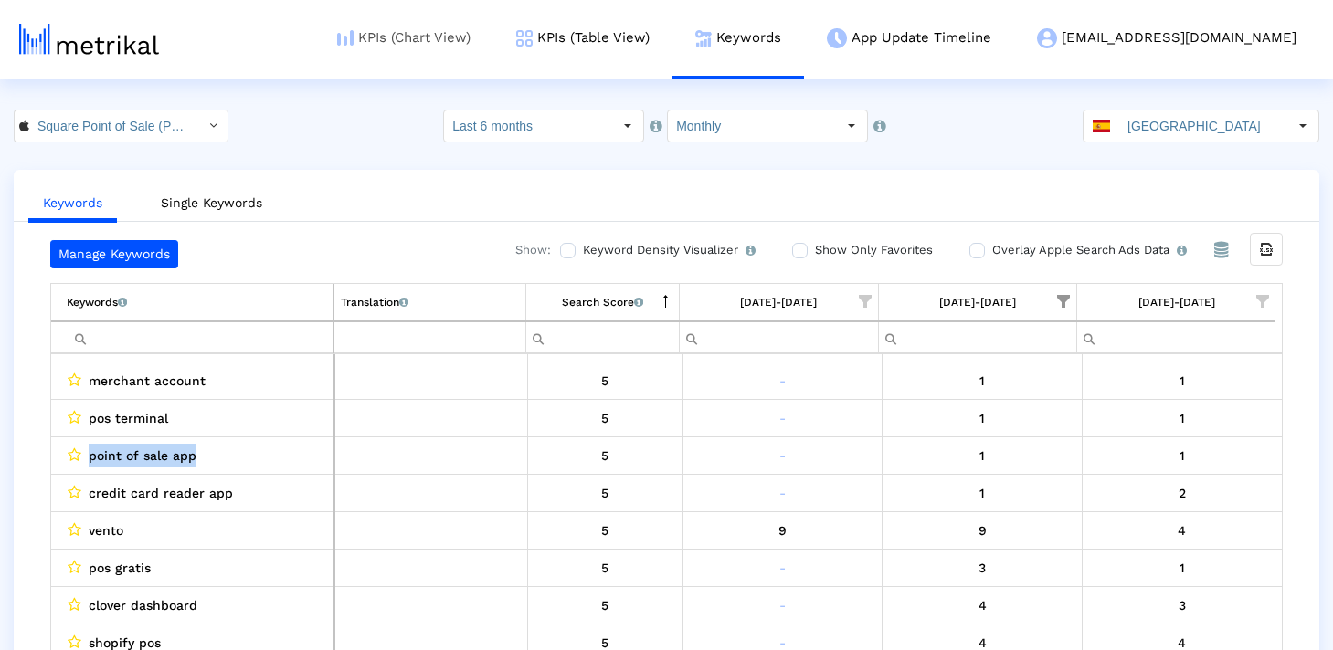
copy div "point of sale app"
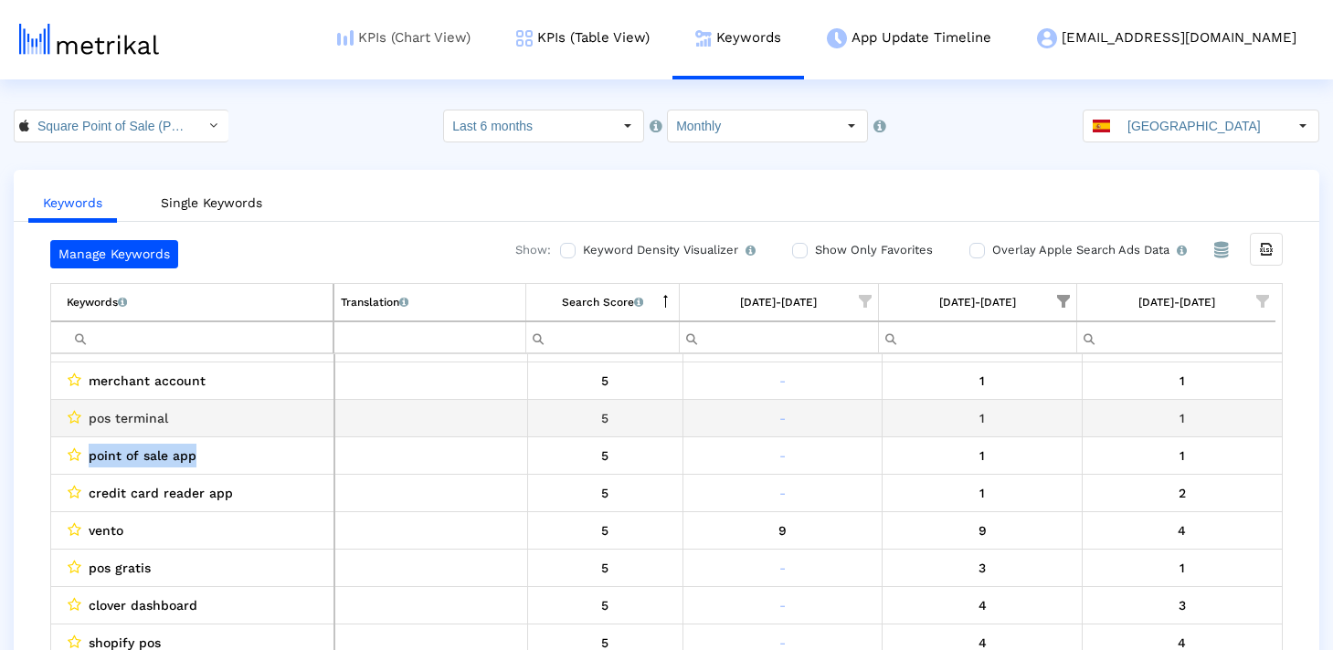
copy div "point of sale app"
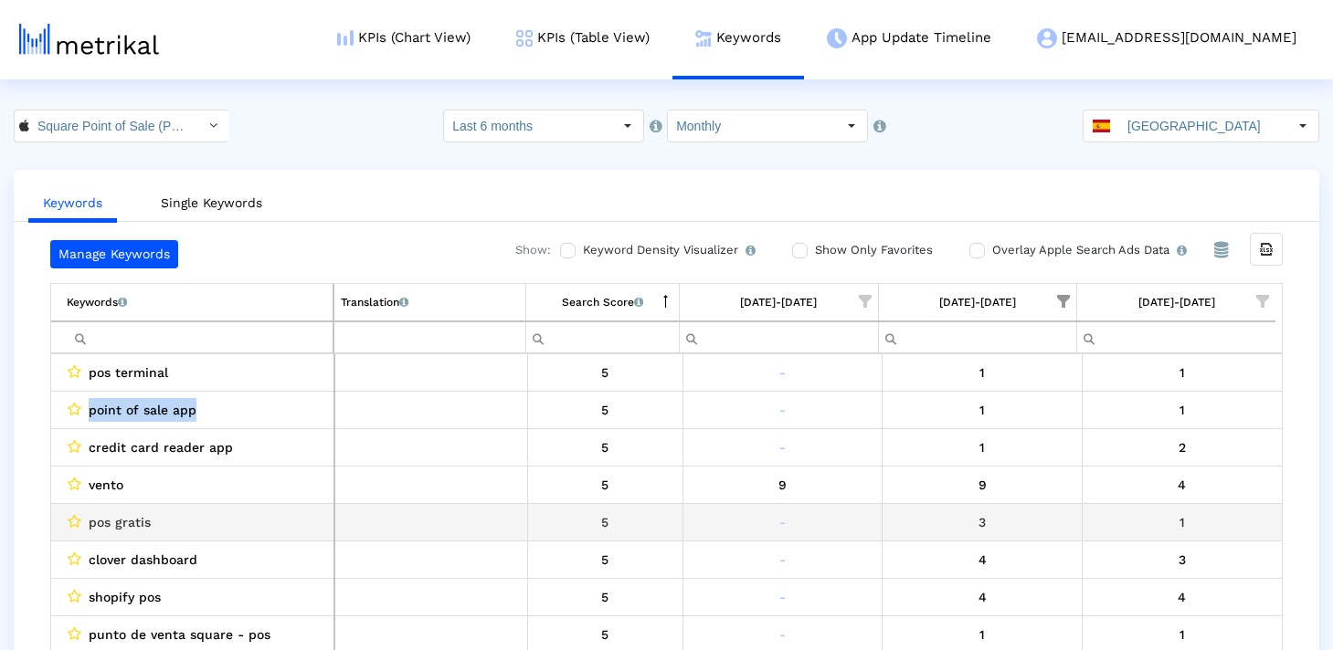
scroll to position [305, 0]
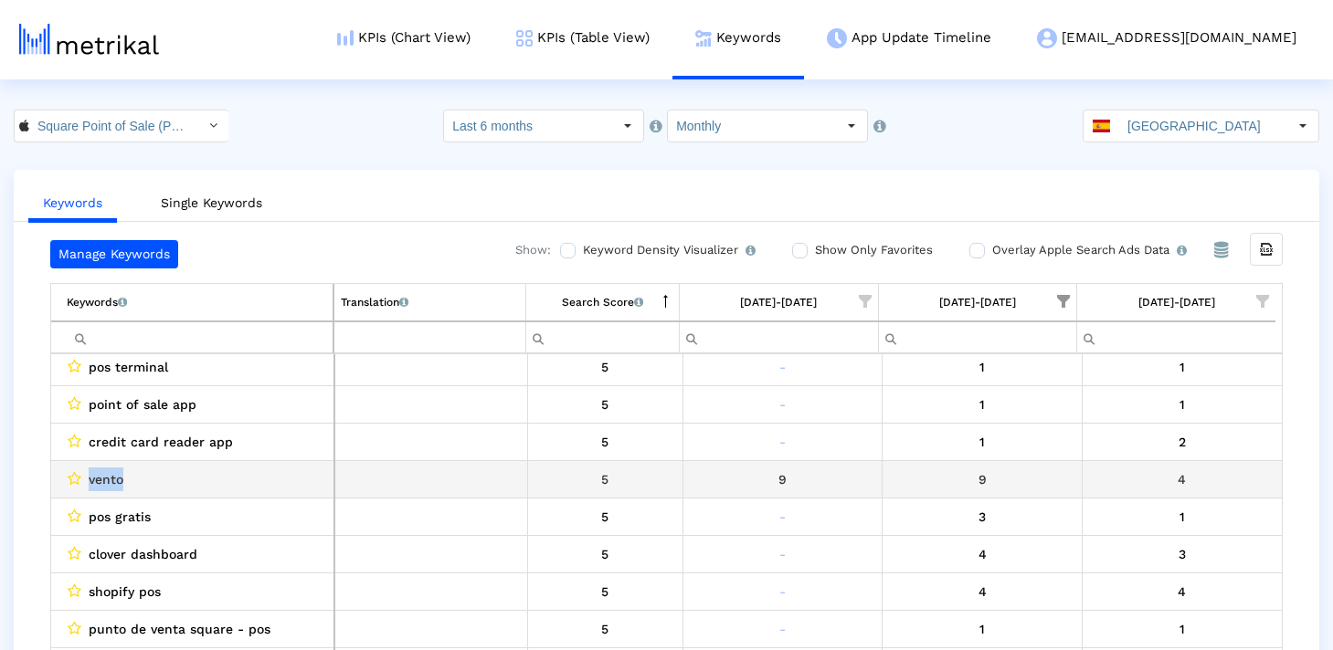
drag, startPoint x: 153, startPoint y: 478, endPoint x: 106, endPoint y: 456, distance: 51.5
click at [91, 479] on div "vento" at bounding box center [197, 480] width 260 height 24
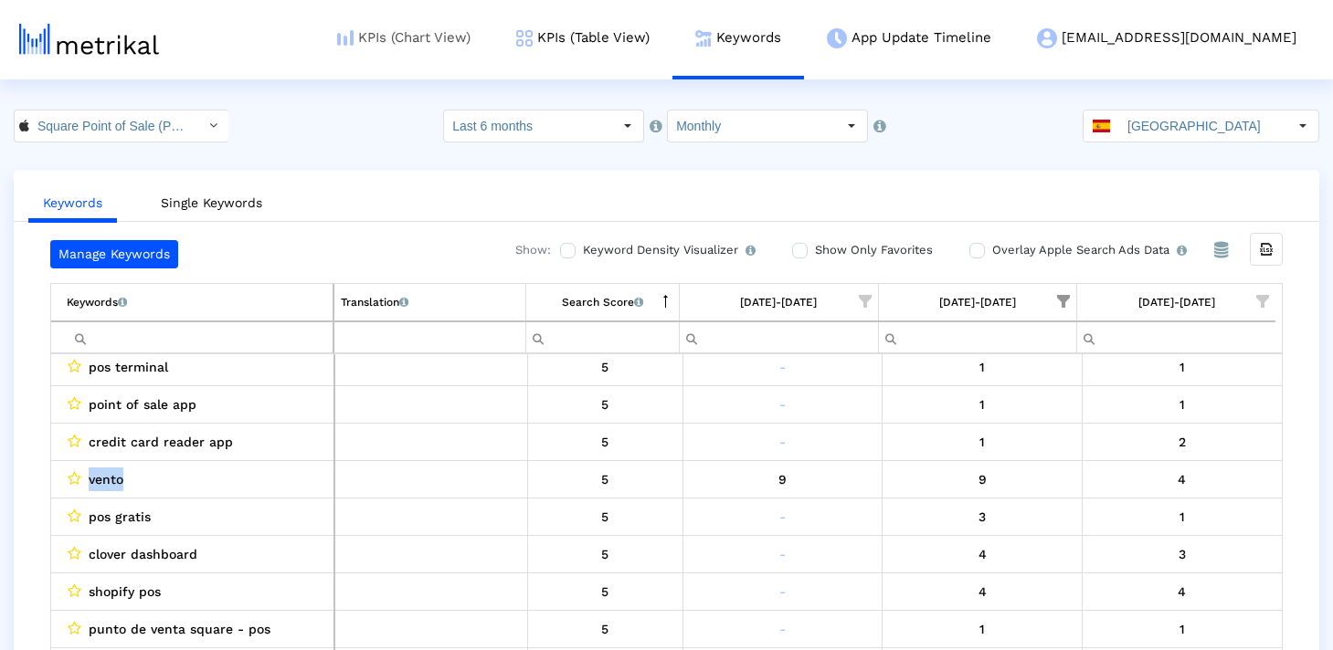
copy span "vento"
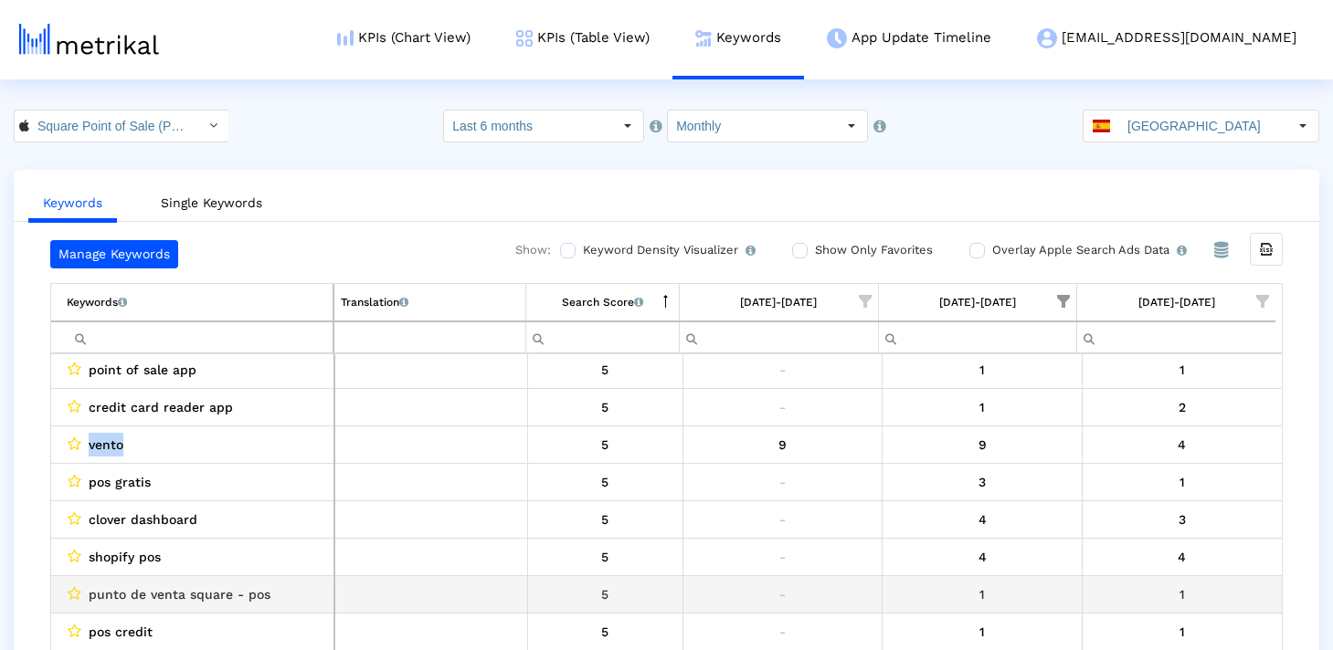
scroll to position [343, 0]
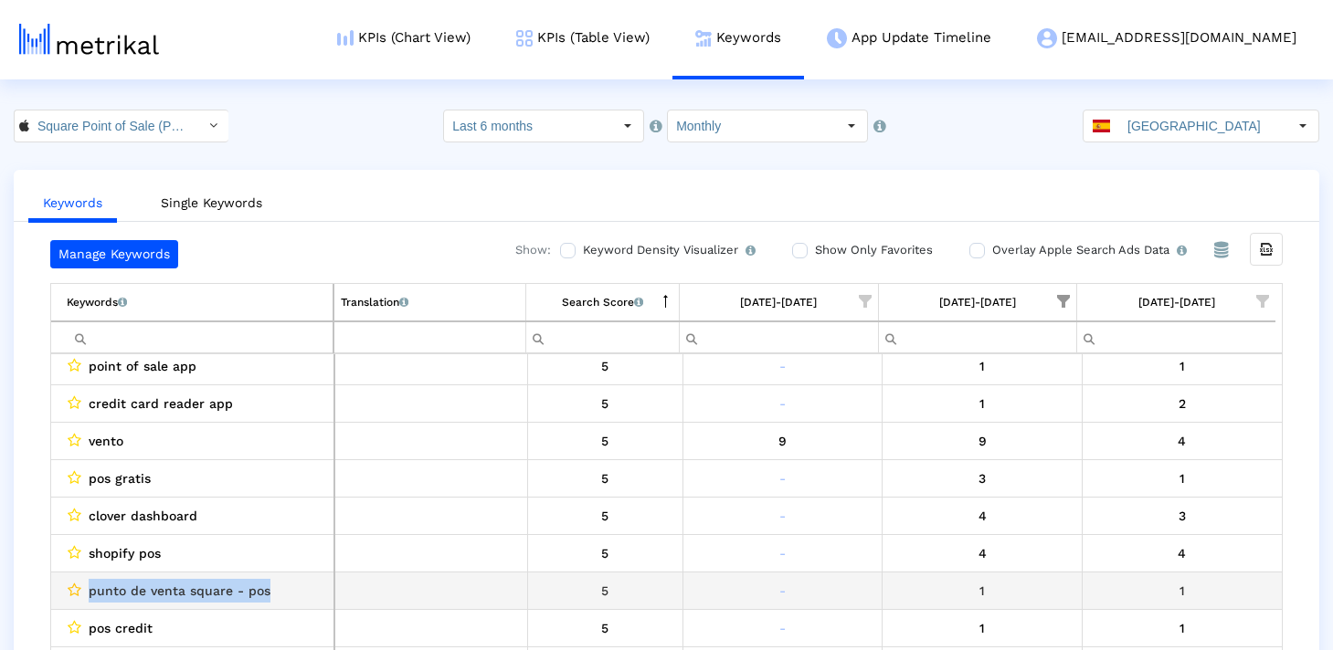
drag, startPoint x: 274, startPoint y: 584, endPoint x: 70, endPoint y: 584, distance: 203.7
click at [70, 584] on div "punto de venta square - pos" at bounding box center [197, 591] width 260 height 24
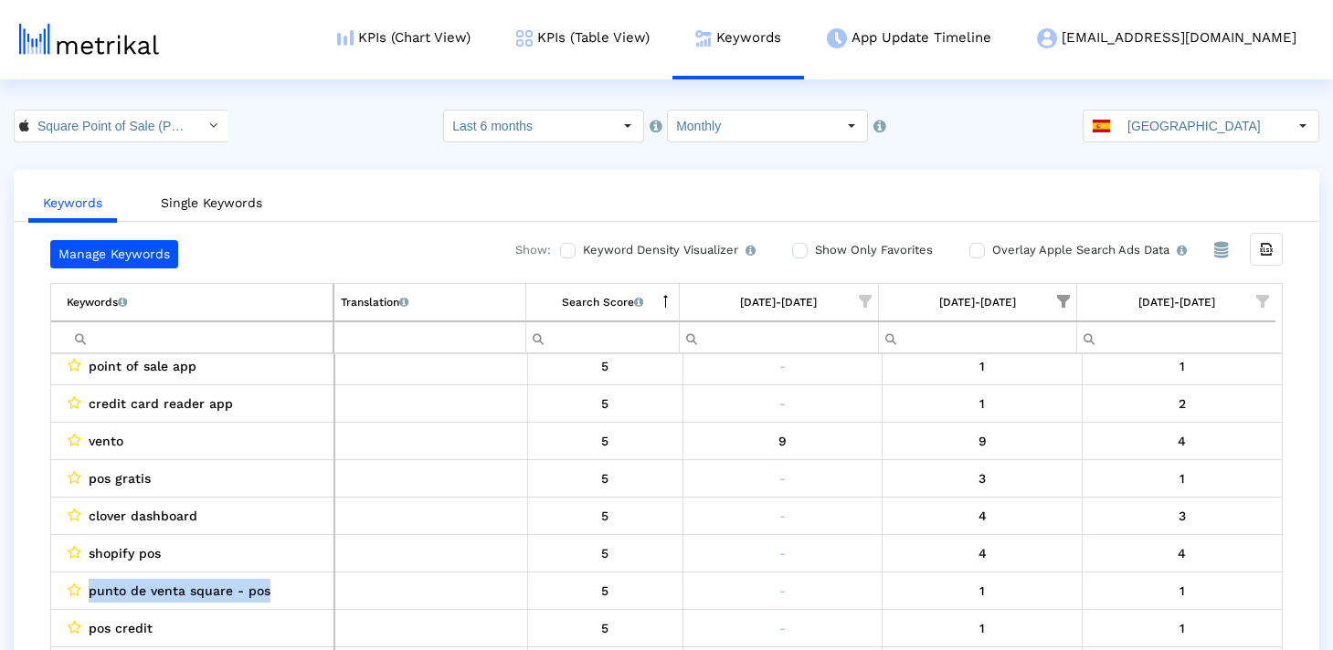
copy div "punto de venta square - pos"
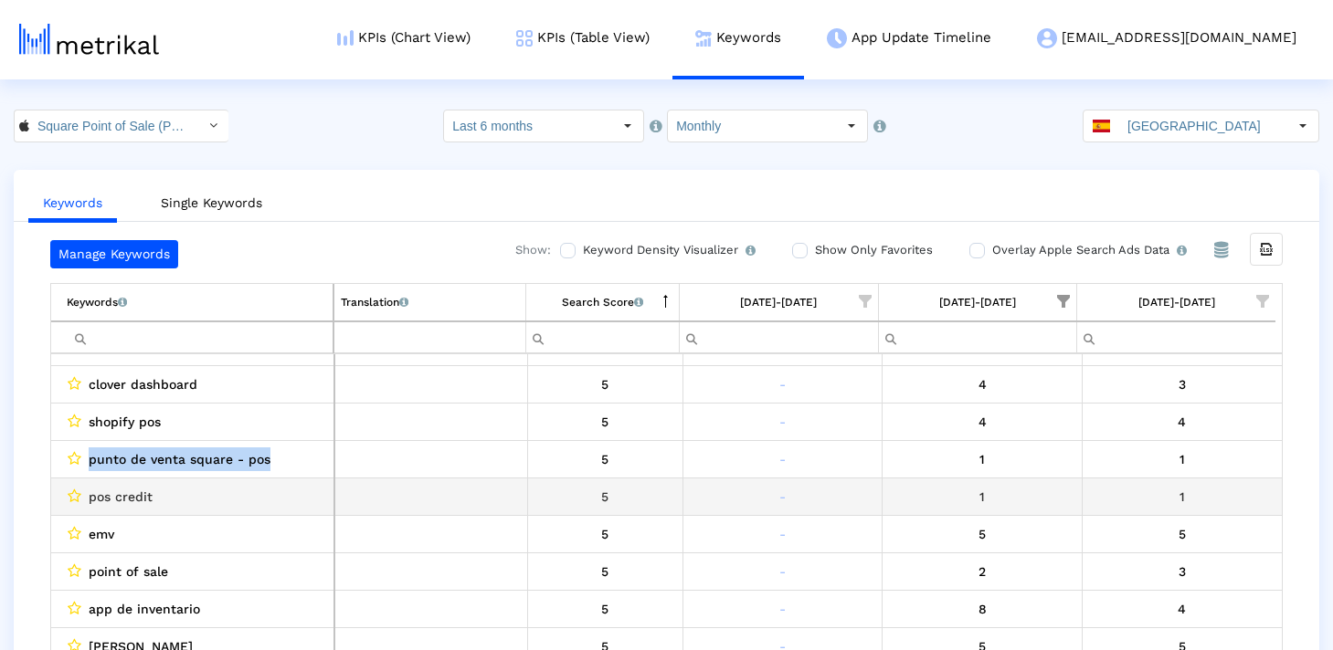
scroll to position [482, 0]
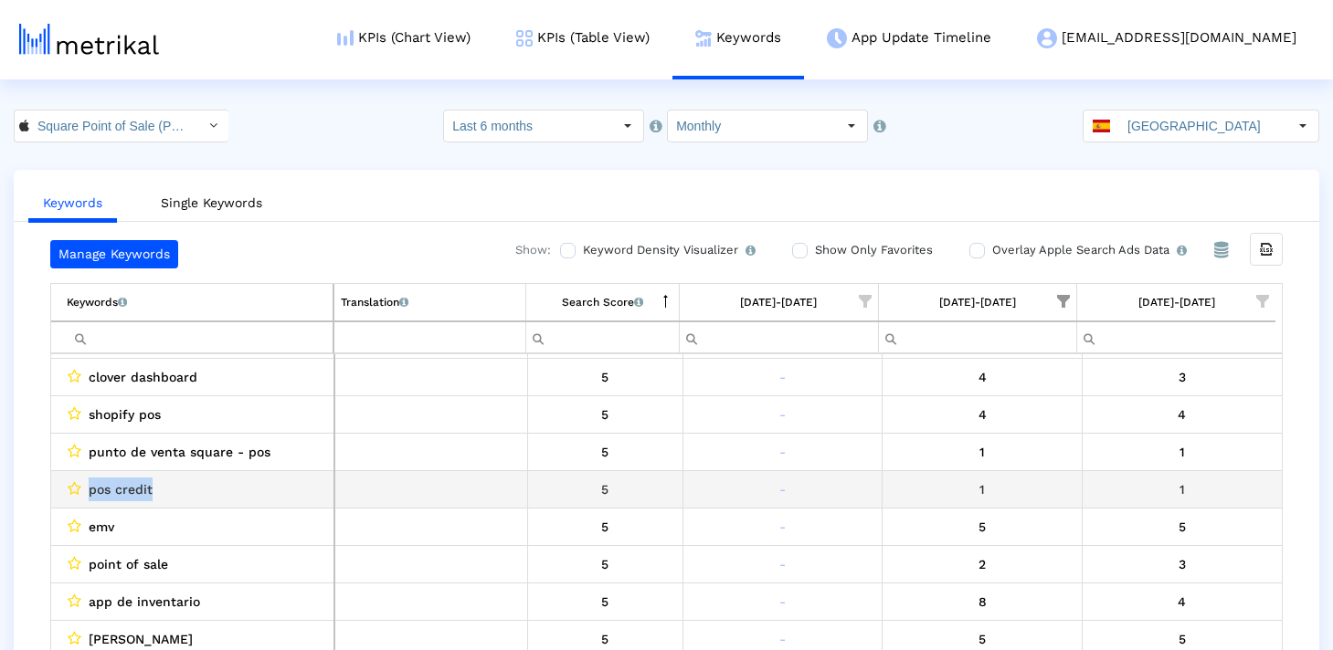
drag, startPoint x: 167, startPoint y: 496, endPoint x: 86, endPoint y: 496, distance: 81.3
click at [86, 496] on div "pos credit" at bounding box center [197, 490] width 260 height 24
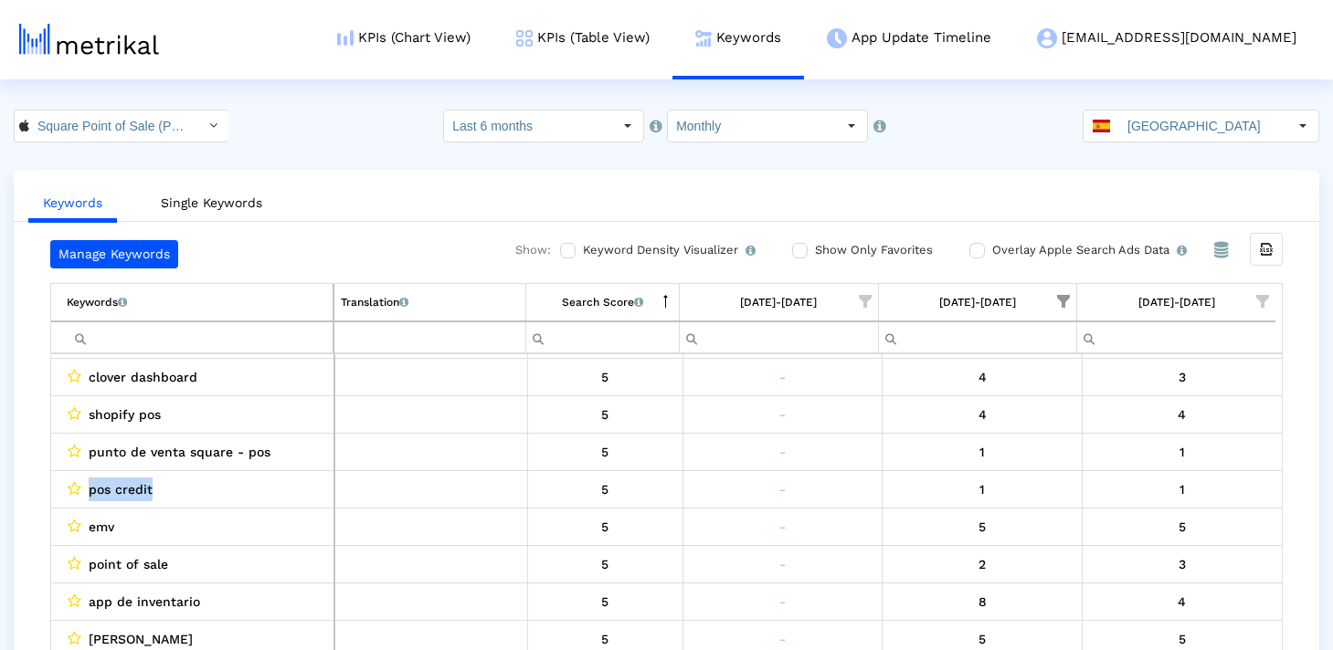
click at [172, 345] on input "Filter cell" at bounding box center [200, 337] width 266 height 30
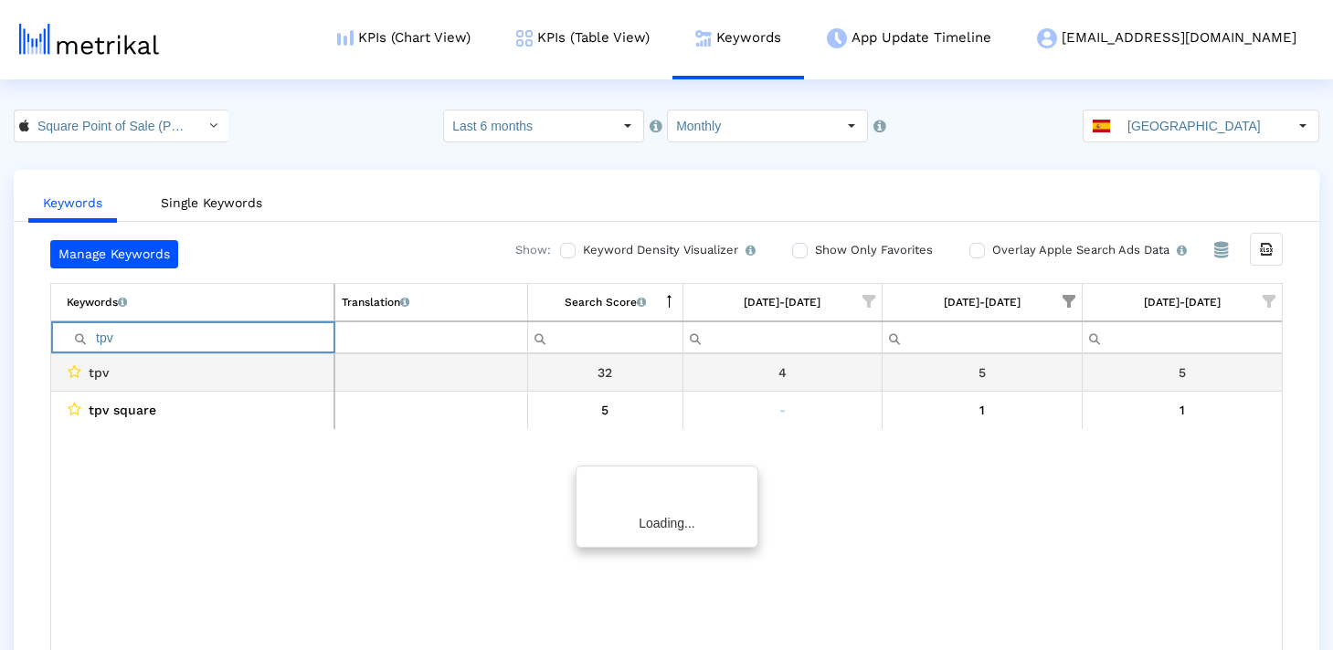
scroll to position [0, 0]
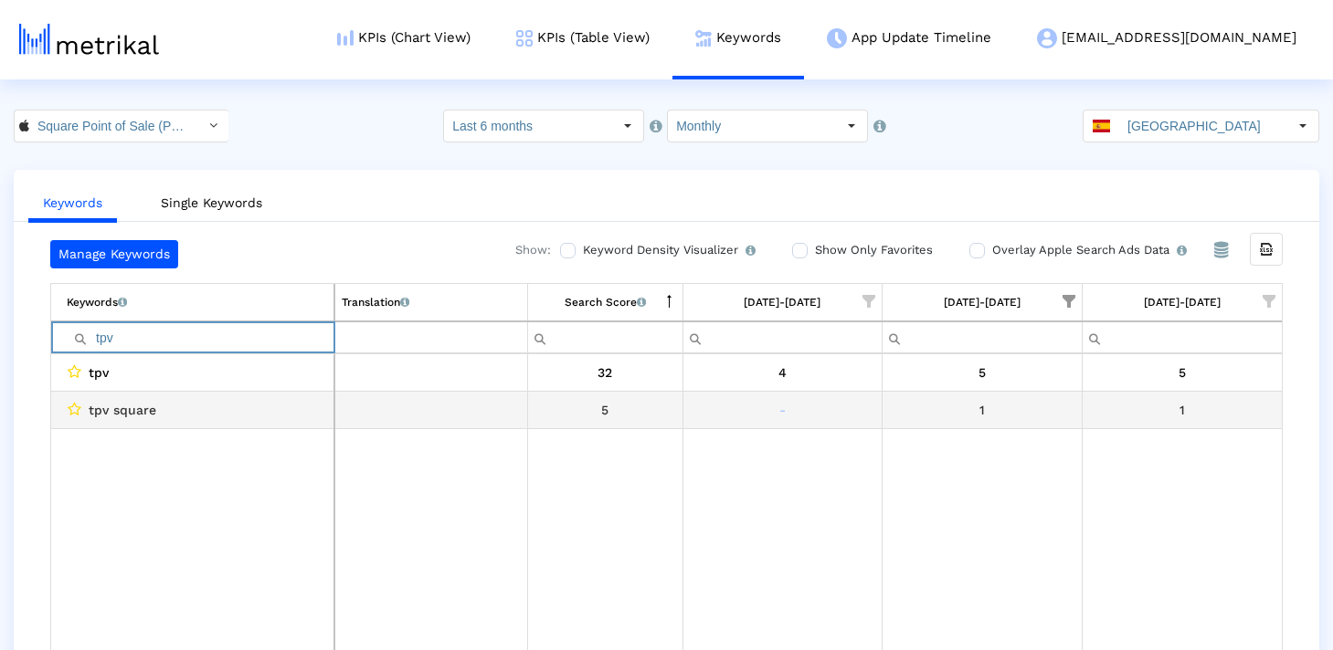
type input "tpv"
drag, startPoint x: 178, startPoint y: 417, endPoint x: 80, endPoint y: 417, distance: 97.7
click at [80, 417] on div "tpv square" at bounding box center [197, 410] width 260 height 24
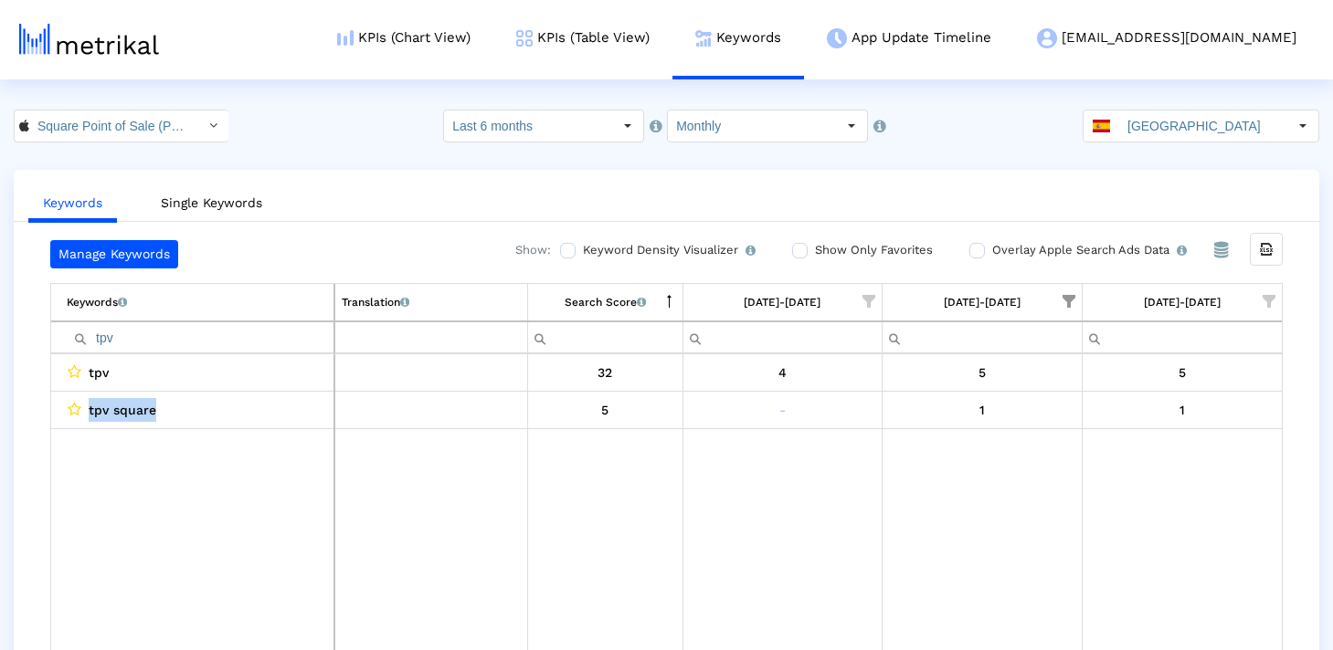
copy div "tpv square"
click at [281, 333] on input "tpv" at bounding box center [200, 337] width 267 height 30
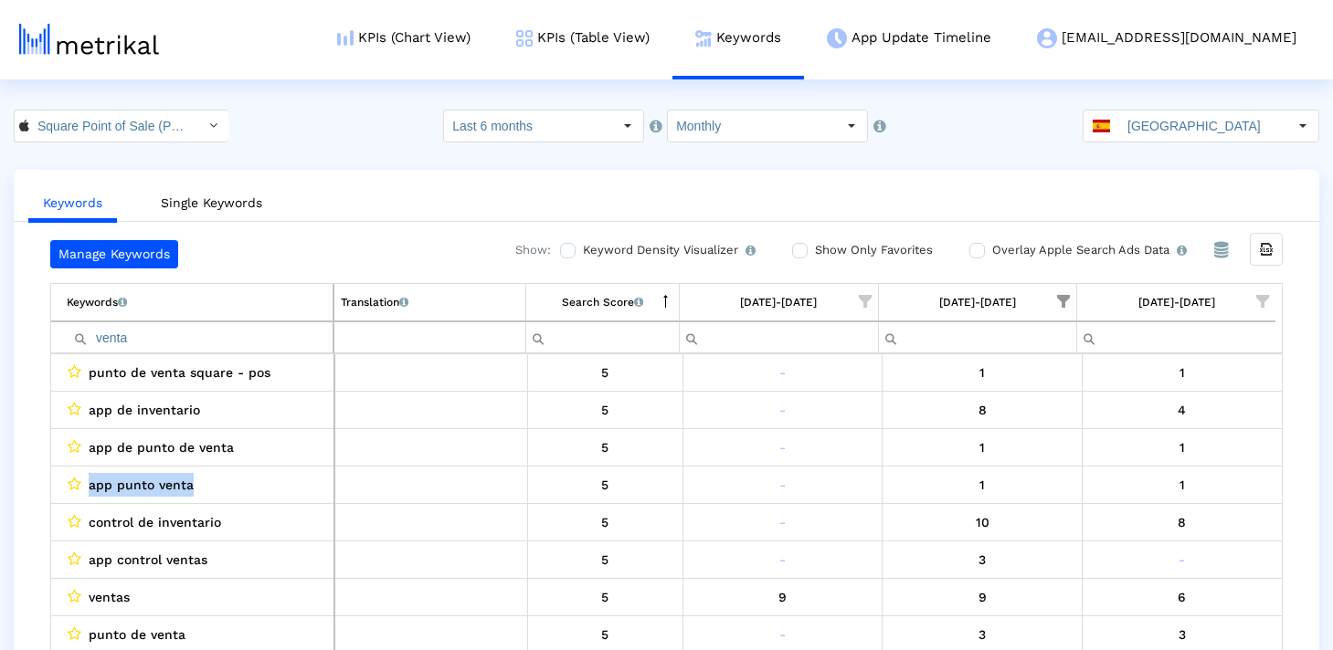
drag, startPoint x: 222, startPoint y: 489, endPoint x: 85, endPoint y: 489, distance: 137.0
click at [85, 489] on div "app punto venta" at bounding box center [197, 485] width 260 height 24
click at [220, 345] on input "venta" at bounding box center [200, 337] width 266 height 30
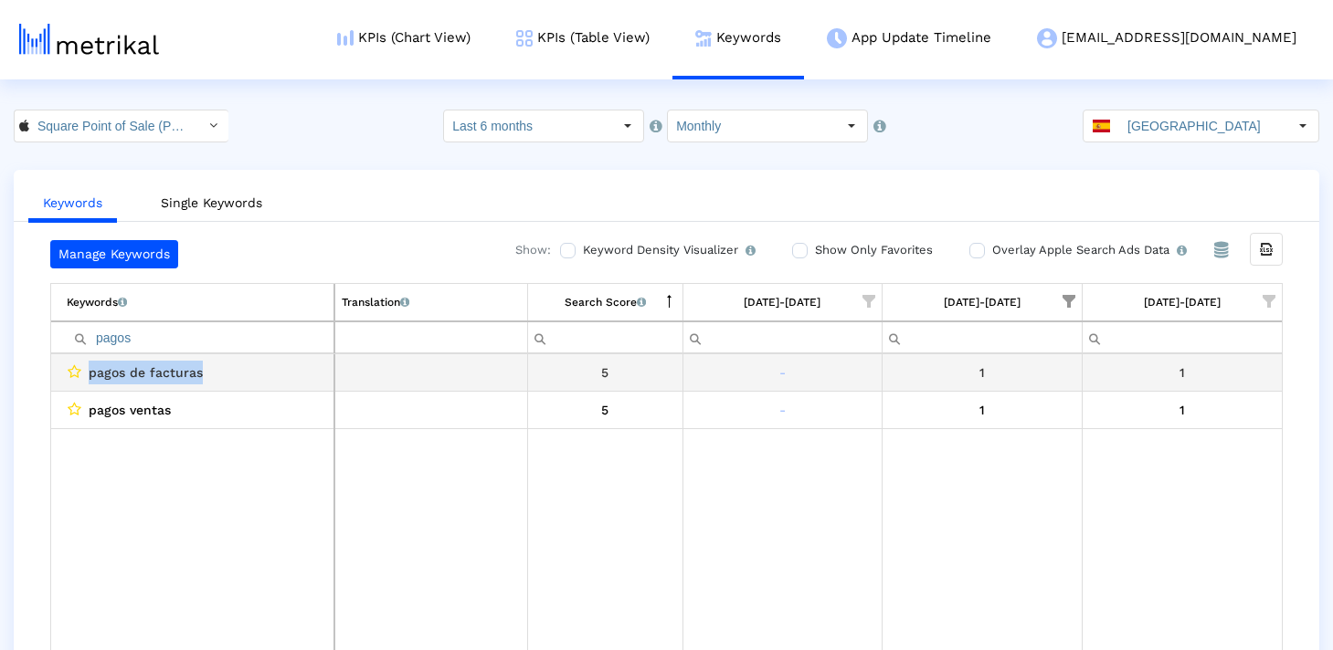
drag, startPoint x: 226, startPoint y: 369, endPoint x: 60, endPoint y: 369, distance: 165.3
click at [60, 369] on td "pagos de facturas" at bounding box center [192, 372] width 283 height 37
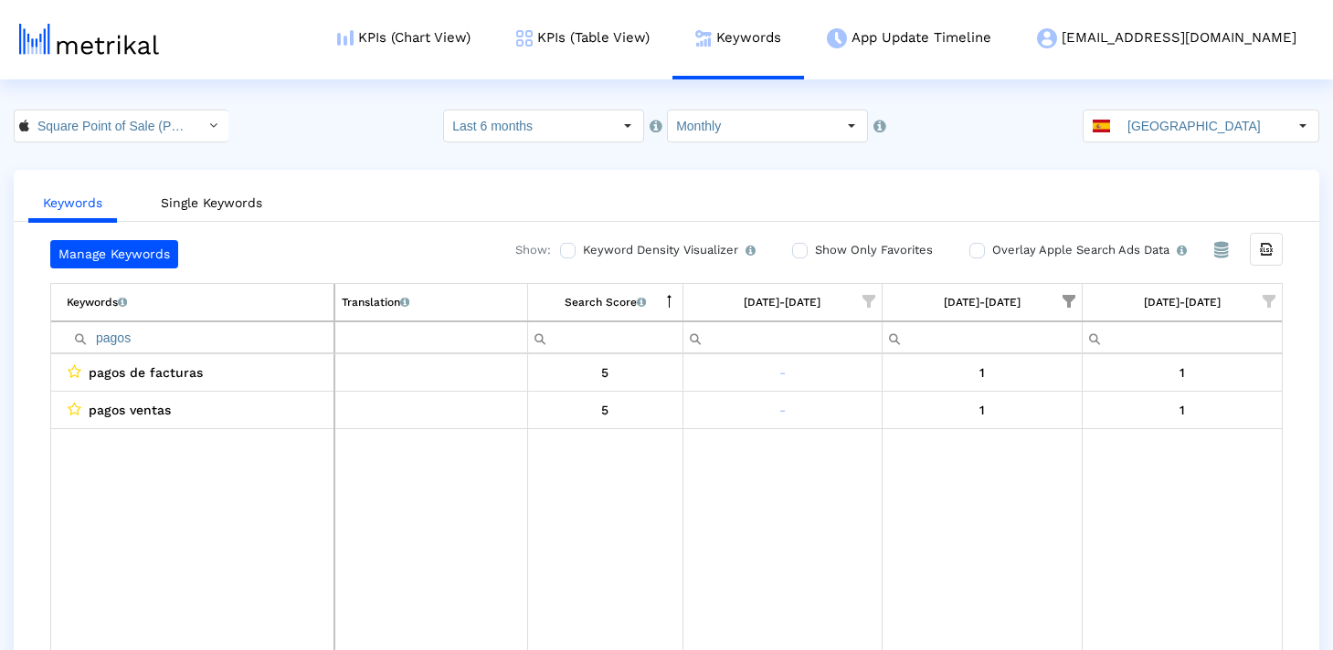
click at [147, 339] on input "pagos" at bounding box center [200, 337] width 267 height 30
click at [223, 327] on input "facturas" at bounding box center [200, 337] width 267 height 30
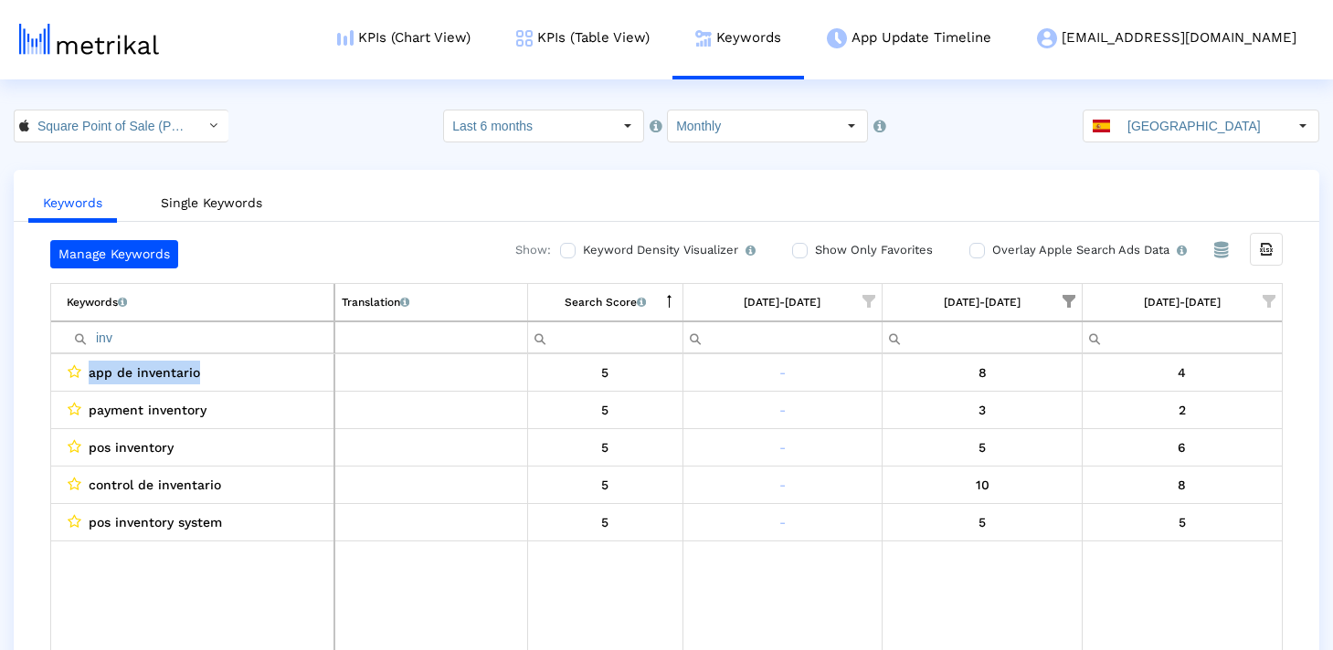
drag, startPoint x: 217, startPoint y: 374, endPoint x: 64, endPoint y: 372, distance: 153.5
click at [64, 372] on td "app de inventario" at bounding box center [192, 372] width 283 height 37
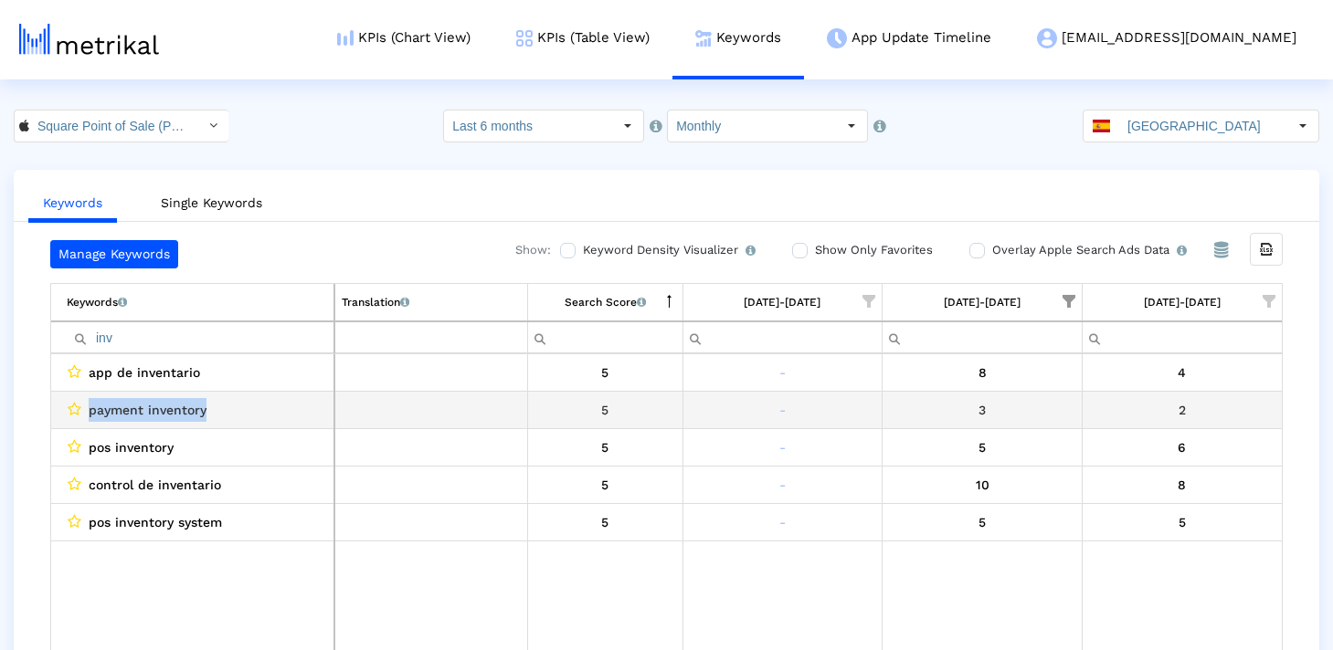
drag, startPoint x: 225, startPoint y: 413, endPoint x: 51, endPoint y: 413, distance: 173.6
click at [51, 413] on td "payment inventory" at bounding box center [192, 410] width 283 height 37
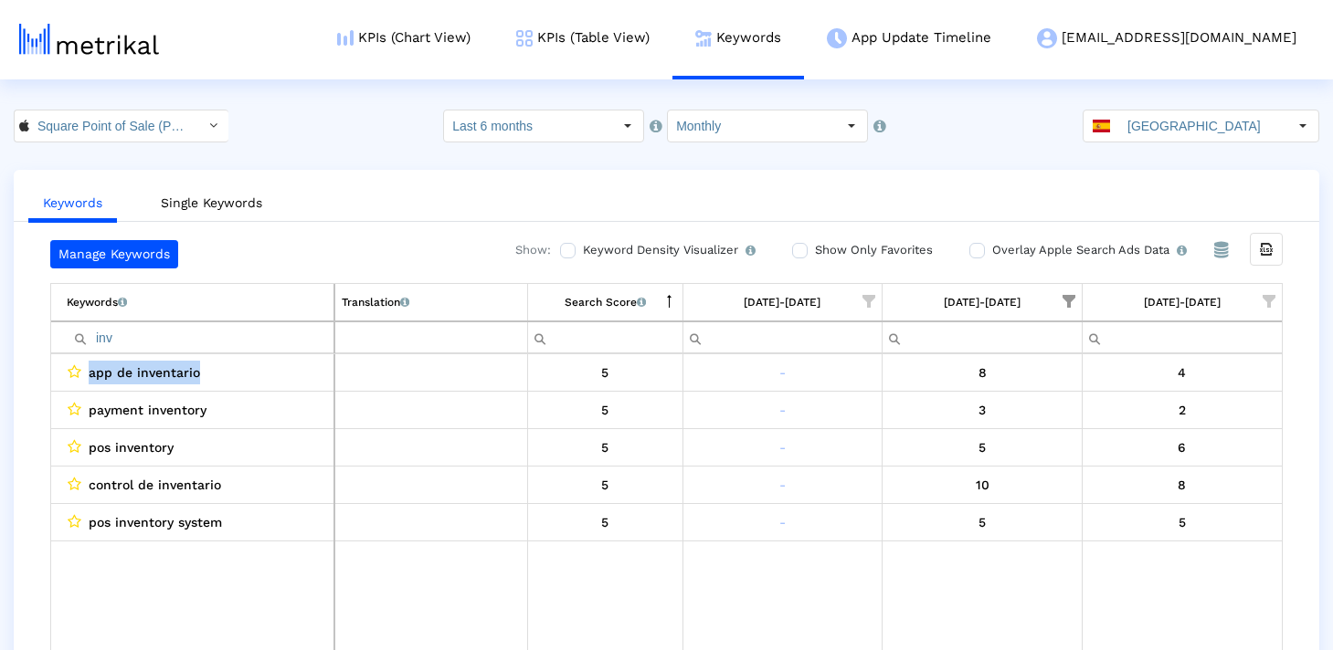
drag, startPoint x: 212, startPoint y: 366, endPoint x: 33, endPoint y: 366, distance: 179.0
click at [33, 366] on div "Manage Keywords Show: Keyword Density Visualizer Turn this on to view where and…" at bounding box center [666, 449] width 1305 height 419
click at [248, 329] on input "inv" at bounding box center [200, 337] width 267 height 30
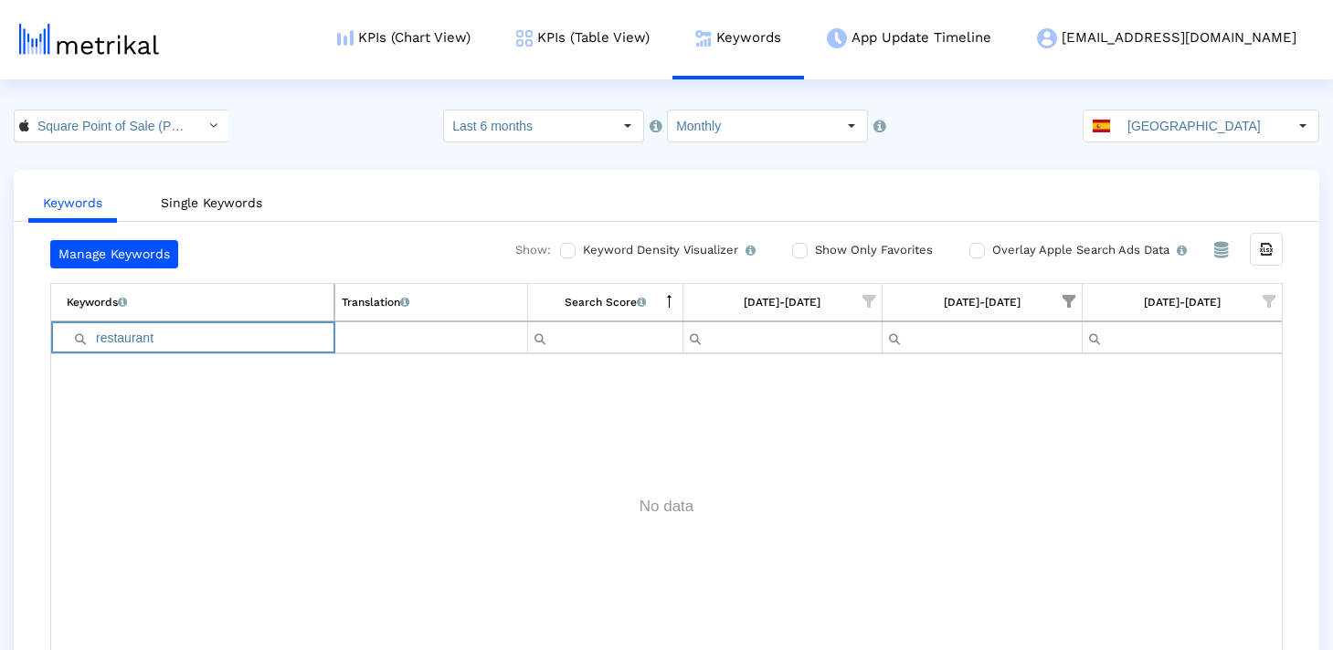
click at [186, 339] on input "restaurant" at bounding box center [200, 337] width 267 height 30
click at [187, 341] on input "tiendas" at bounding box center [200, 337] width 267 height 30
type input "t"
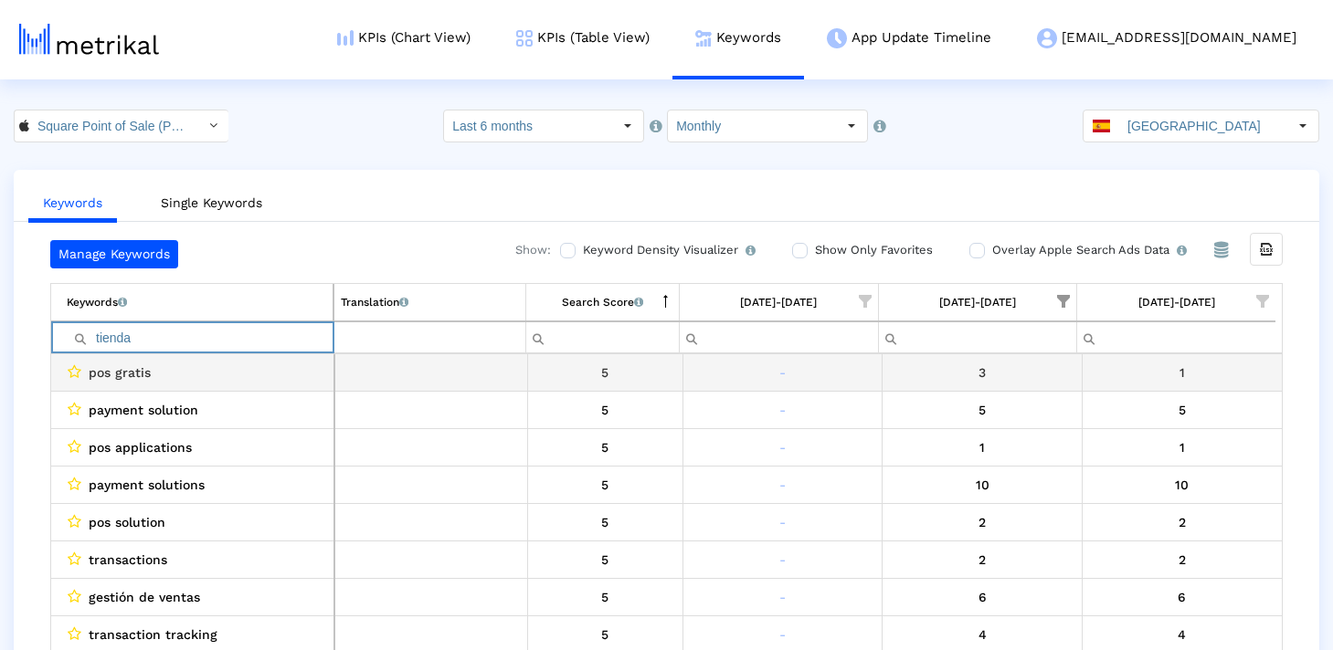
type input "tiendas"
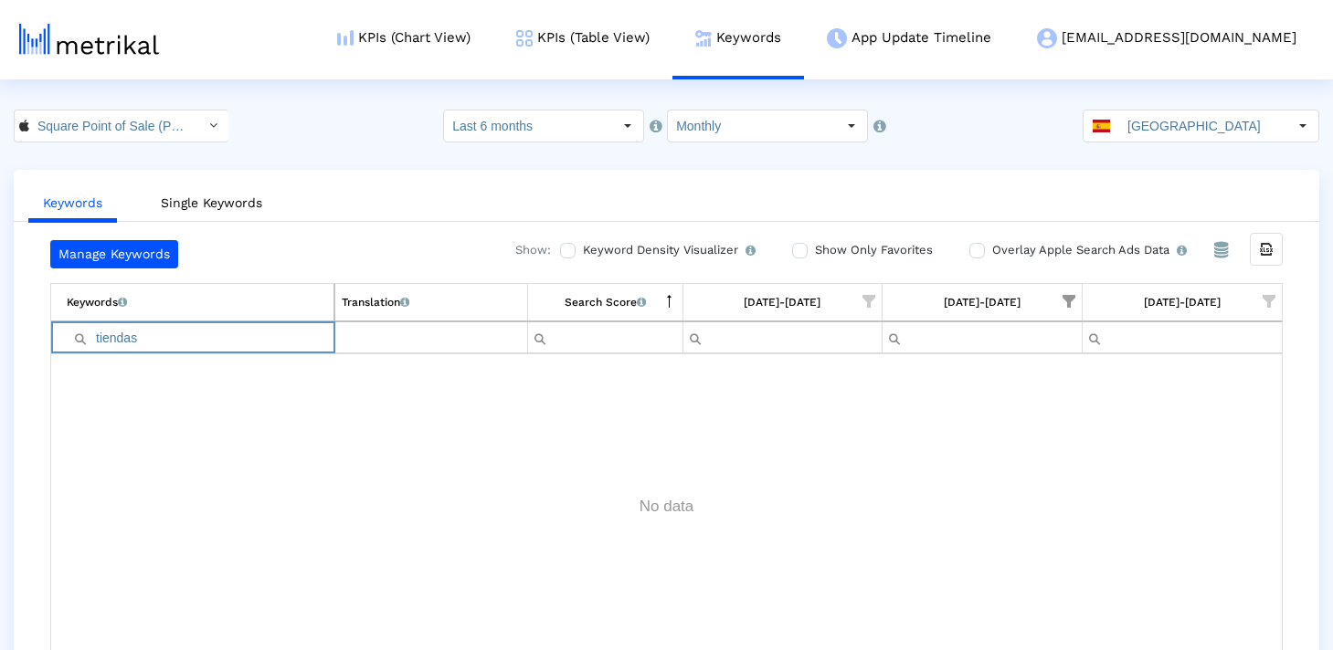
click at [127, 335] on input "tiendas" at bounding box center [200, 337] width 267 height 30
click at [261, 330] on input "compr" at bounding box center [200, 337] width 267 height 30
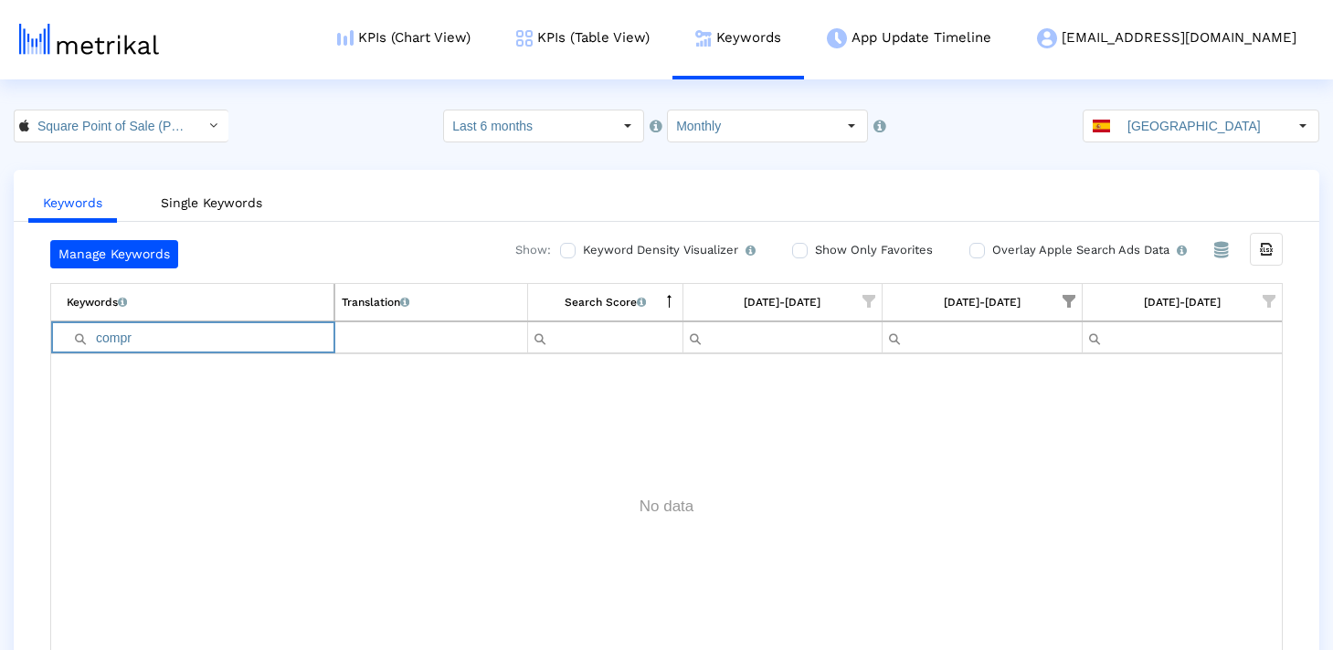
click at [261, 330] on input "compr" at bounding box center [200, 337] width 267 height 30
click at [258, 332] on input "finan" at bounding box center [200, 337] width 267 height 30
type input "b"
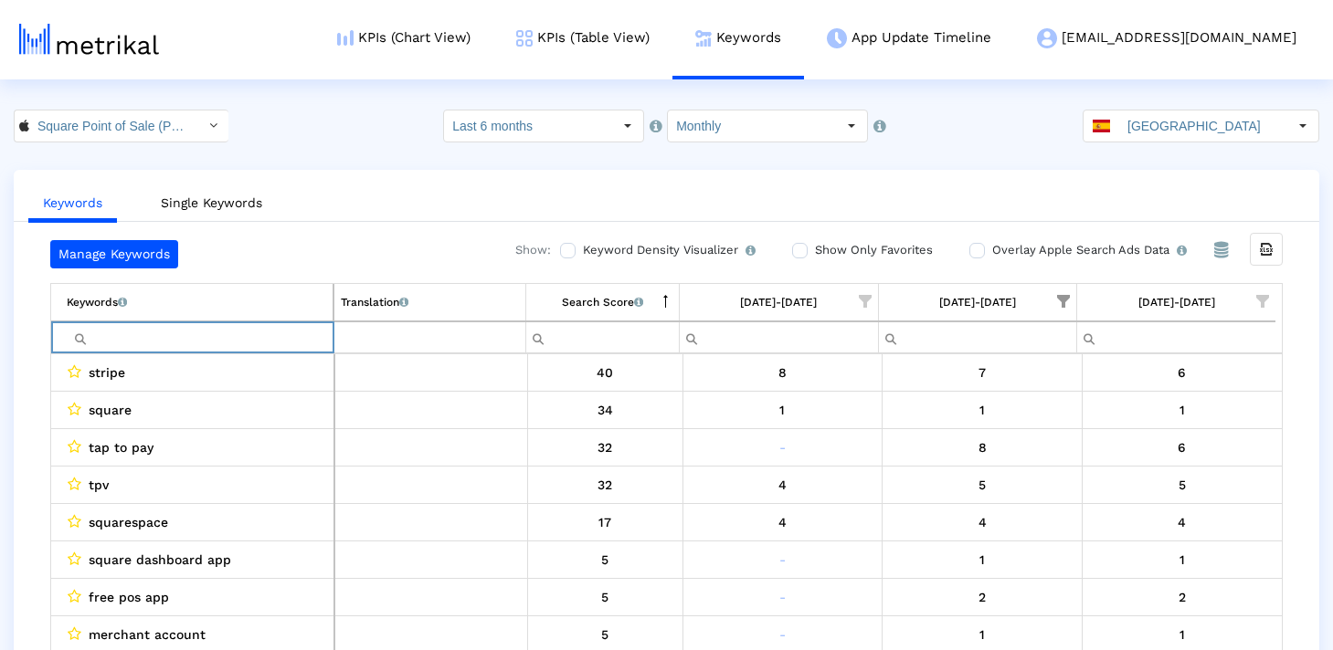
click at [19, 375] on div "Manage Keywords Show: Keyword Density Visualizer Turn this on to view where and…" at bounding box center [666, 449] width 1305 height 419
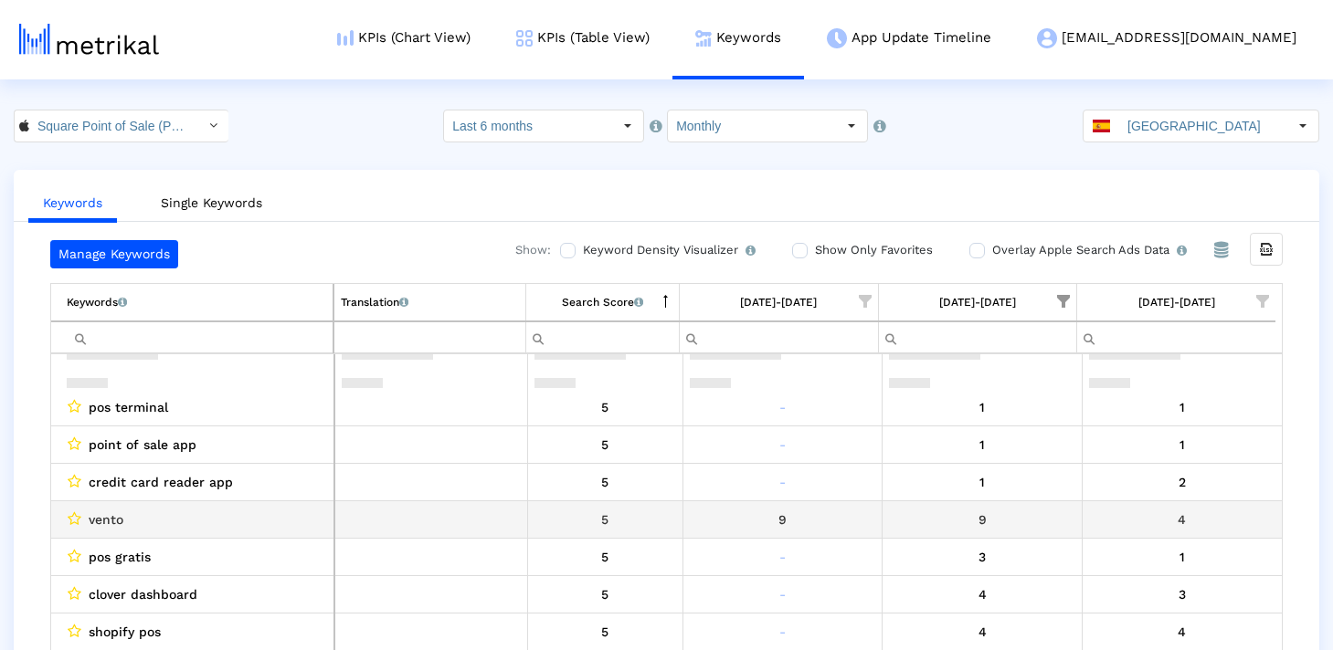
scroll to position [325, 0]
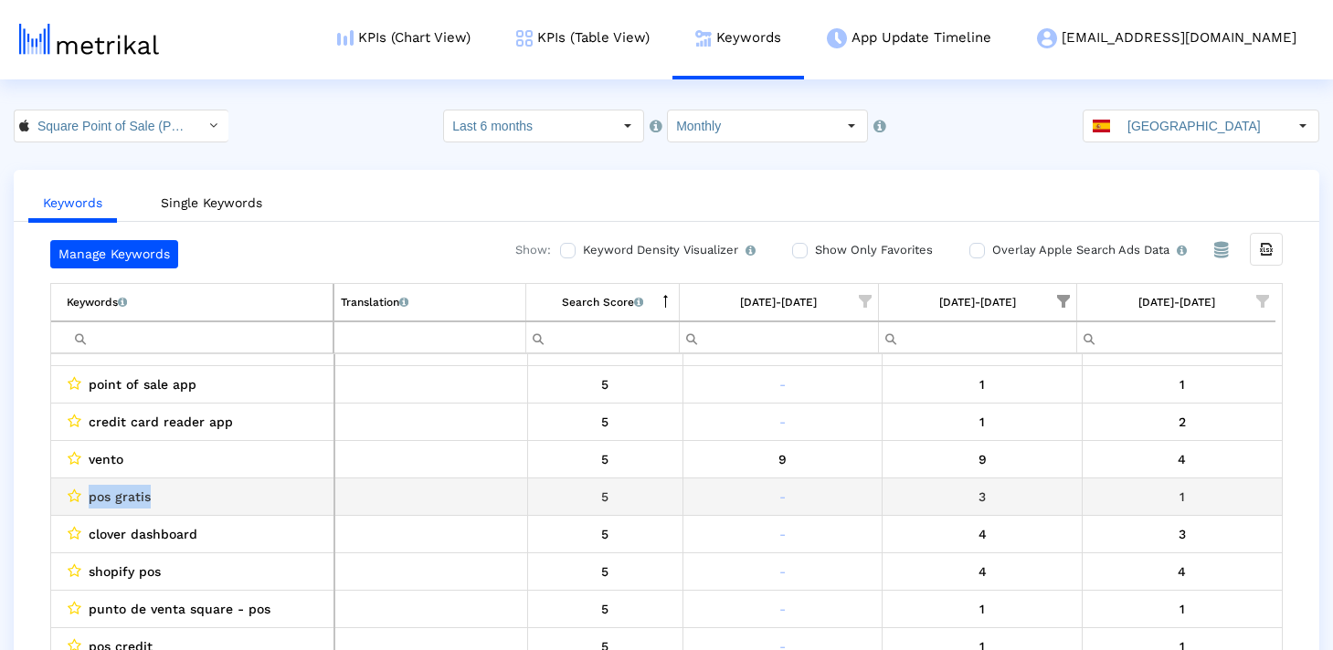
drag, startPoint x: 161, startPoint y: 499, endPoint x: 90, endPoint y: 499, distance: 71.3
click at [90, 499] on div "pos gratis" at bounding box center [197, 497] width 260 height 24
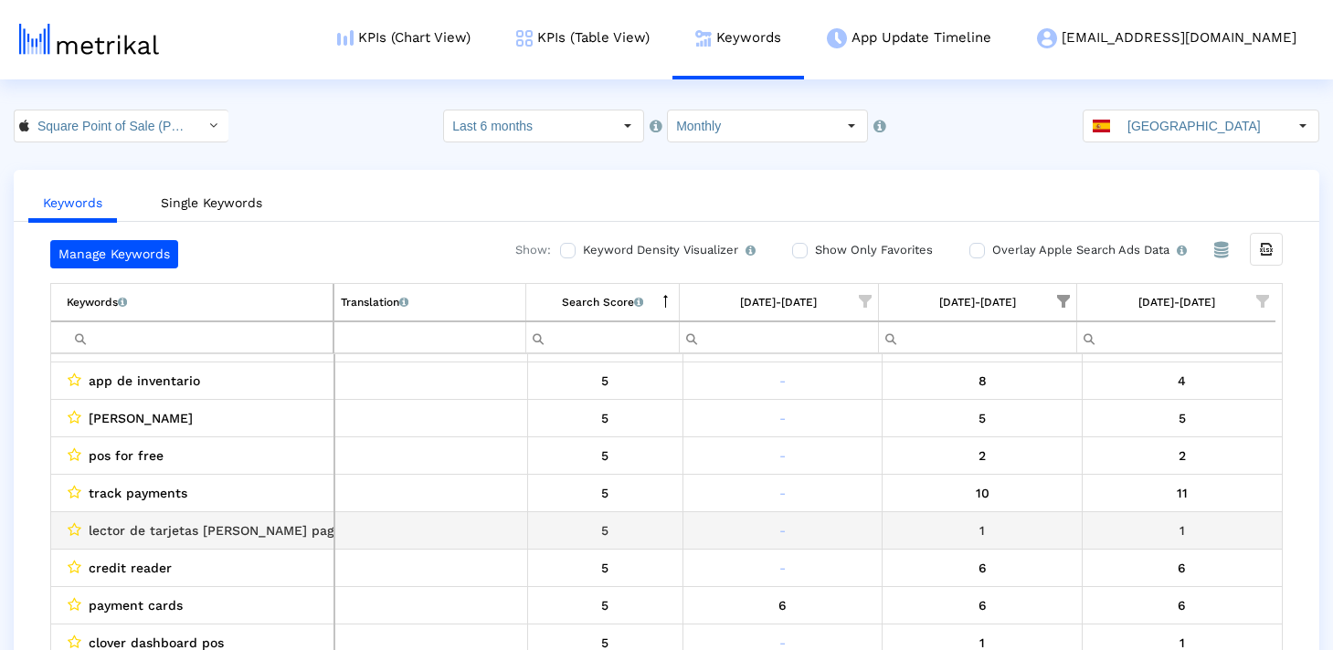
scroll to position [698, 0]
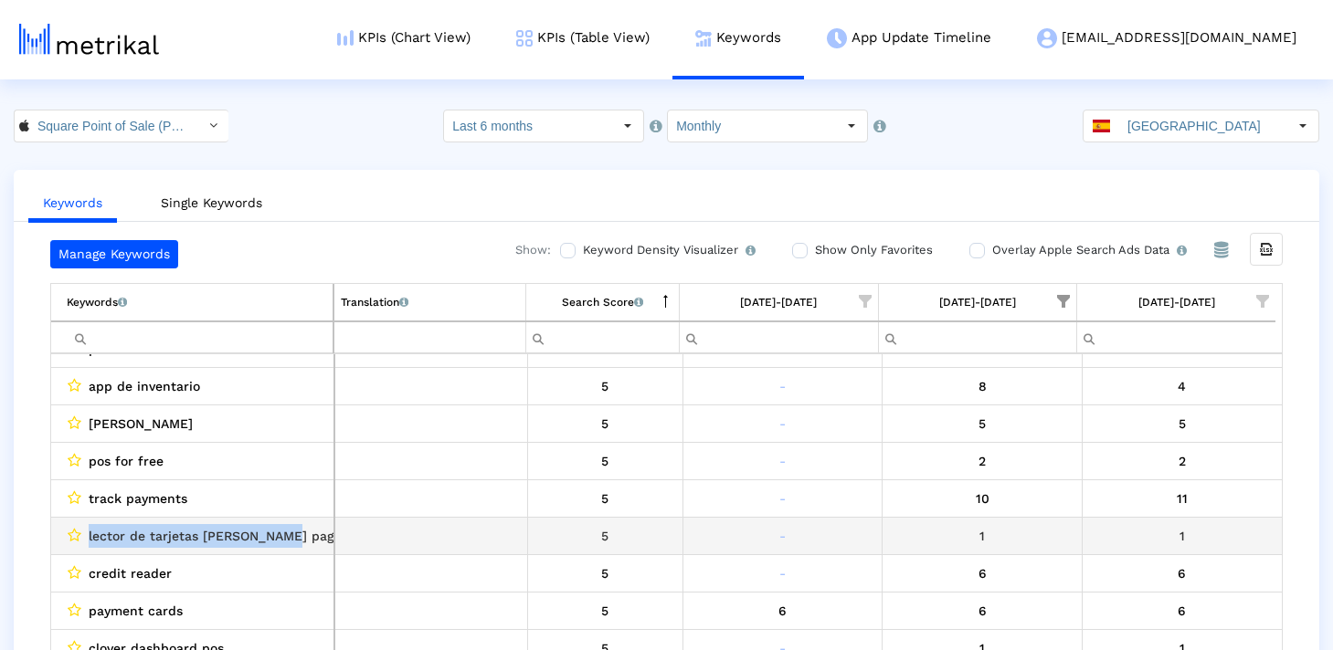
drag, startPoint x: 305, startPoint y: 533, endPoint x: 57, endPoint y: 533, distance: 248.5
click at [57, 533] on td "lector de tarjetas mercado pago" at bounding box center [192, 535] width 283 height 37
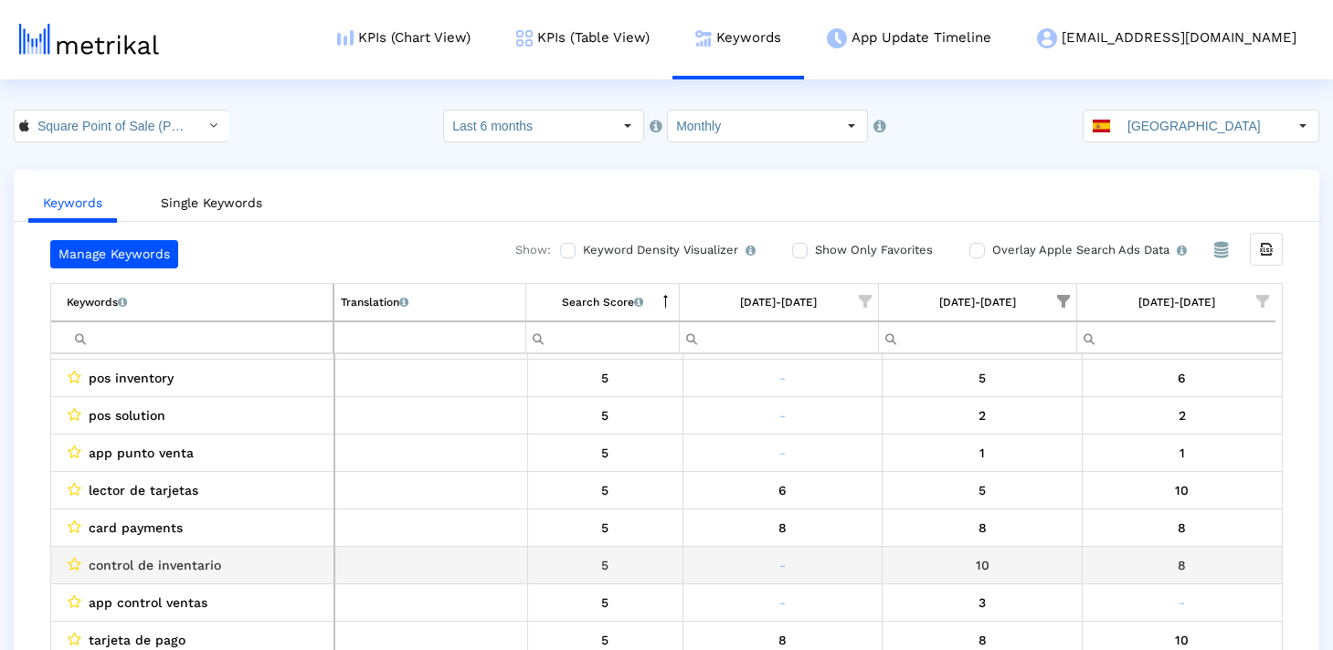
scroll to position [1575, 0]
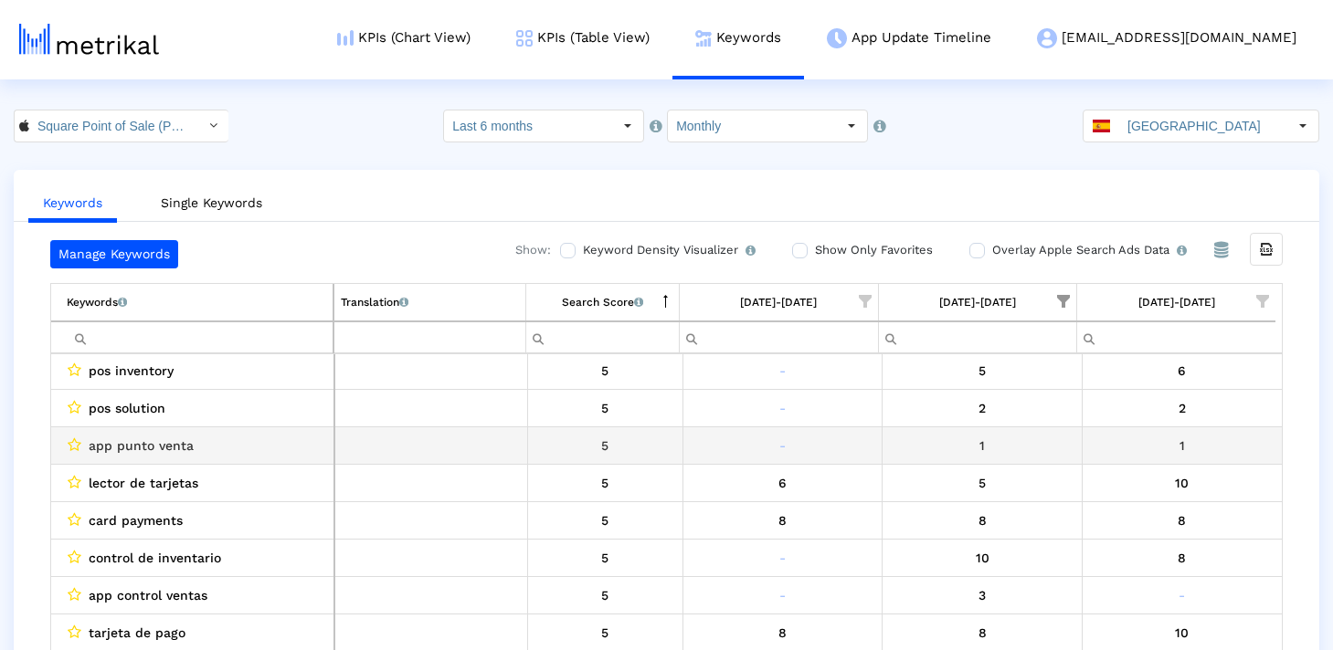
click at [236, 428] on td "app punto venta" at bounding box center [192, 445] width 283 height 37
drag, startPoint x: 236, startPoint y: 443, endPoint x: 53, endPoint y: 443, distance: 182.7
click at [53, 443] on td "app punto venta" at bounding box center [192, 445] width 283 height 37
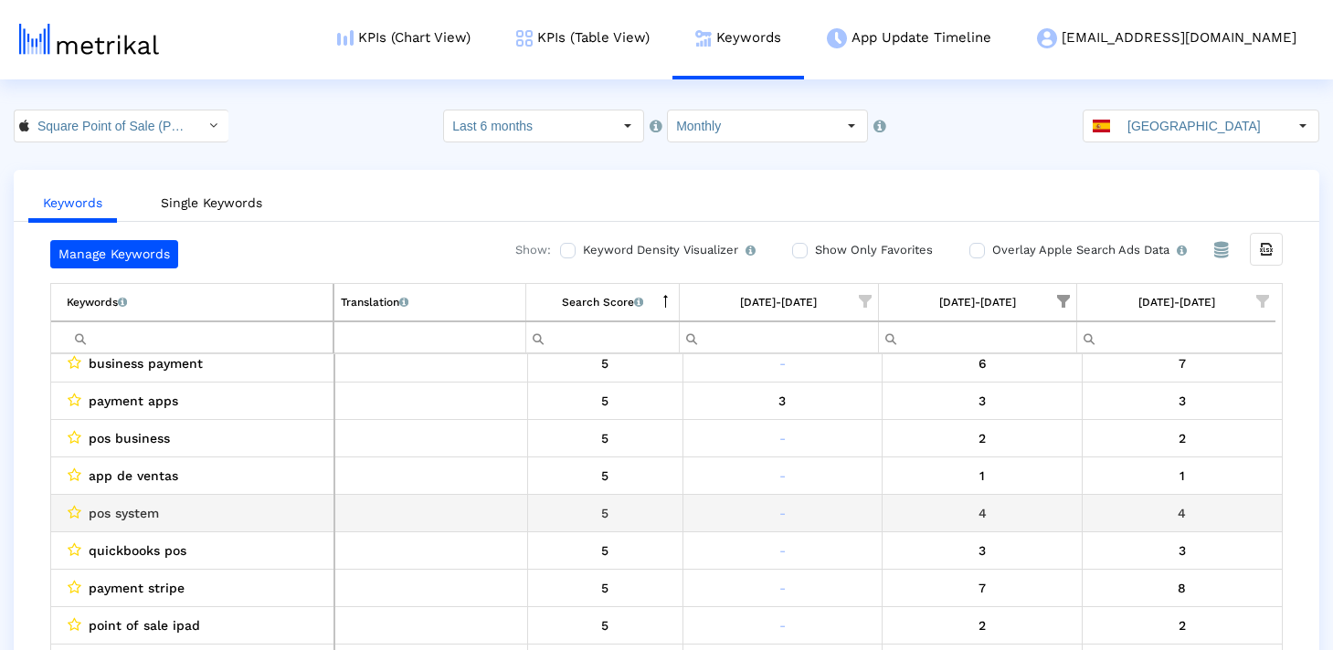
scroll to position [2445, 0]
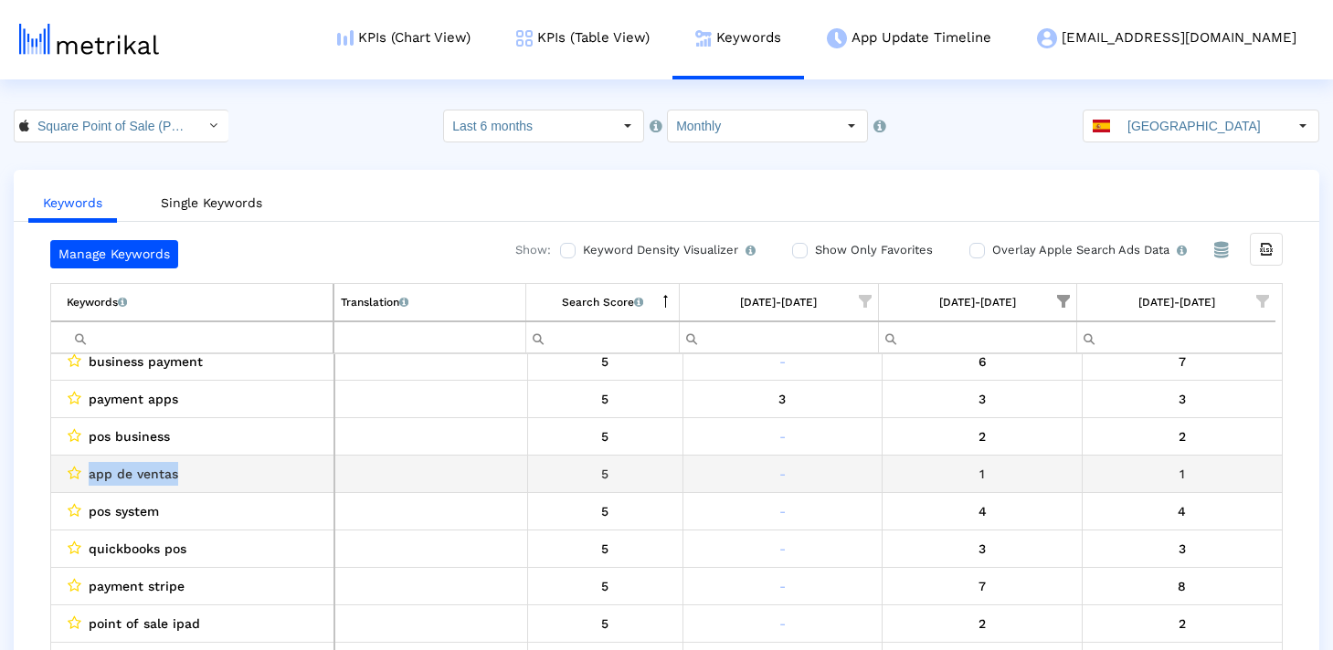
drag, startPoint x: 215, startPoint y: 478, endPoint x: 86, endPoint y: 476, distance: 128.8
click at [86, 476] on div "app de ventas" at bounding box center [197, 474] width 260 height 24
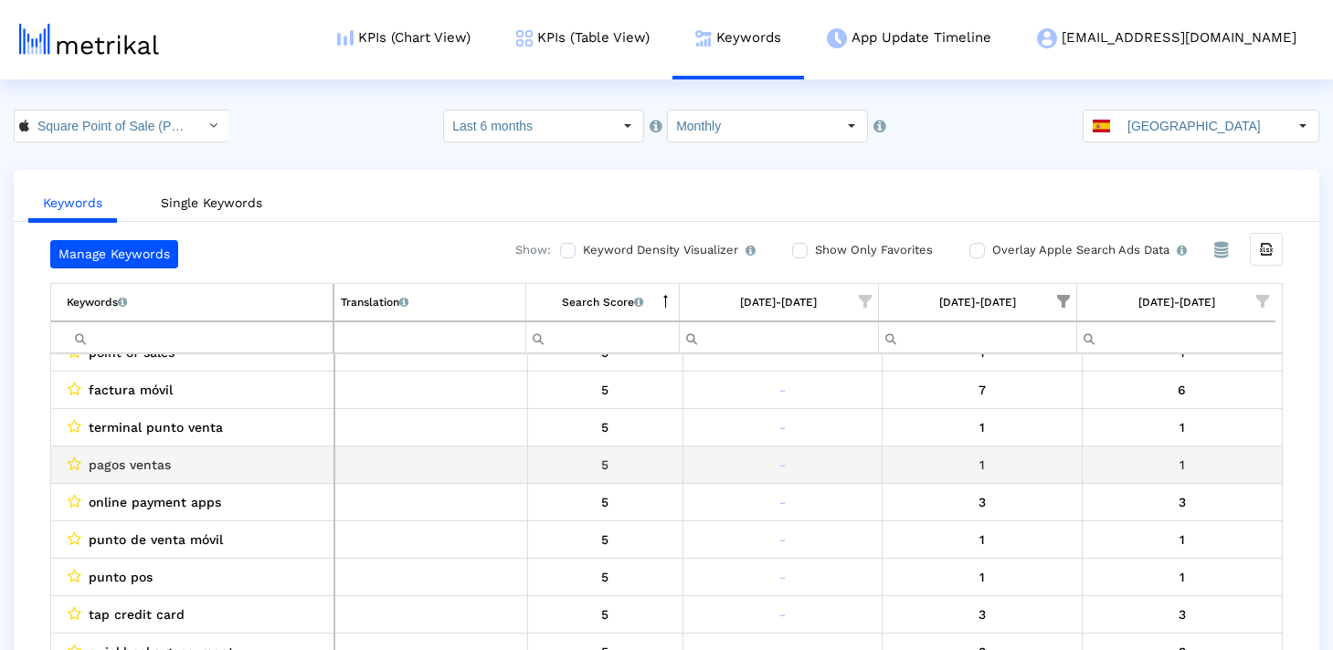
scroll to position [4101, 0]
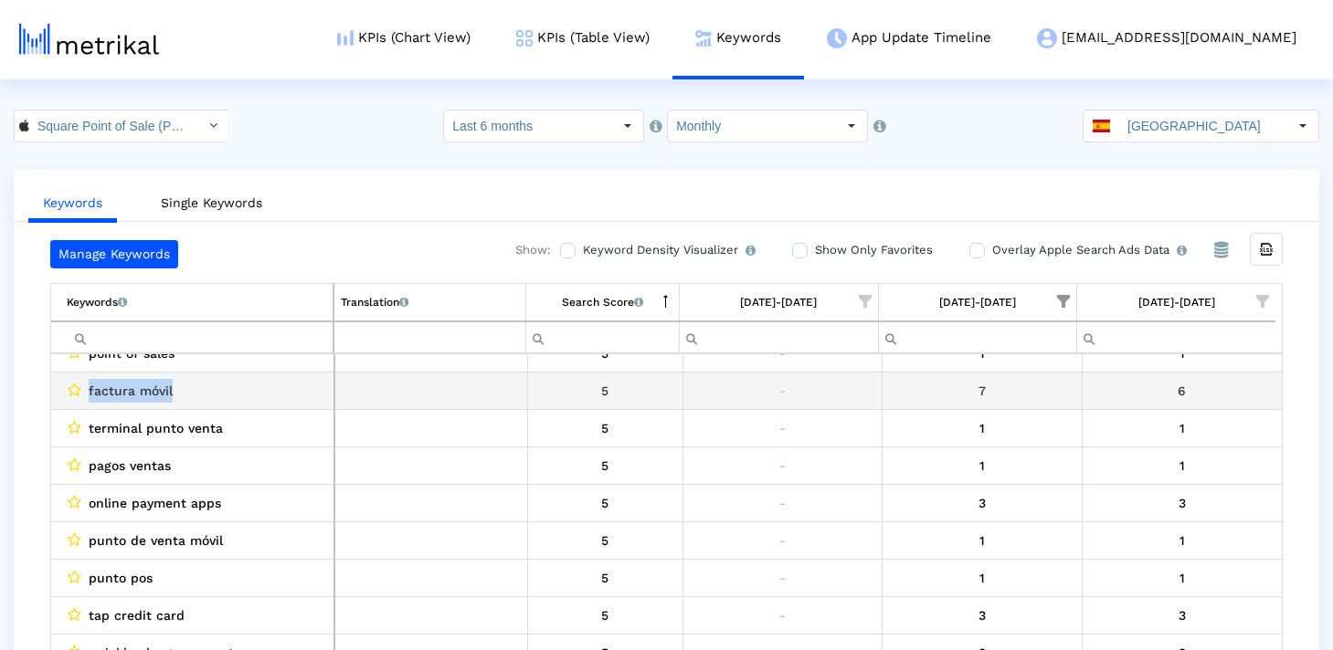
drag, startPoint x: 182, startPoint y: 392, endPoint x: 53, endPoint y: 392, distance: 128.8
click at [53, 392] on td "factura móvil" at bounding box center [192, 390] width 283 height 37
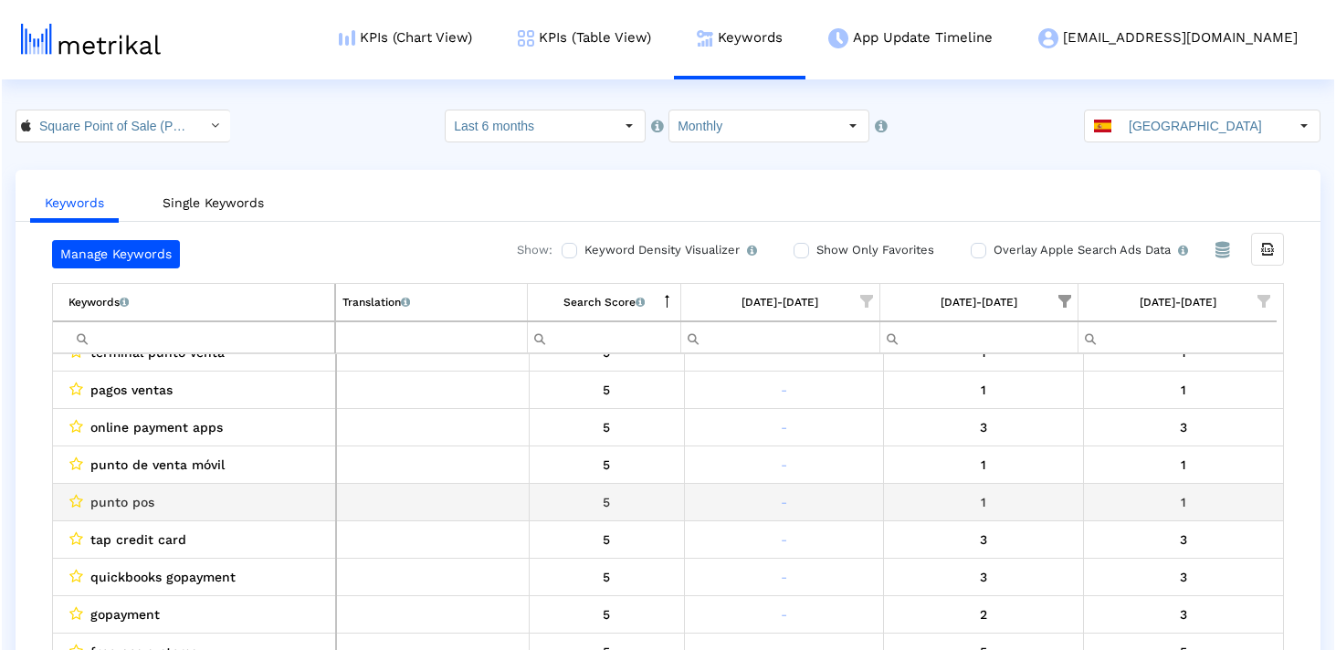
scroll to position [4179, 0]
drag, startPoint x: 164, startPoint y: 501, endPoint x: 56, endPoint y: 501, distance: 108.7
click at [56, 501] on td "punto pos" at bounding box center [192, 499] width 283 height 37
